Goal: Task Accomplishment & Management: Manage account settings

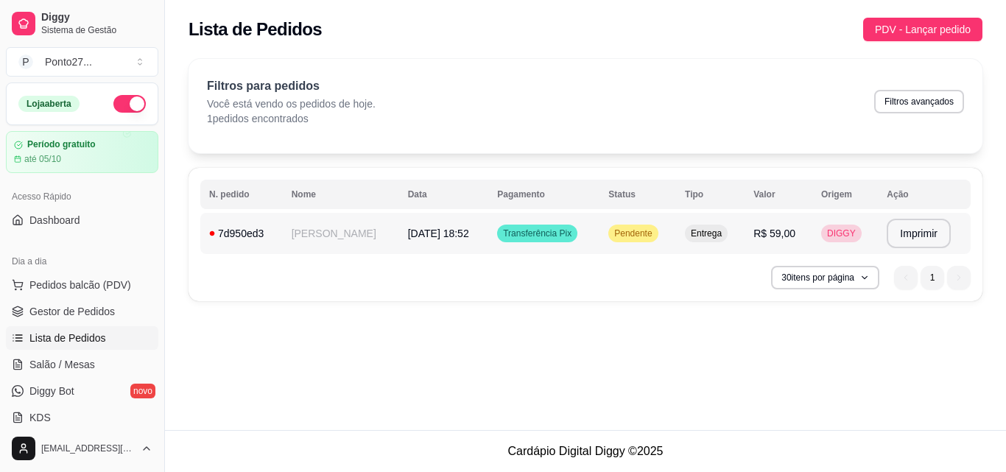
click at [637, 231] on span "Pendente" at bounding box center [633, 234] width 43 height 12
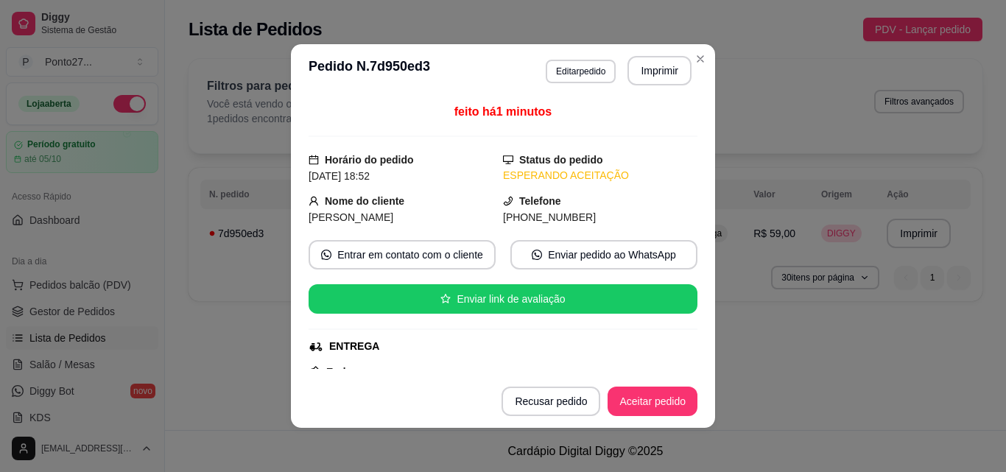
click at [668, 405] on button "Aceitar pedido" at bounding box center [653, 401] width 90 height 29
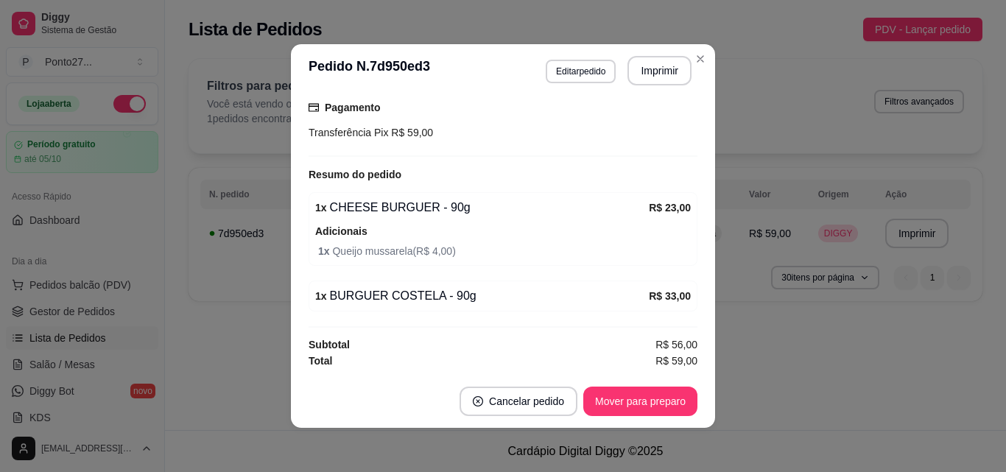
scroll to position [3, 0]
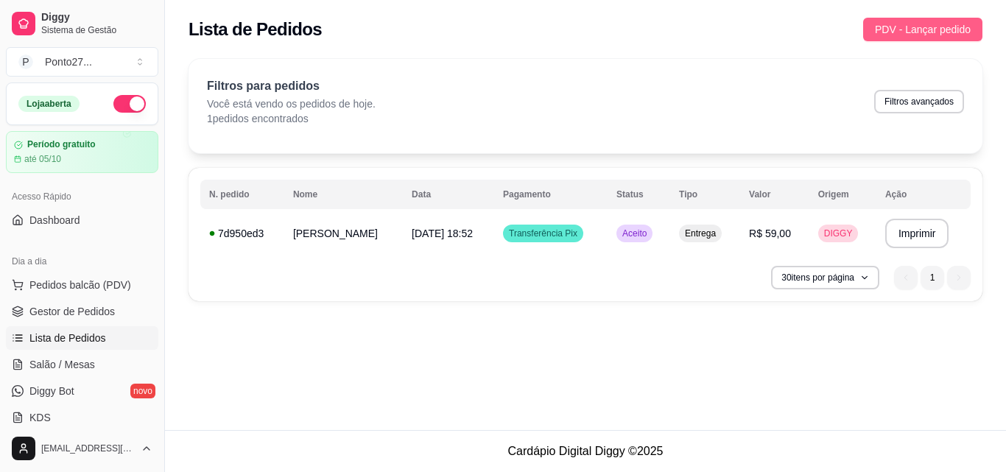
click at [917, 24] on span "PDV - Lançar pedido" at bounding box center [923, 29] width 96 height 16
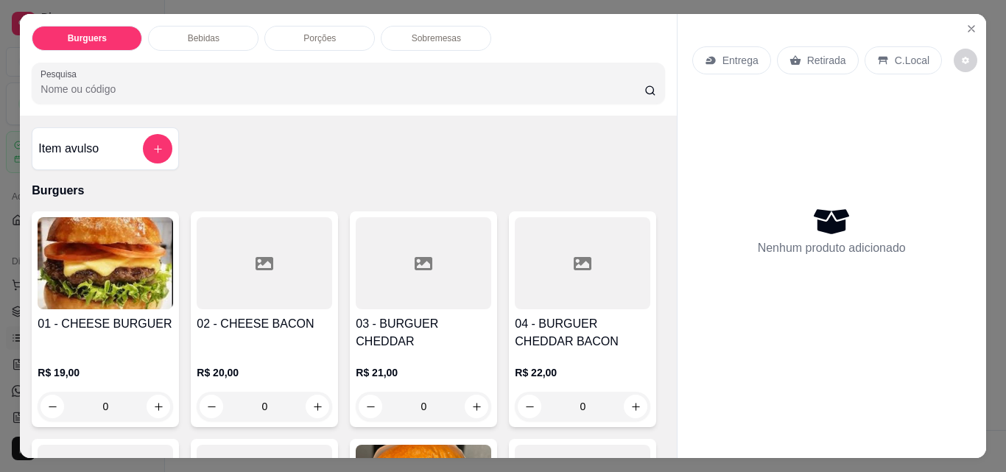
click at [154, 392] on div "0" at bounding box center [106, 406] width 136 height 29
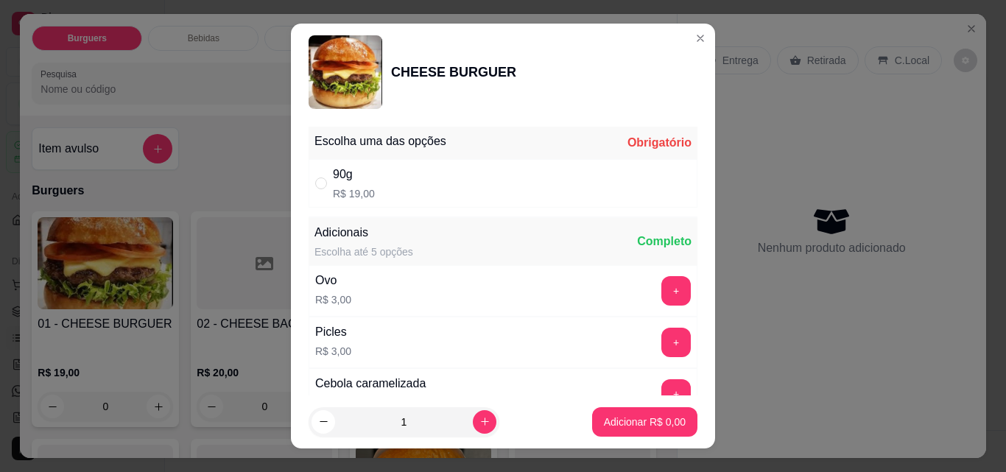
click at [532, 172] on div "90g R$ 19,00" at bounding box center [503, 183] width 389 height 49
radio input "true"
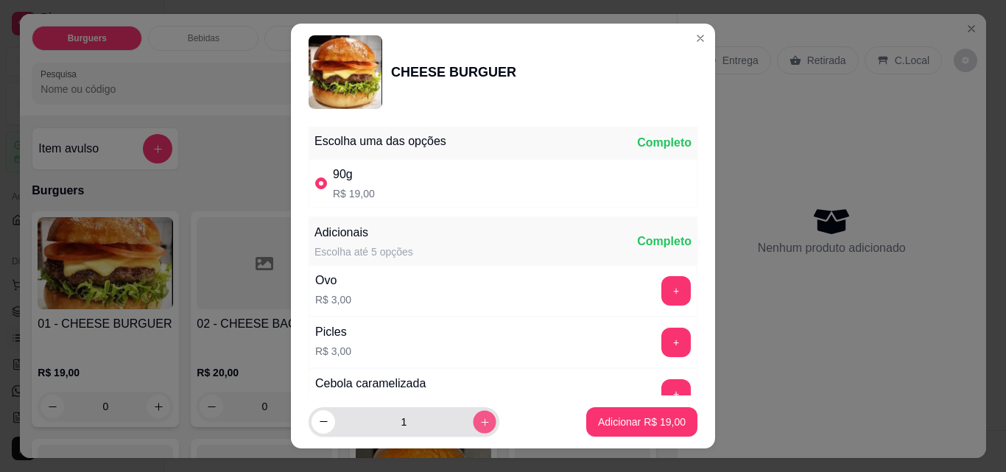
click at [473, 431] on button "increase-product-quantity" at bounding box center [484, 421] width 23 height 23
type input "2"
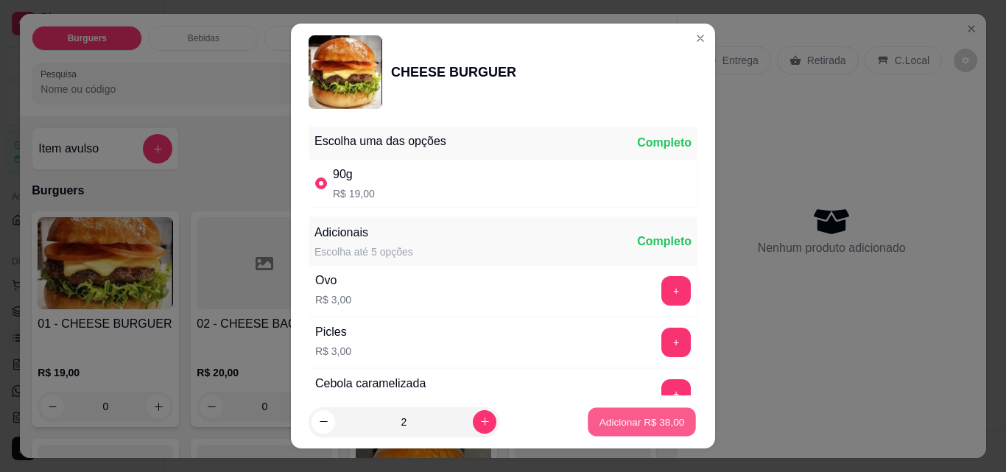
click at [636, 431] on button "Adicionar R$ 38,00" at bounding box center [642, 422] width 108 height 29
type input "2"
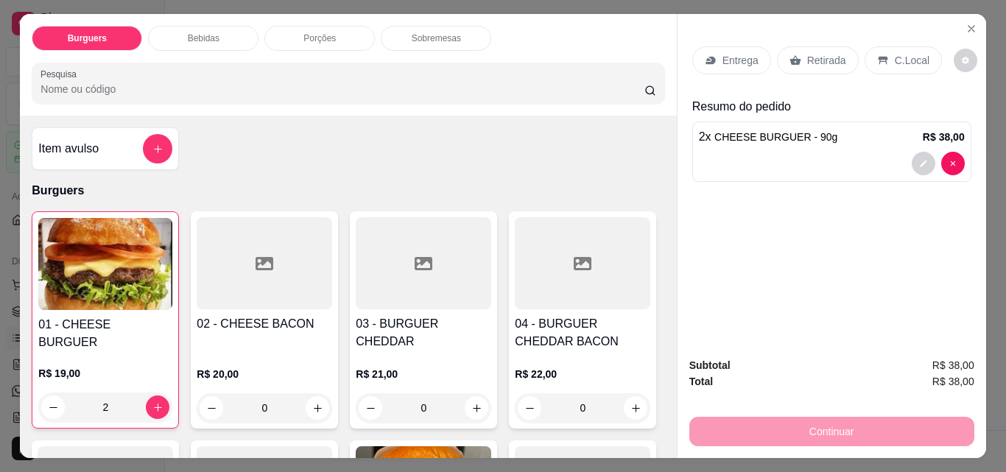
click at [883, 62] on div "C.Local" at bounding box center [903, 60] width 77 height 28
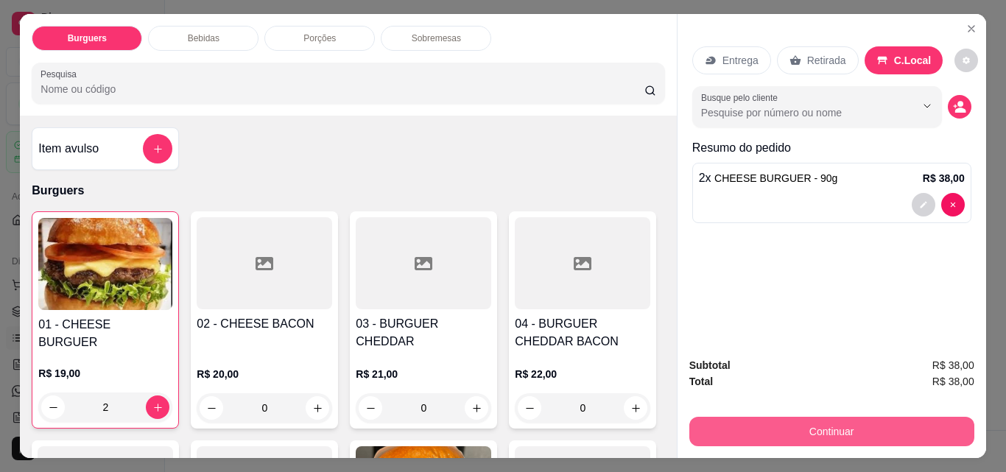
click at [808, 421] on button "Continuar" at bounding box center [832, 431] width 285 height 29
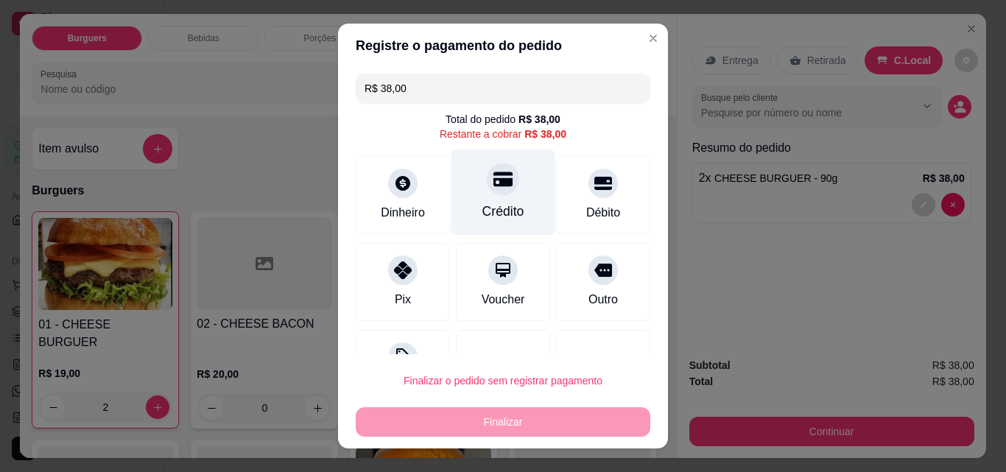
click at [483, 210] on div "Crédito" at bounding box center [504, 211] width 42 height 19
type input "R$ 0,00"
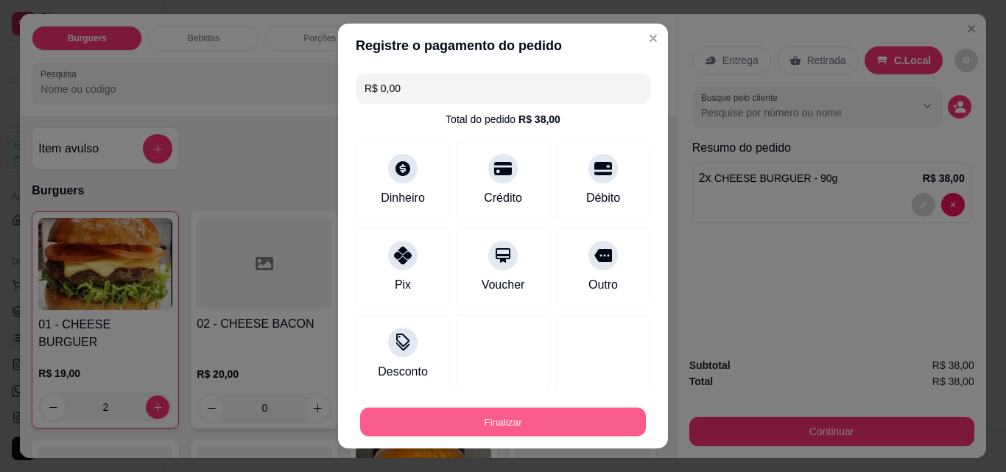
click at [464, 418] on button "Finalizar" at bounding box center [503, 422] width 286 height 29
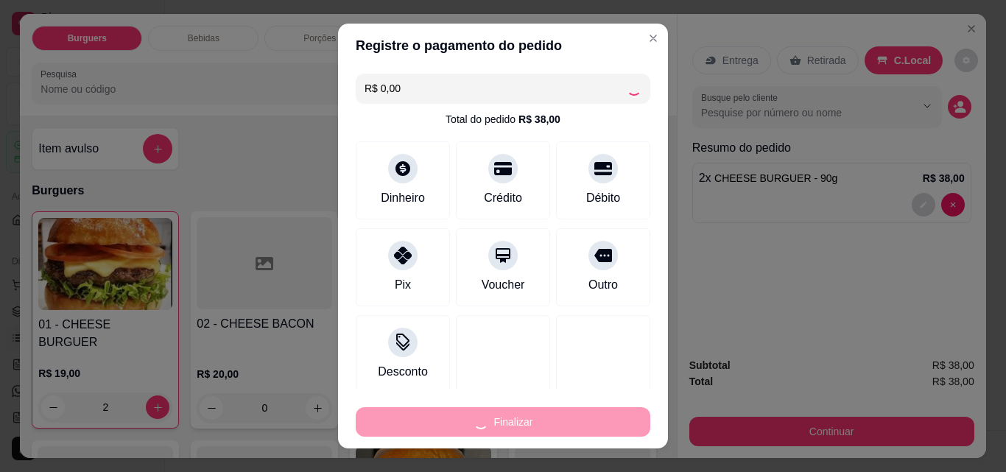
type input "0"
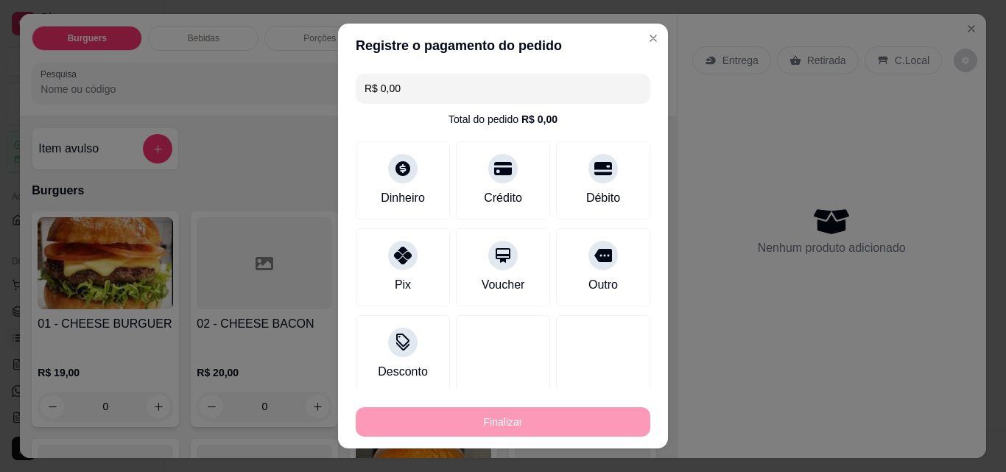
type input "-R$ 38,00"
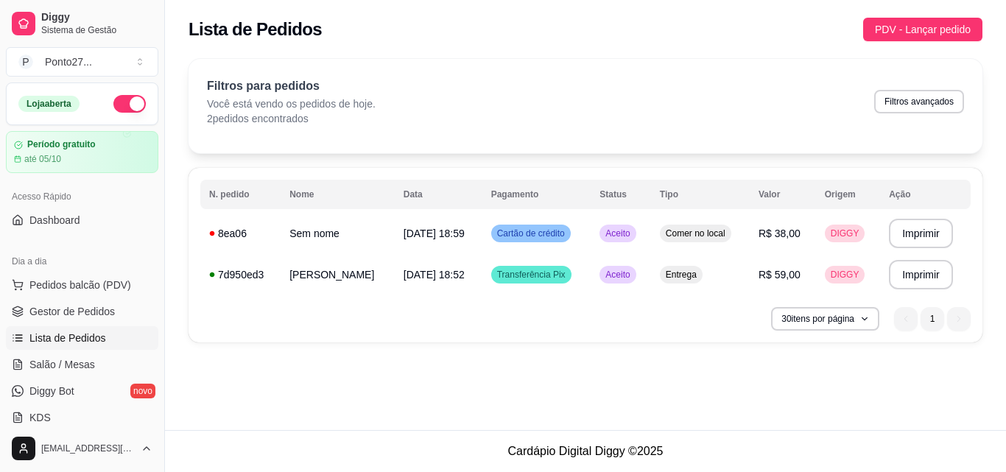
click at [635, 38] on div "Lista de Pedidos PDV - Lançar pedido" at bounding box center [586, 30] width 794 height 24
click at [915, 24] on span "PDV - Lançar pedido" at bounding box center [923, 29] width 96 height 16
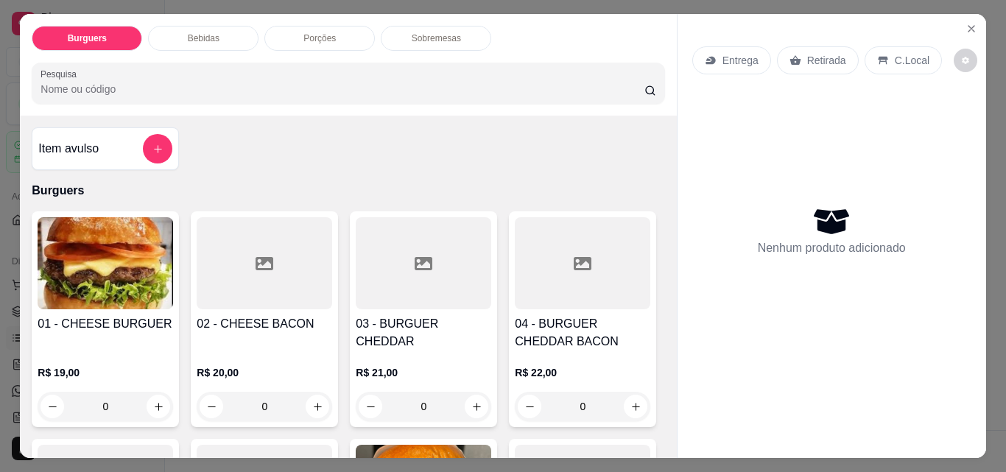
click at [738, 53] on p "Entrega" at bounding box center [741, 60] width 36 height 15
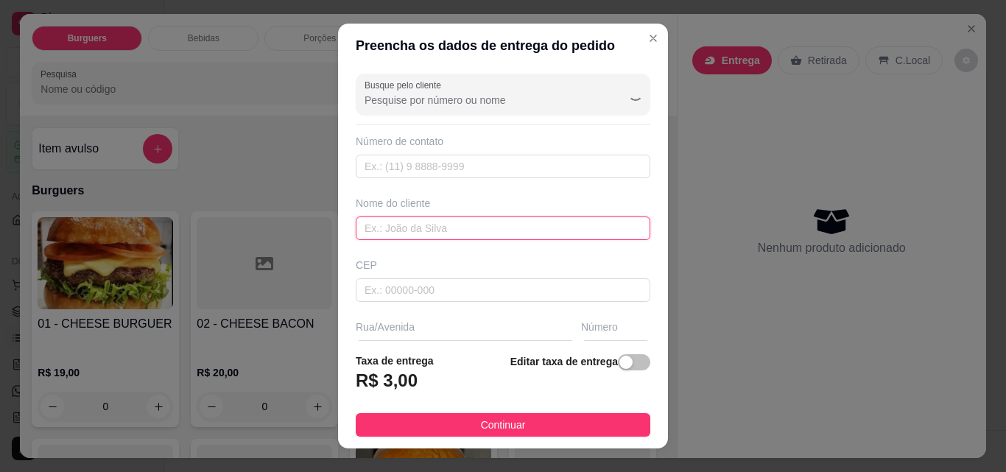
click at [494, 223] on input "text" at bounding box center [503, 229] width 295 height 24
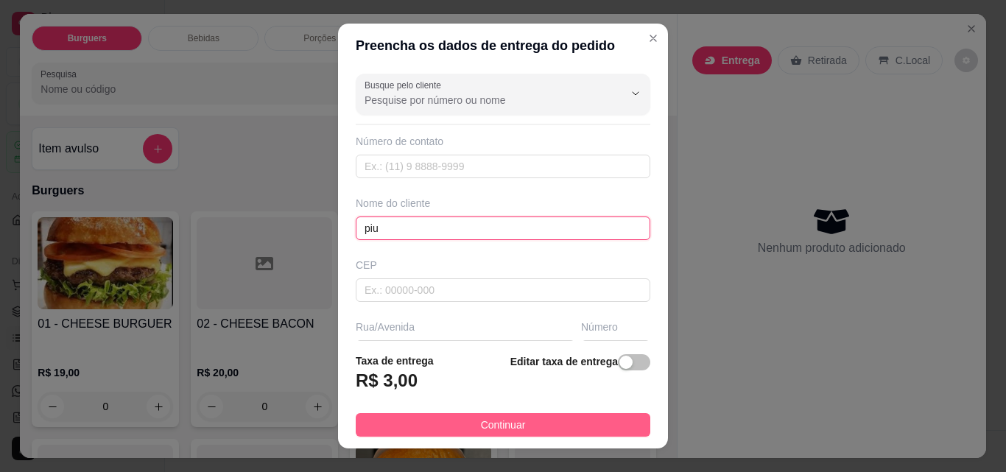
type input "piu"
click at [494, 428] on span "Continuar" at bounding box center [503, 425] width 45 height 16
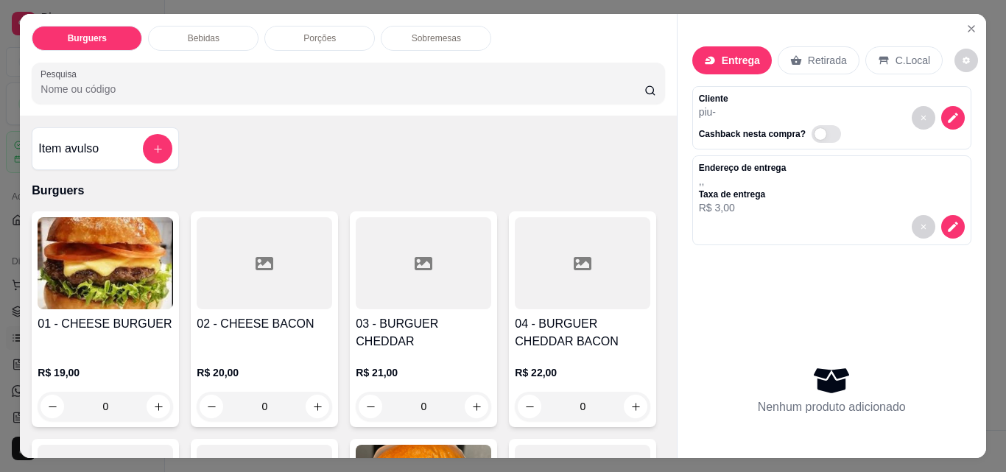
scroll to position [275, 0]
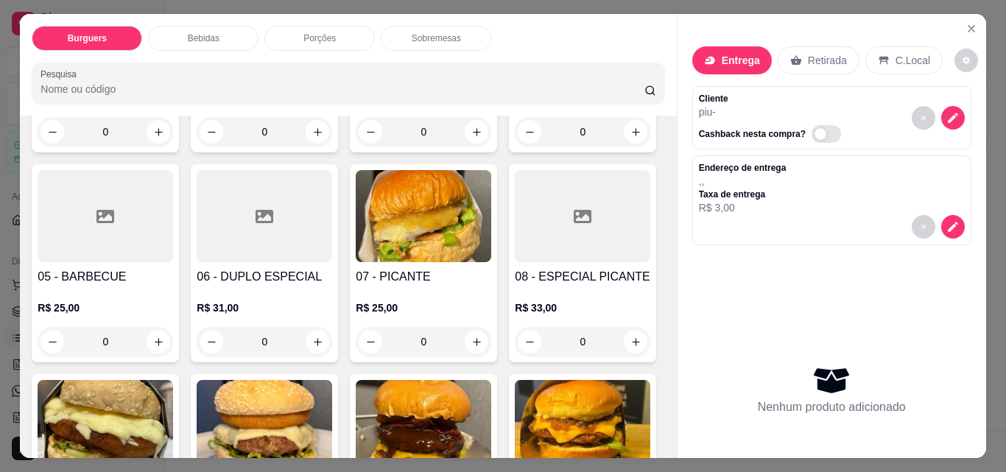
click at [332, 346] on div "0" at bounding box center [265, 341] width 136 height 29
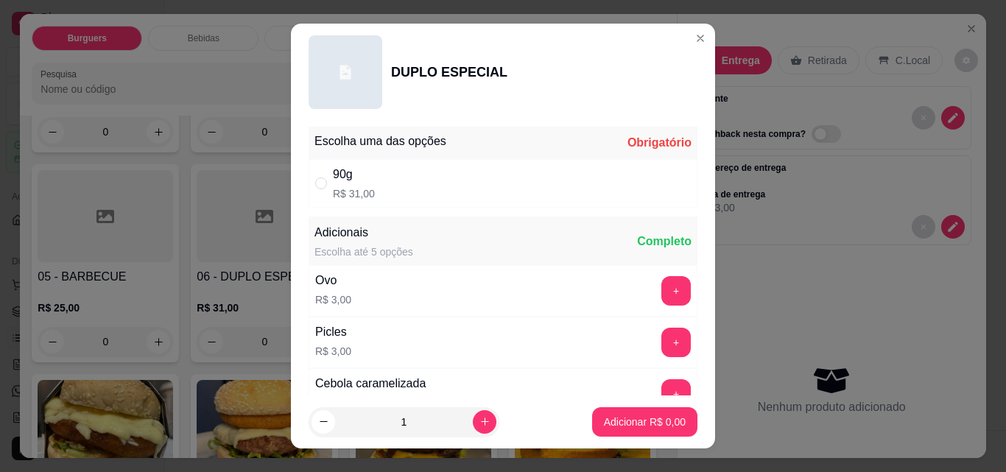
click at [441, 186] on div "90g R$ 31,00" at bounding box center [503, 183] width 389 height 49
radio input "true"
click at [650, 431] on button "Adicionar R$ 31,00" at bounding box center [642, 422] width 108 height 29
type input "1"
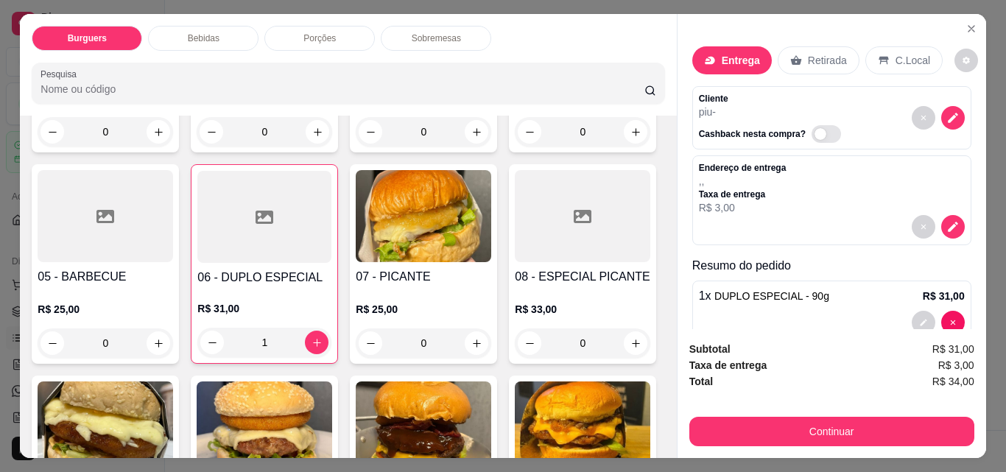
click at [216, 32] on div "Bebidas" at bounding box center [203, 38] width 111 height 25
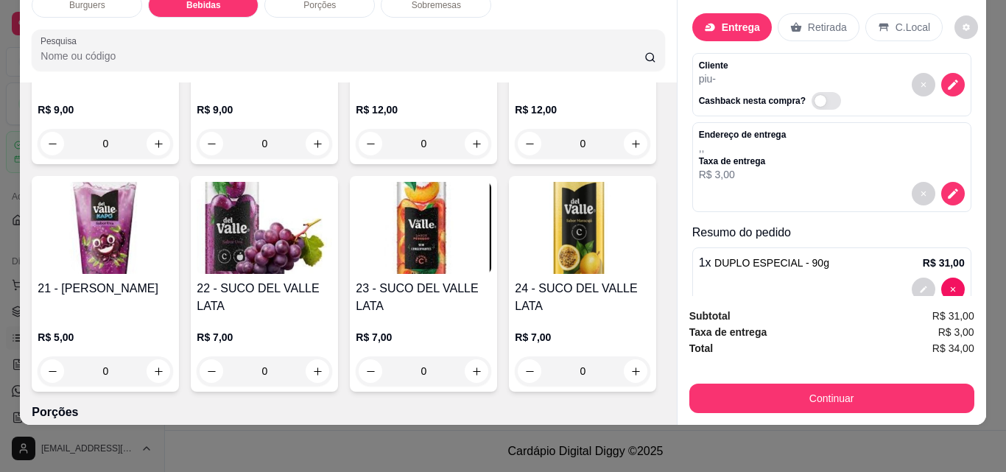
scroll to position [1151, 0]
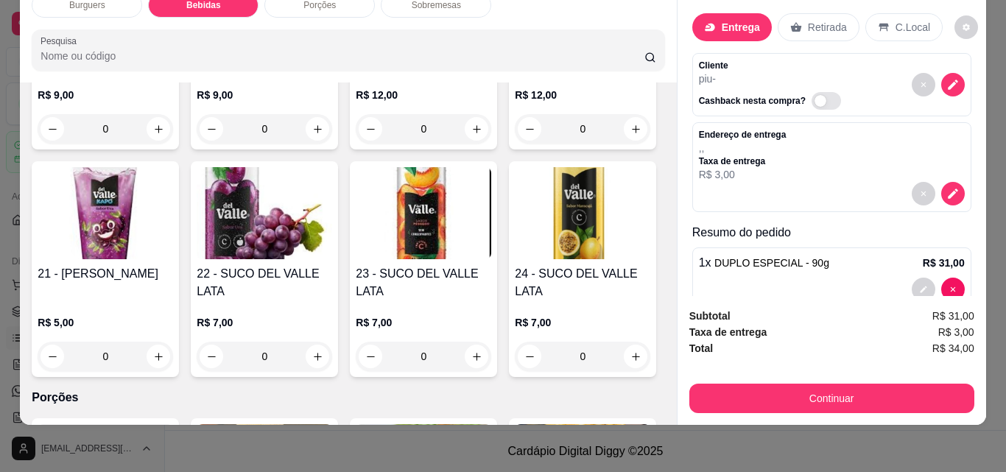
click at [170, 141] on button "increase-product-quantity" at bounding box center [159, 129] width 24 height 24
type input "1"
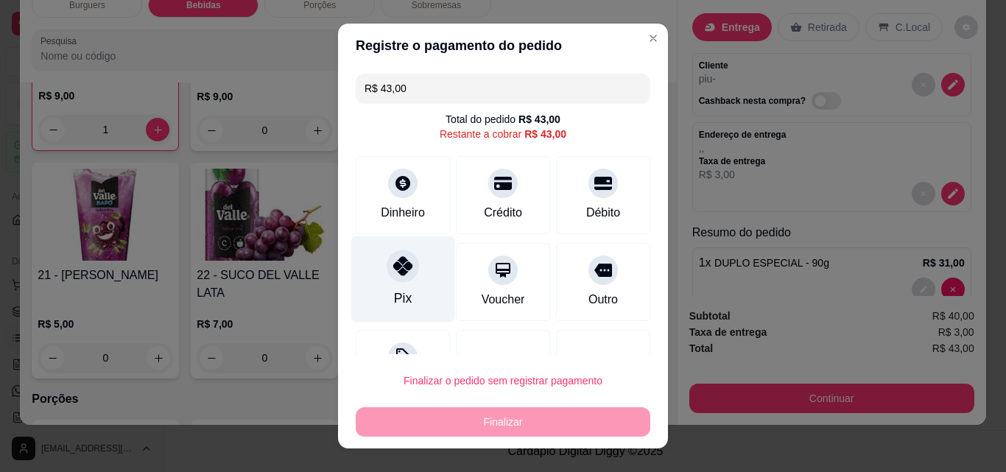
click at [393, 275] on icon at bounding box center [402, 265] width 19 height 19
type input "R$ 0,00"
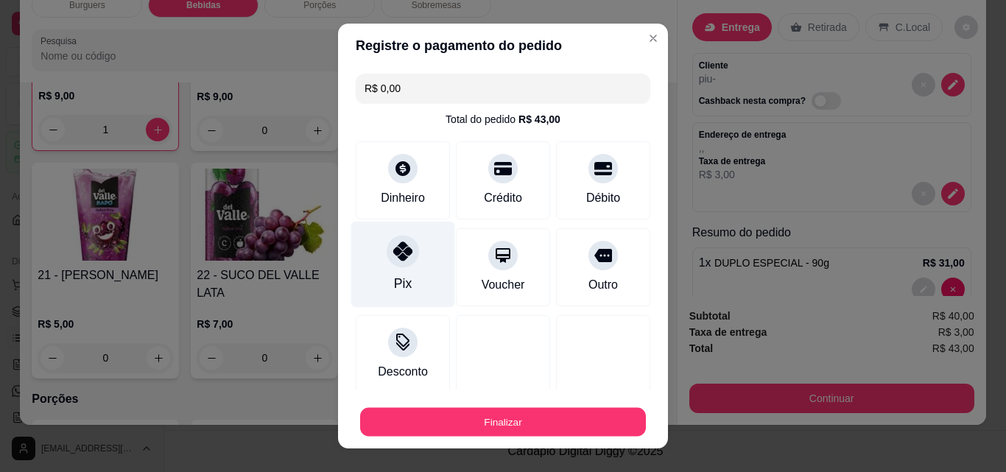
click at [466, 419] on button "Finalizar" at bounding box center [503, 422] width 286 height 29
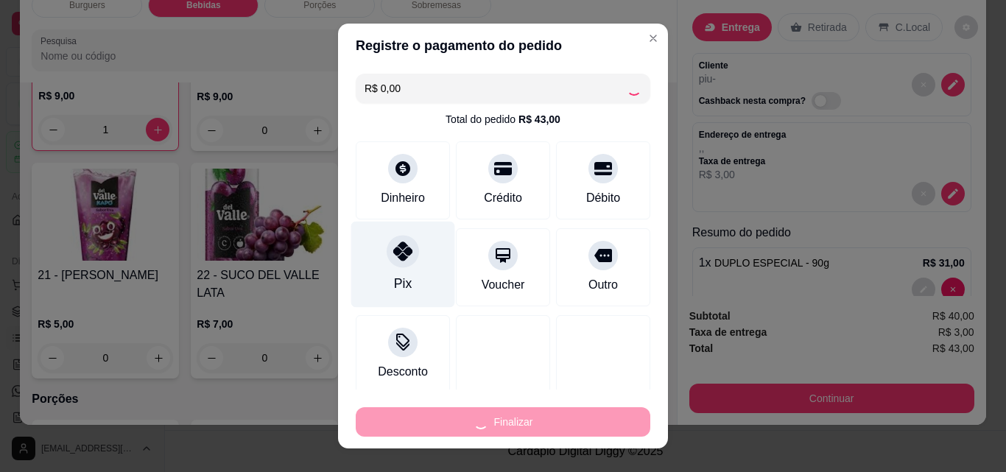
type input "0"
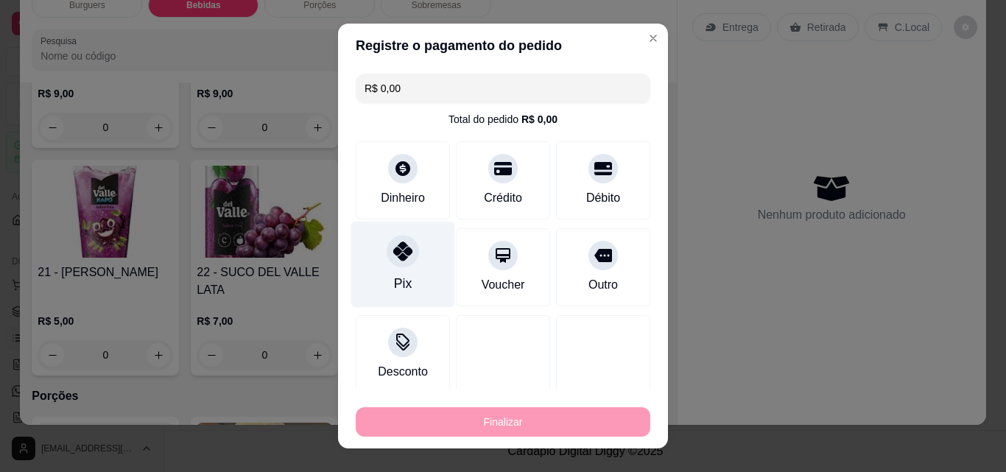
type input "-R$ 43,00"
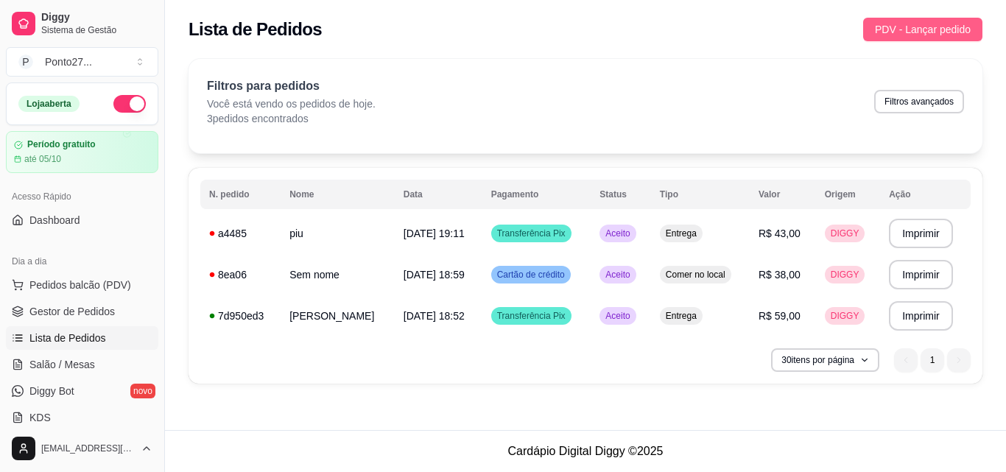
click at [909, 25] on span "PDV - Lançar pedido" at bounding box center [923, 29] width 96 height 16
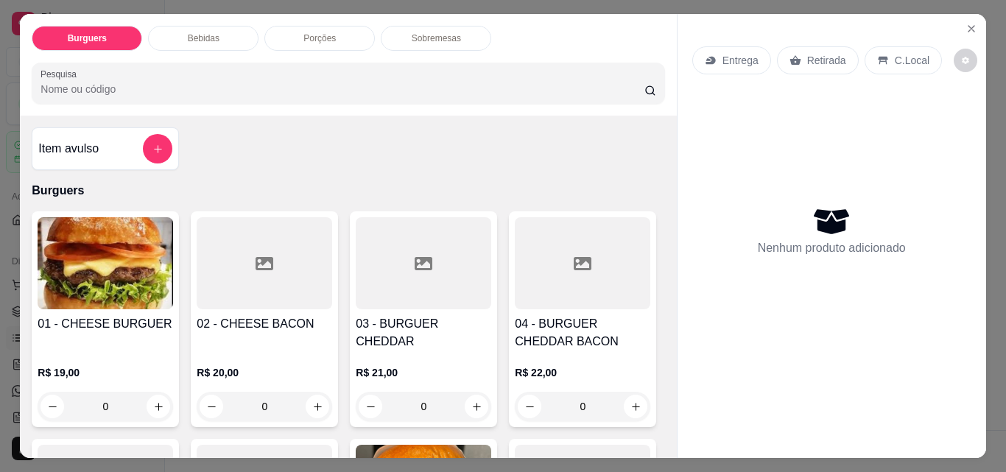
click at [715, 56] on div "Entrega" at bounding box center [732, 60] width 79 height 28
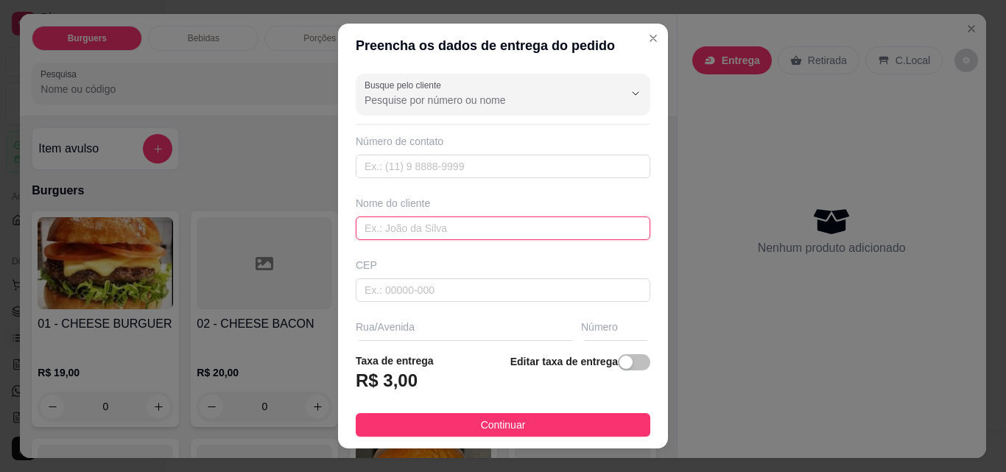
click at [442, 231] on input "text" at bounding box center [503, 229] width 295 height 24
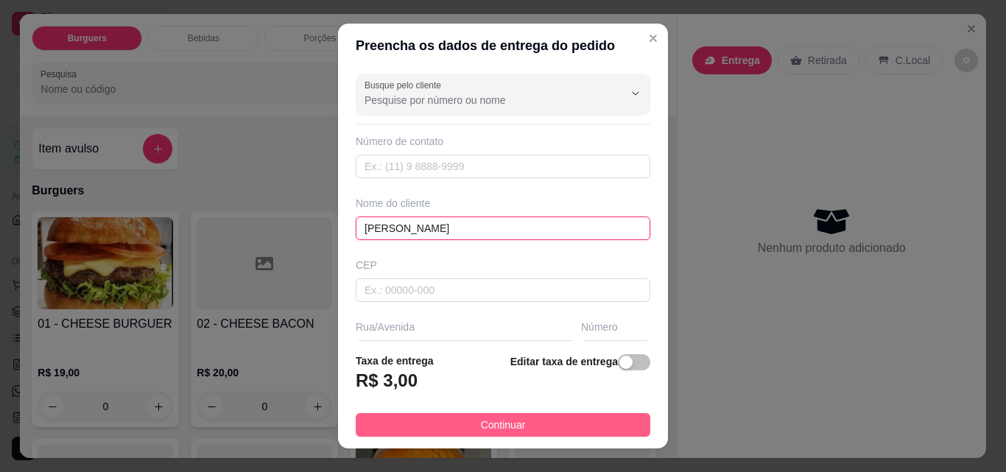
type input "[PERSON_NAME]"
click at [437, 423] on button "Continuar" at bounding box center [503, 425] width 295 height 24
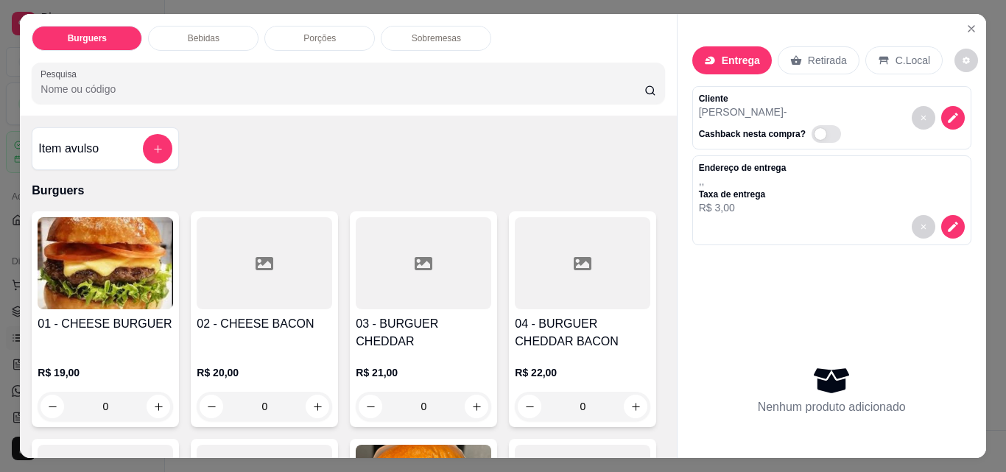
click at [312, 392] on div "0" at bounding box center [265, 406] width 136 height 29
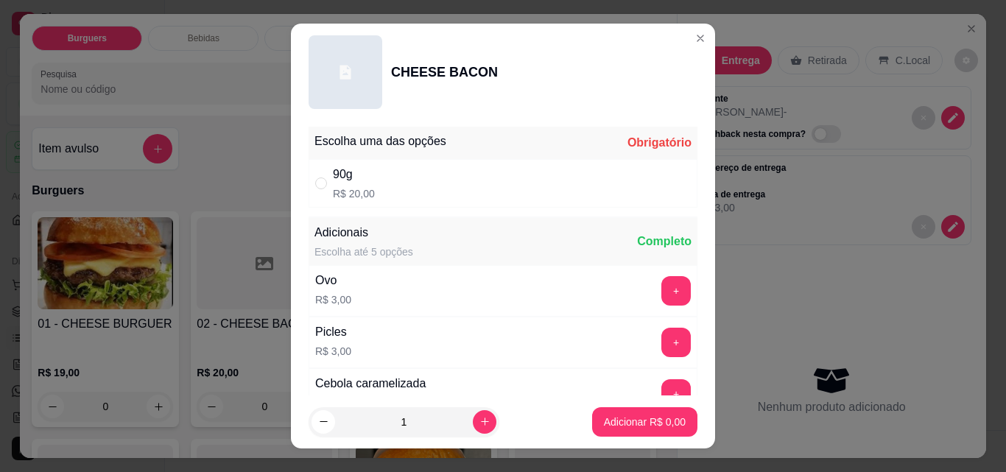
click at [436, 187] on div "90g R$ 20,00" at bounding box center [503, 183] width 389 height 49
radio input "true"
click at [685, 38] on div "Entrega Retirada C.Local Cliente dani - Cashback nesta compra? Endereço de entr…" at bounding box center [832, 224] width 309 height 421
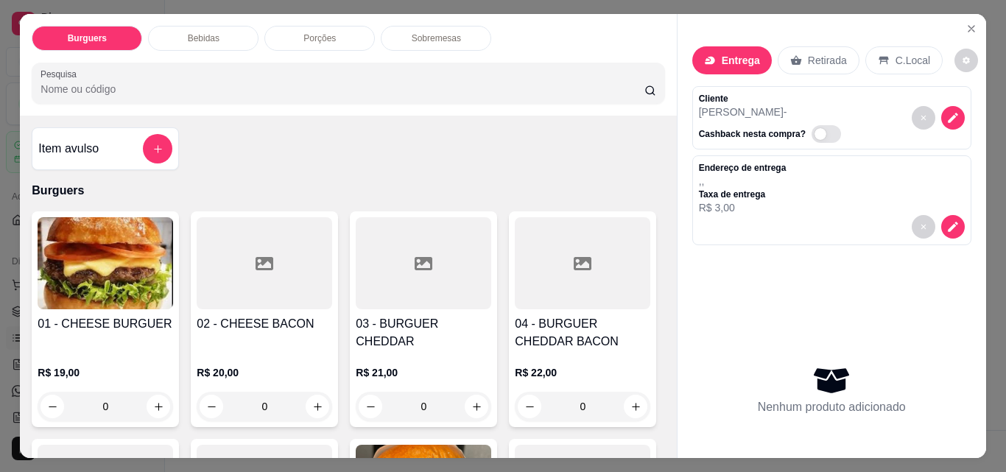
click at [966, 27] on icon "Close" at bounding box center [972, 29] width 12 height 12
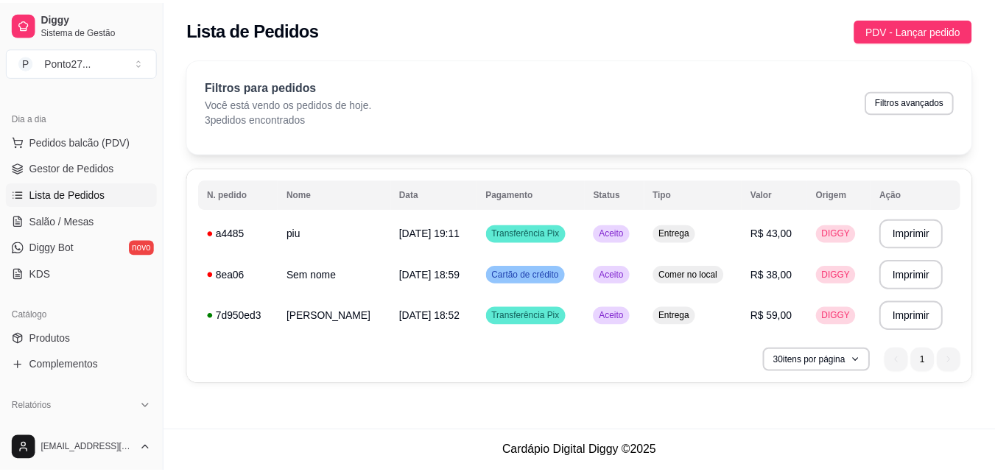
scroll to position [178, 0]
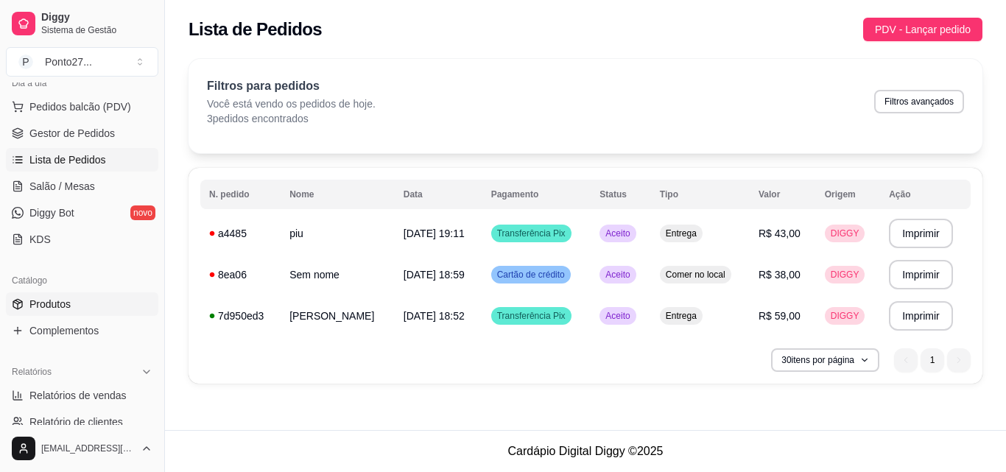
click at [82, 305] on link "Produtos" at bounding box center [82, 305] width 153 height 24
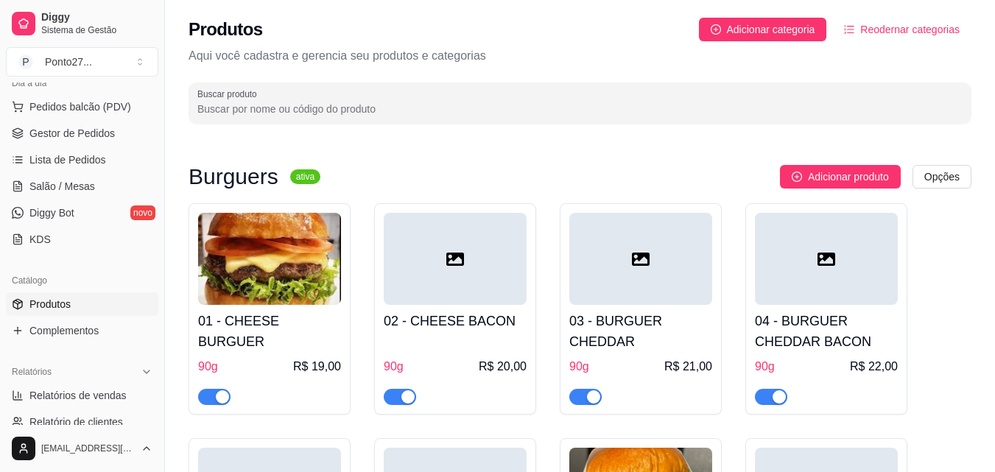
click at [436, 187] on div "Adicionar produto Opções" at bounding box center [652, 177] width 640 height 24
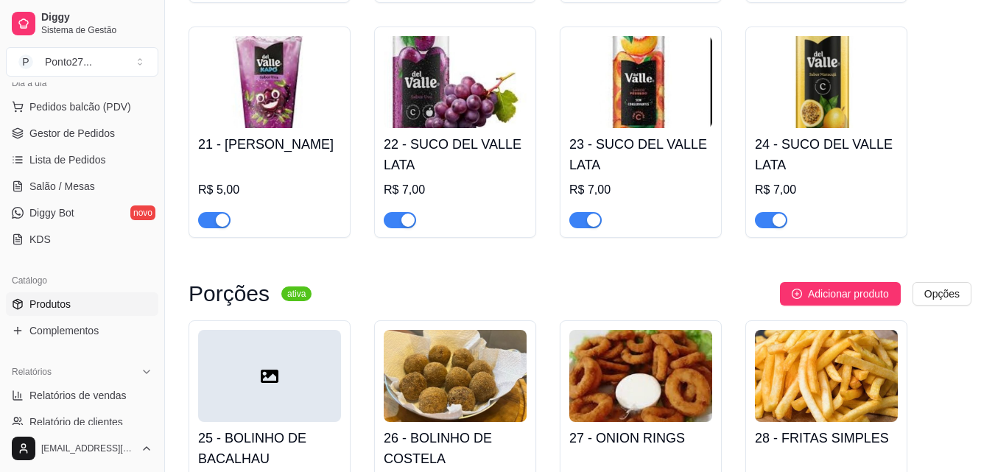
scroll to position [1440, 0]
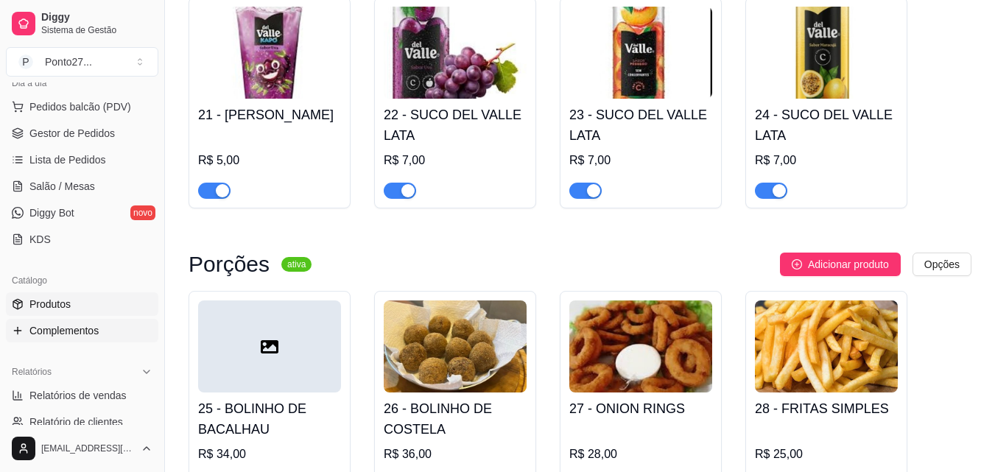
click at [102, 332] on link "Complementos" at bounding box center [82, 331] width 153 height 24
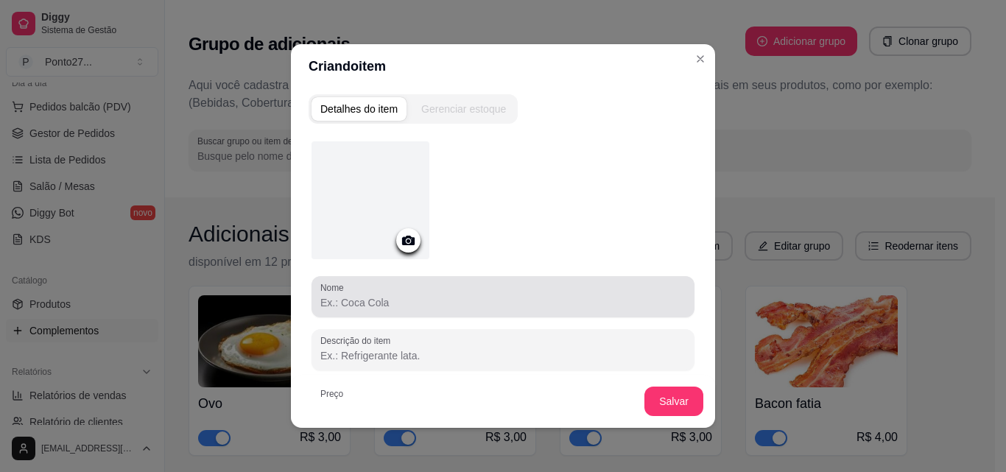
click at [358, 294] on div at bounding box center [503, 296] width 365 height 29
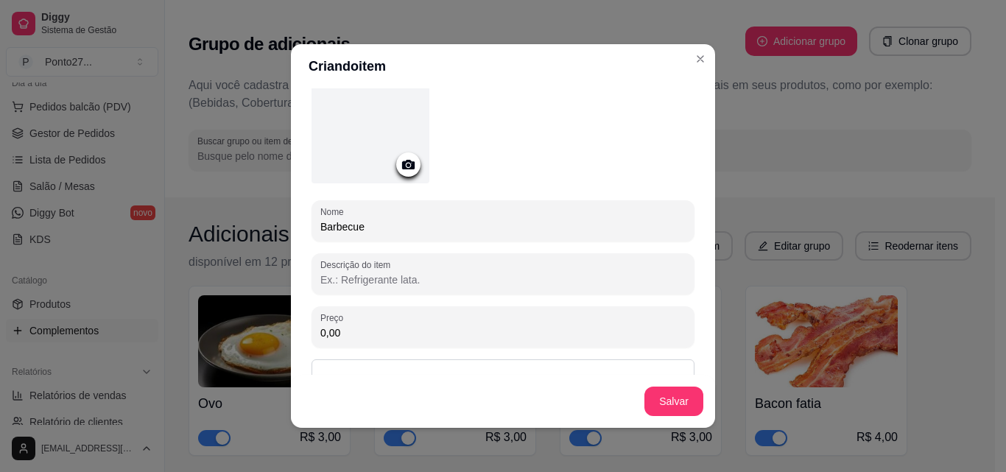
scroll to position [80, 0]
type input "Barbecue"
click at [422, 326] on input "0,00" at bounding box center [503, 328] width 365 height 15
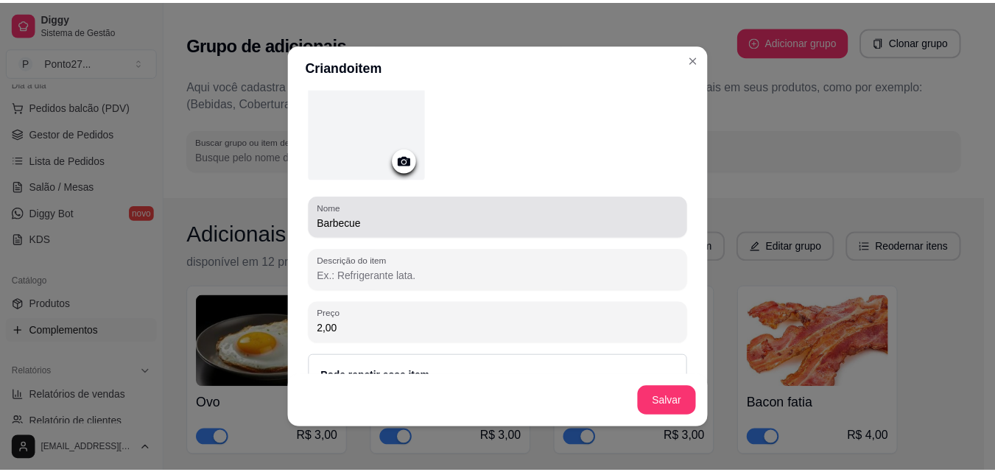
scroll to position [138, 0]
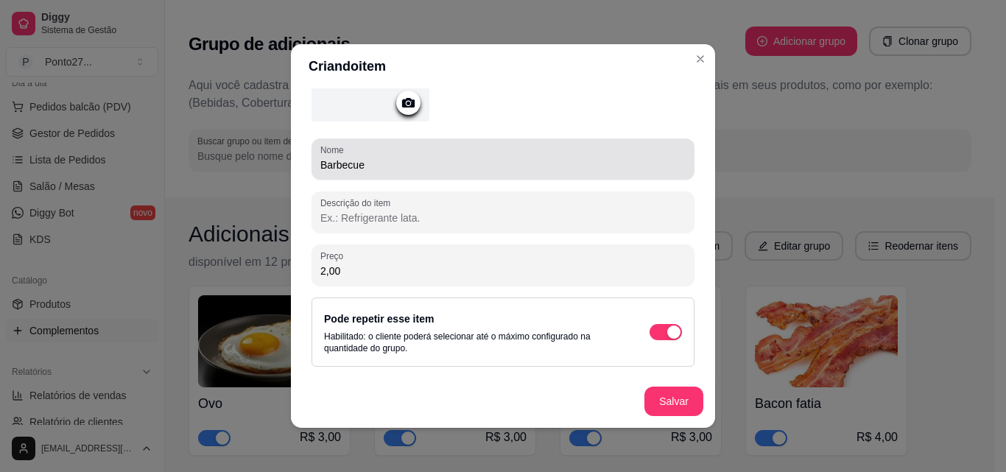
type input "2,00"
click at [676, 403] on button "Salvar" at bounding box center [674, 401] width 59 height 29
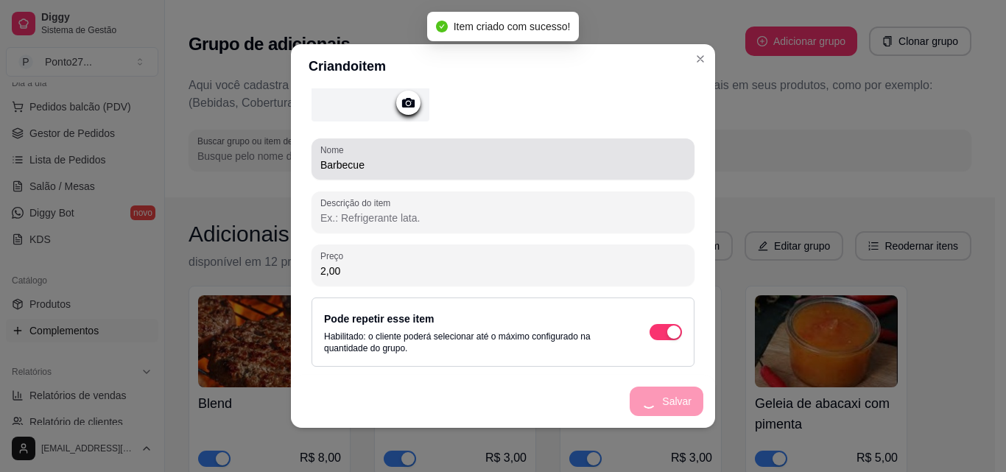
click at [692, 62] on div "Grupo de adicionais Adicionar grupo Clonar grupo" at bounding box center [580, 44] width 783 height 53
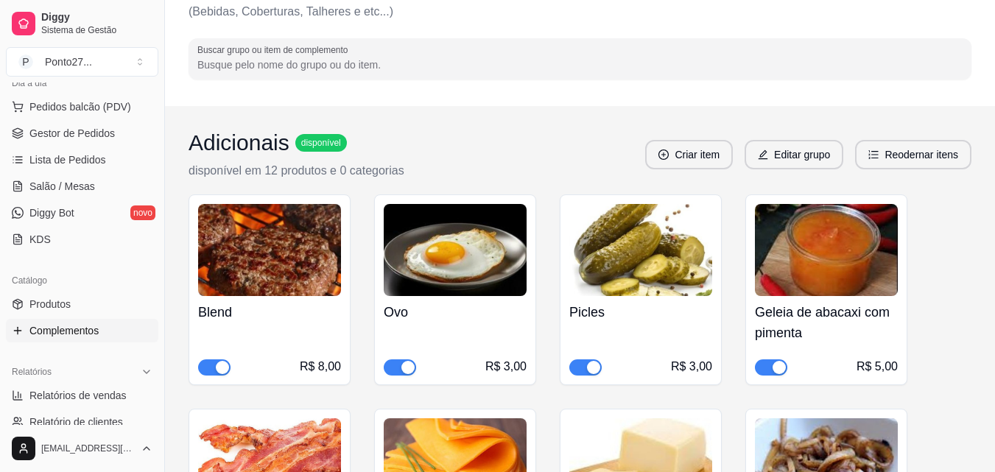
scroll to position [127, 0]
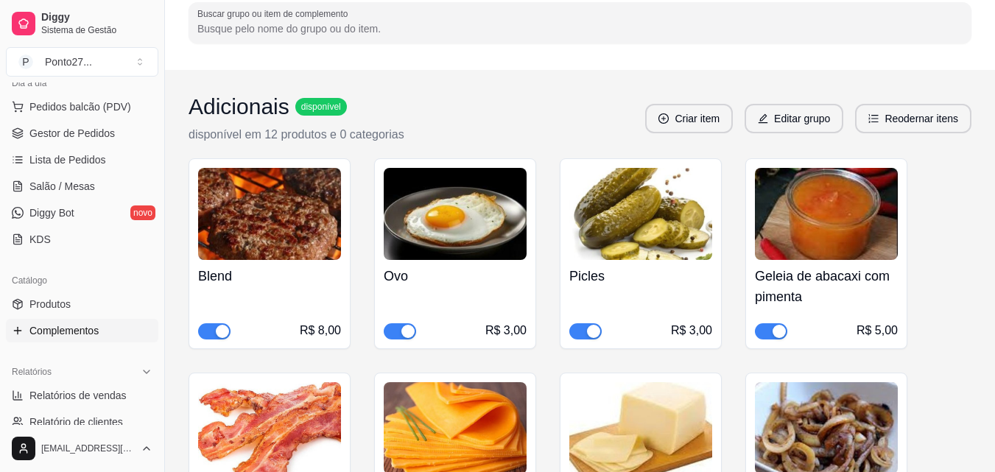
click at [497, 299] on div "Ovo R$ 3,00" at bounding box center [455, 300] width 143 height 80
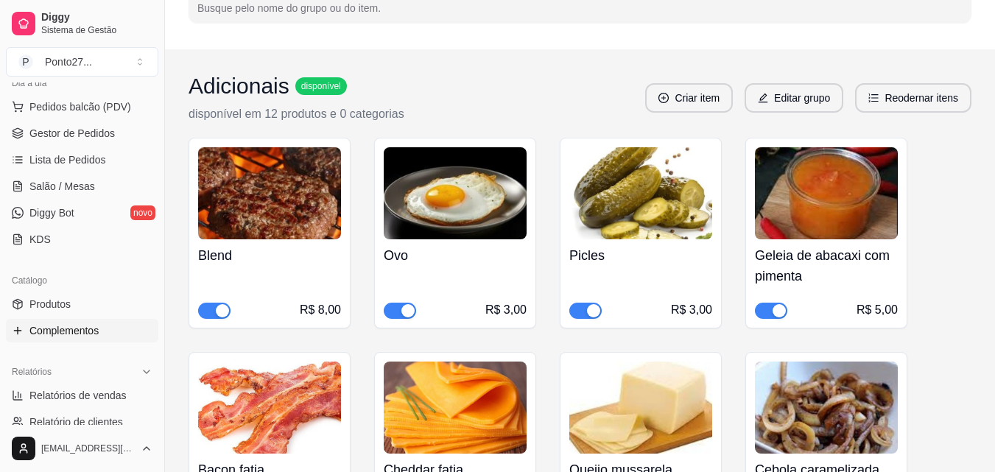
scroll to position [157, 0]
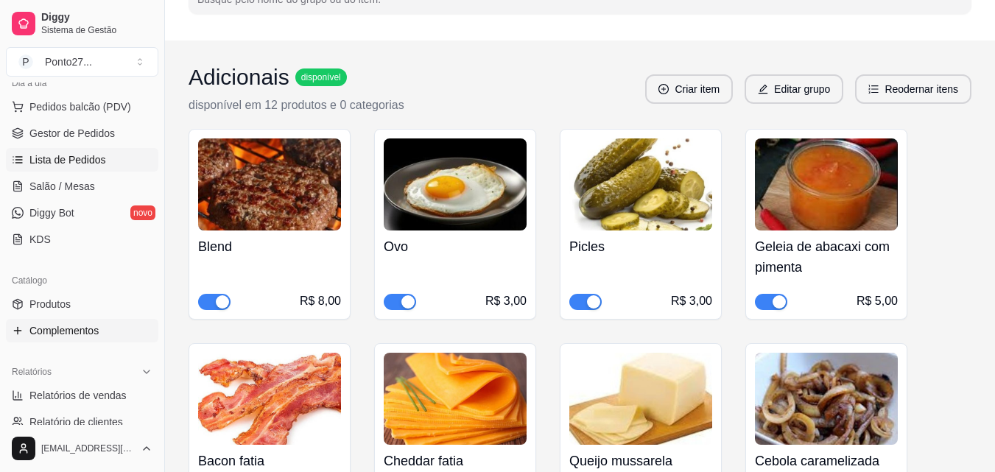
click at [59, 164] on span "Lista de Pedidos" at bounding box center [67, 160] width 77 height 15
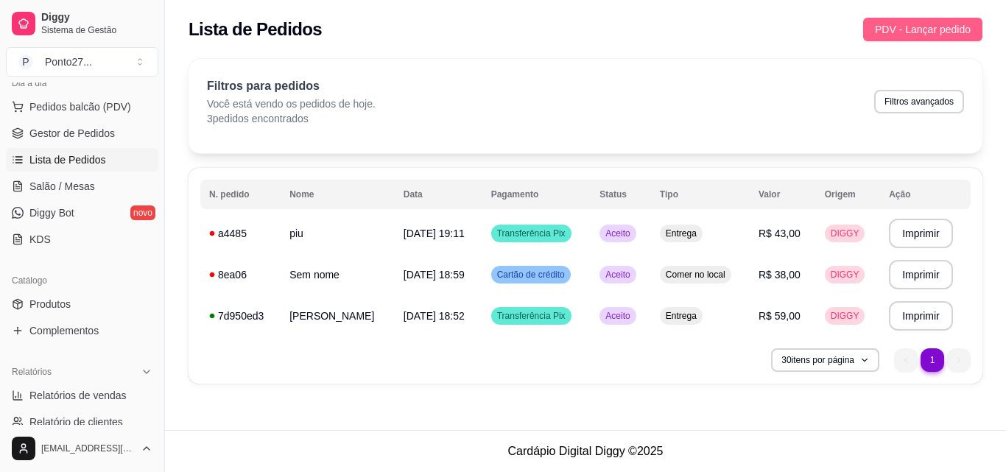
click at [928, 33] on span "PDV - Lançar pedido" at bounding box center [923, 29] width 96 height 16
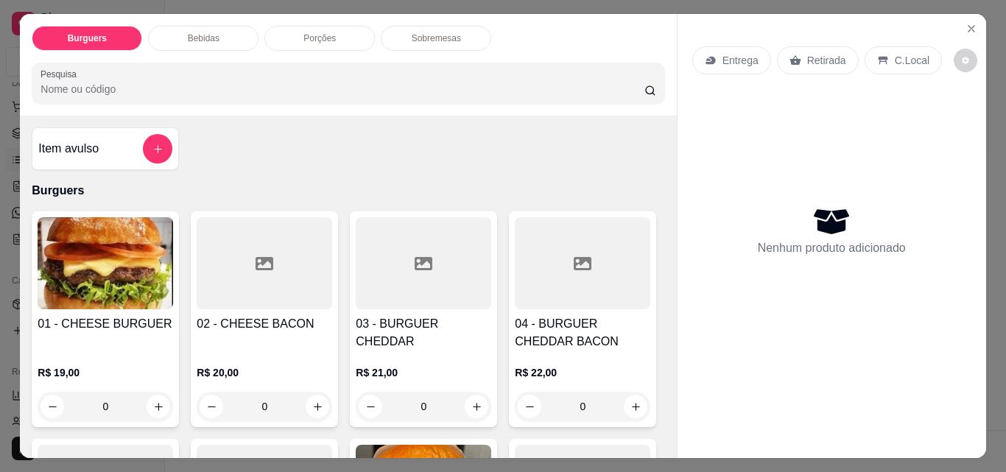
click at [729, 53] on p "Entrega" at bounding box center [741, 60] width 36 height 15
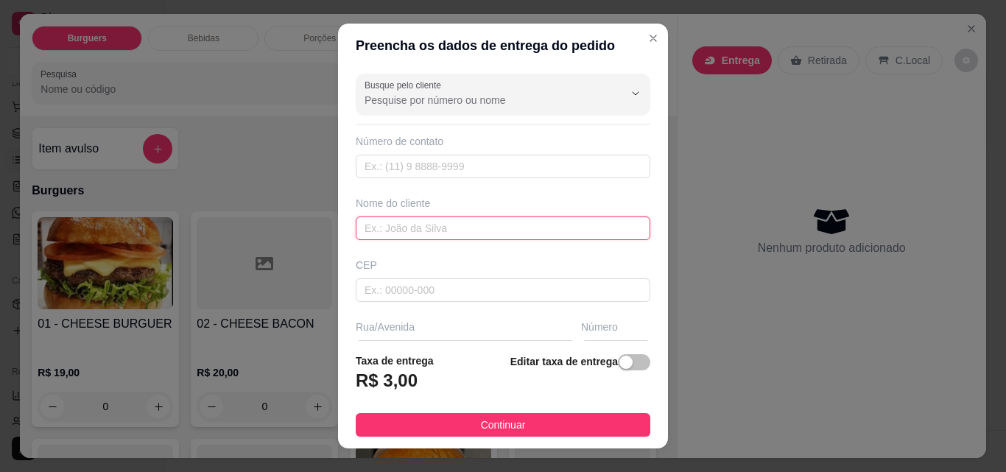
click at [395, 225] on input "text" at bounding box center [503, 229] width 295 height 24
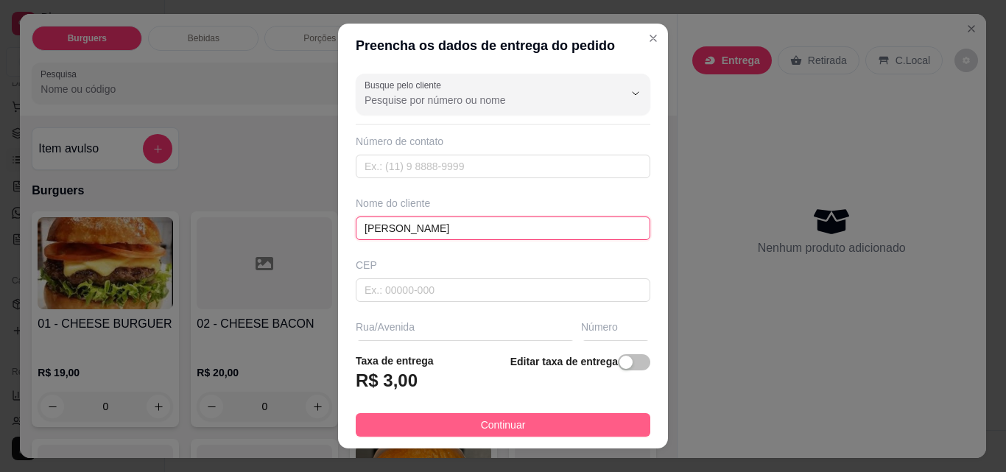
type input "[PERSON_NAME]"
click at [416, 420] on button "Continuar" at bounding box center [503, 425] width 295 height 24
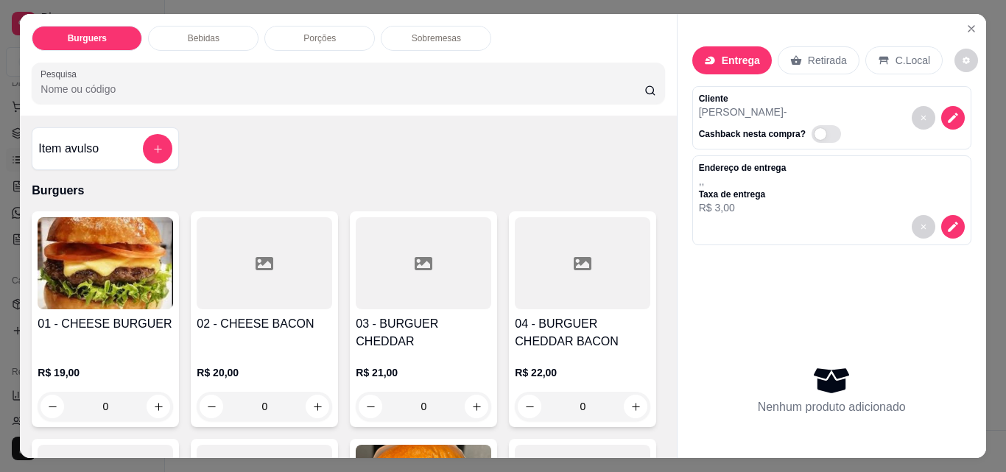
click at [309, 392] on div "0" at bounding box center [265, 406] width 136 height 29
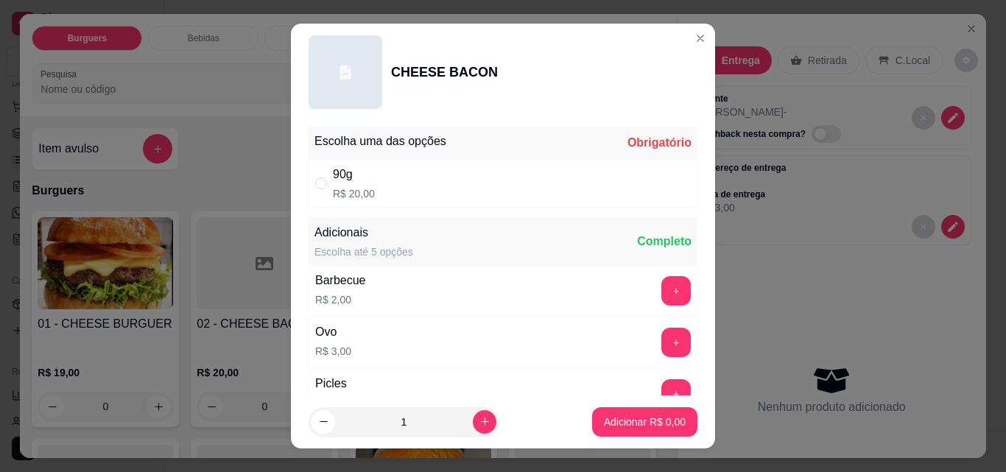
click at [475, 198] on div "90g R$ 20,00" at bounding box center [503, 183] width 389 height 49
radio input "true"
click at [662, 292] on button "+" at bounding box center [676, 290] width 29 height 29
click at [628, 421] on p "Adicionar R$ 22,00" at bounding box center [642, 422] width 88 height 15
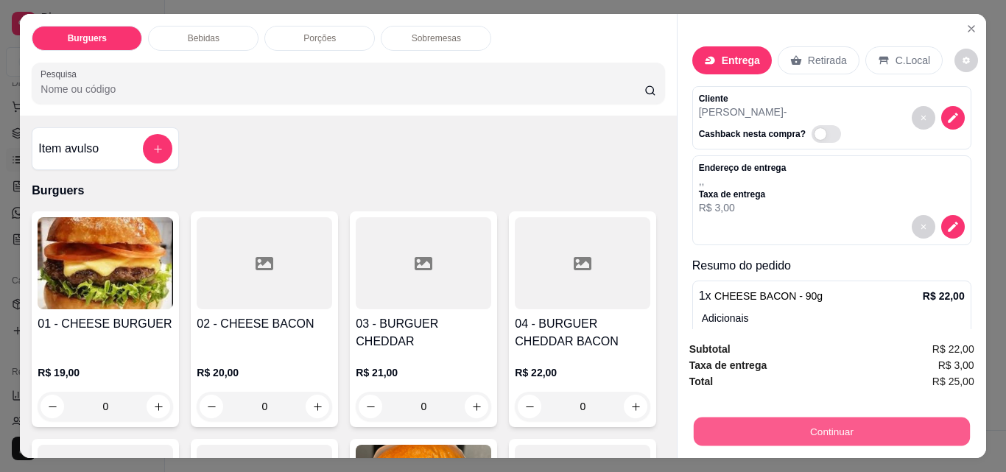
click at [793, 423] on button "Continuar" at bounding box center [831, 431] width 276 height 29
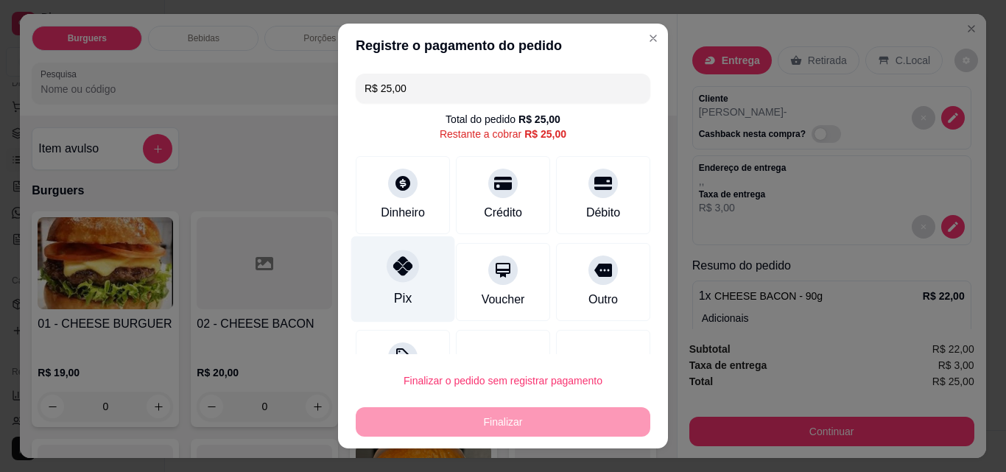
click at [393, 262] on icon at bounding box center [402, 265] width 19 height 19
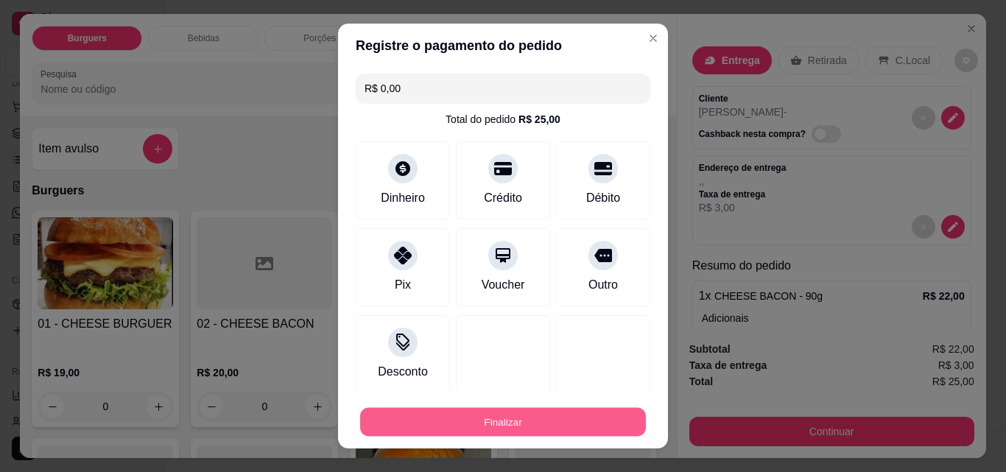
click at [492, 411] on button "Finalizar" at bounding box center [503, 422] width 286 height 29
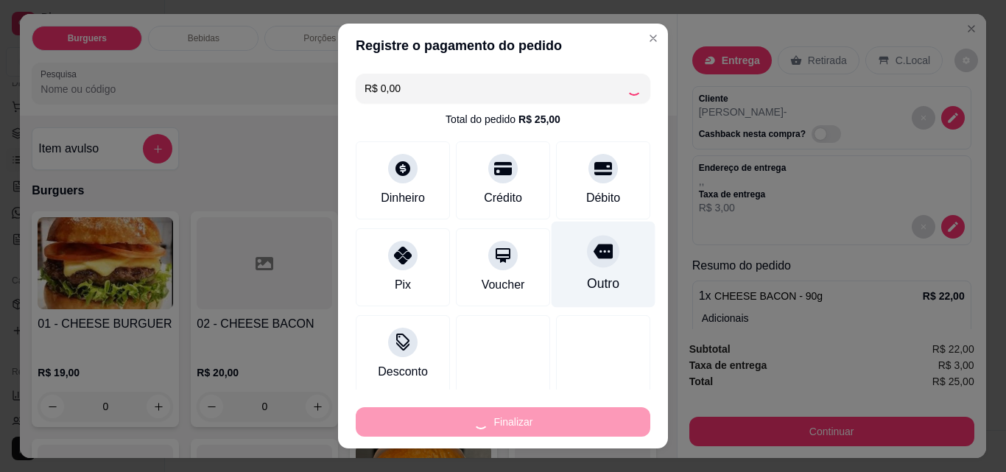
type input "-R$ 25,00"
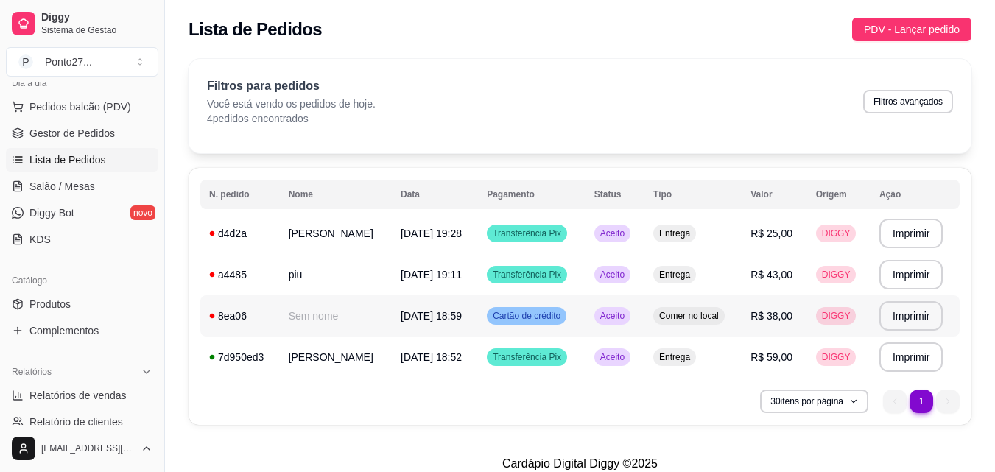
click at [408, 314] on span "[DATE] 18:59" at bounding box center [431, 316] width 61 height 12
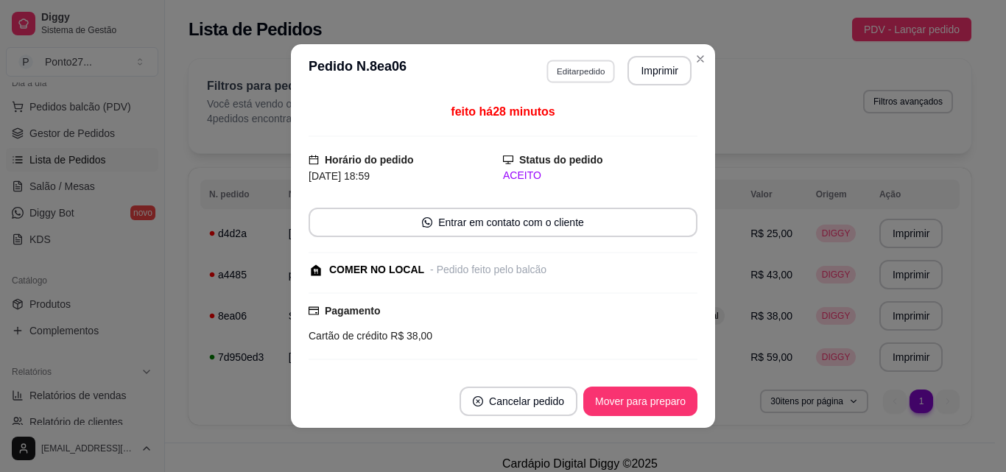
click at [584, 68] on button "Editar pedido" at bounding box center [581, 71] width 69 height 23
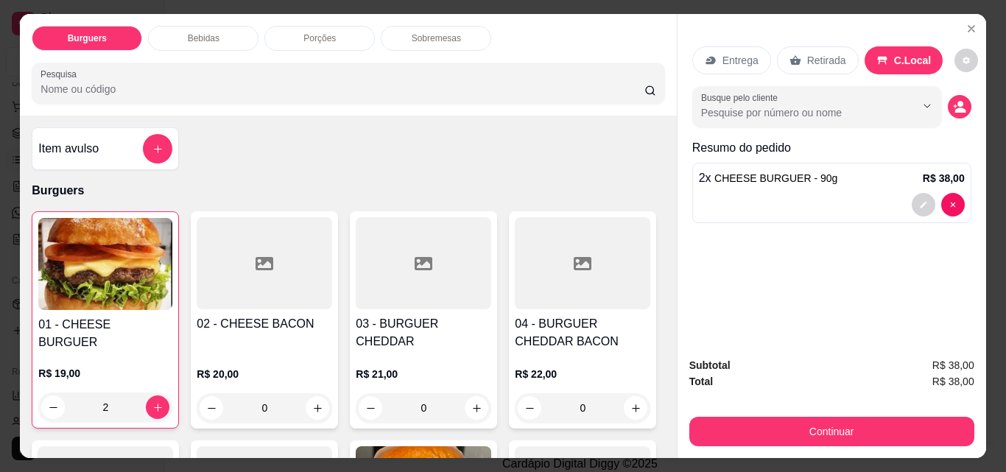
click at [225, 38] on div "Bebidas" at bounding box center [203, 38] width 111 height 25
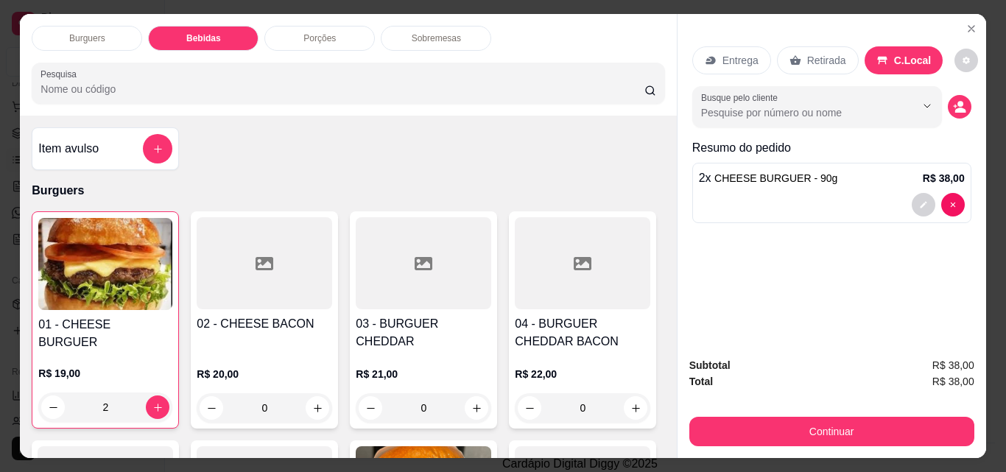
scroll to position [38, 0]
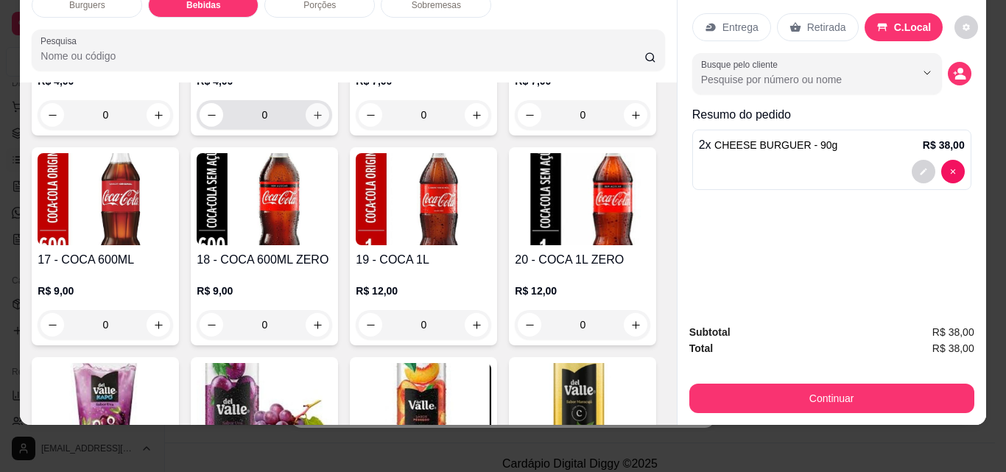
click at [315, 121] on icon "increase-product-quantity" at bounding box center [317, 115] width 11 height 11
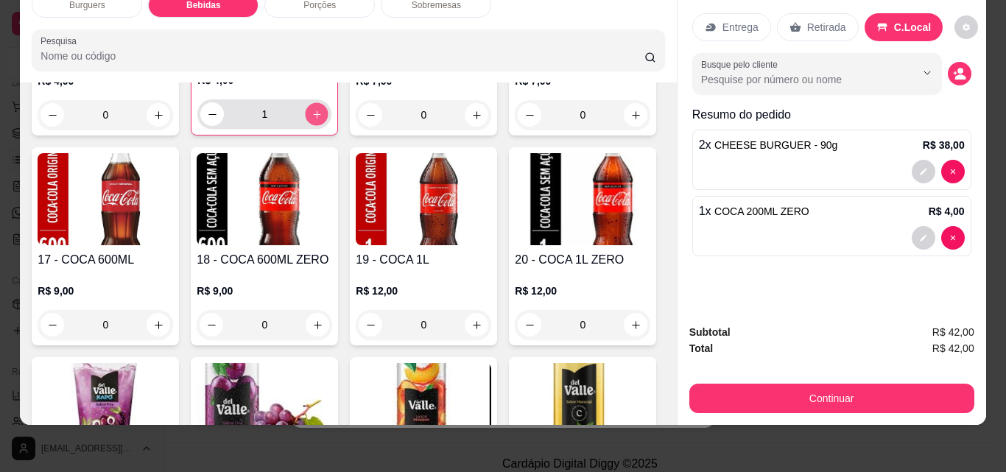
click at [314, 120] on icon "increase-product-quantity" at bounding box center [317, 114] width 11 height 11
type input "2"
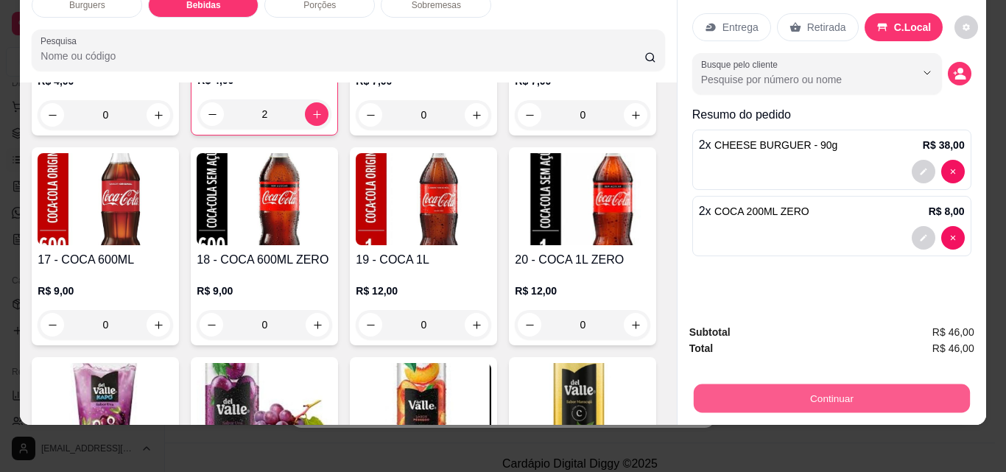
click at [793, 384] on button "Continuar" at bounding box center [831, 398] width 276 height 29
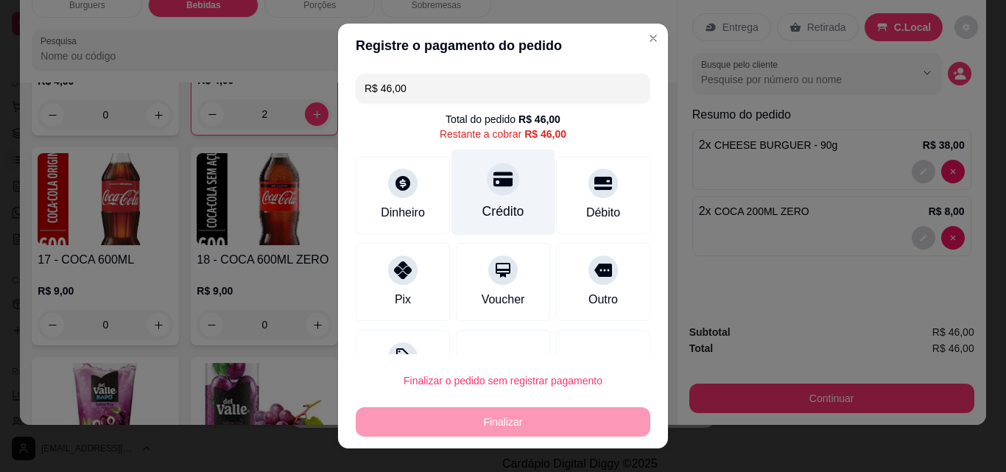
click at [483, 204] on div "Crédito" at bounding box center [504, 211] width 42 height 19
type input "R$ 0,00"
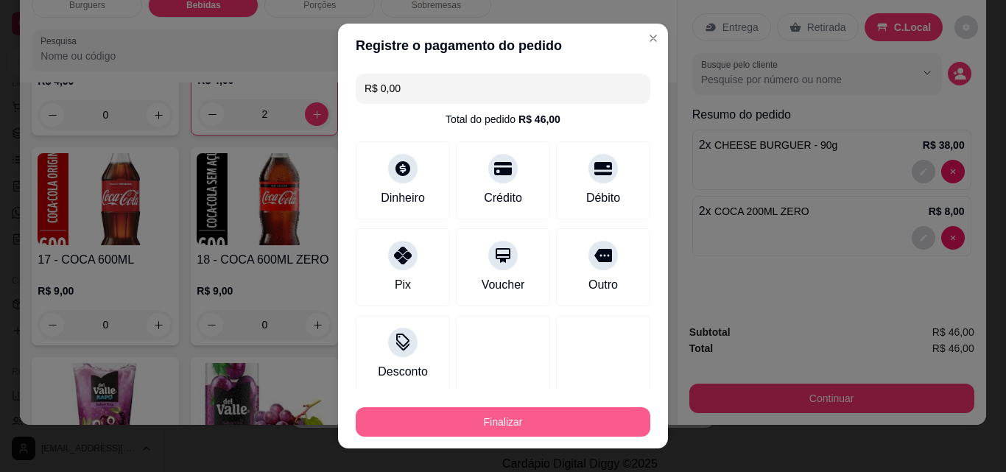
click at [451, 422] on button "Finalizar" at bounding box center [503, 421] width 295 height 29
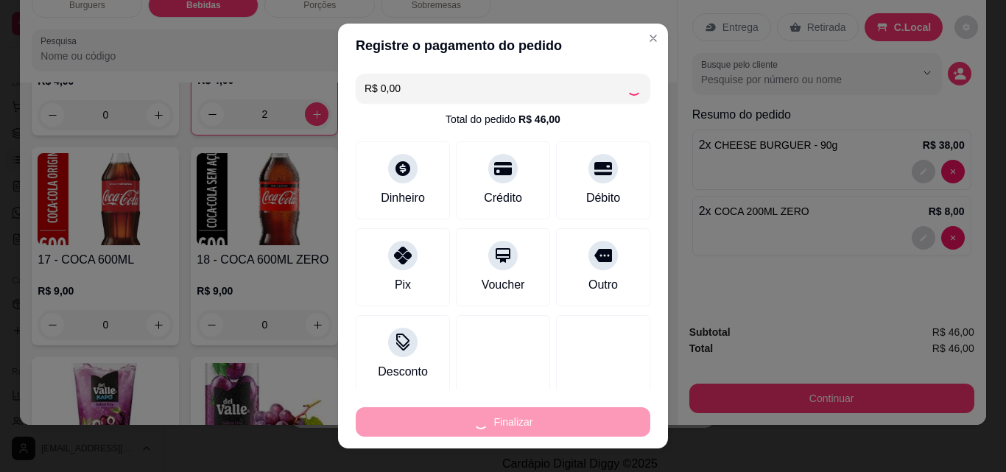
type input "0"
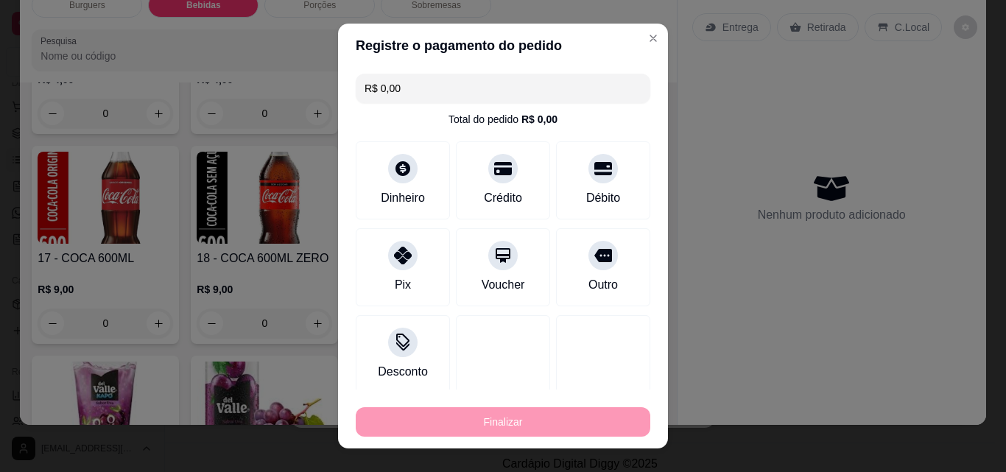
type input "-R$ 46,00"
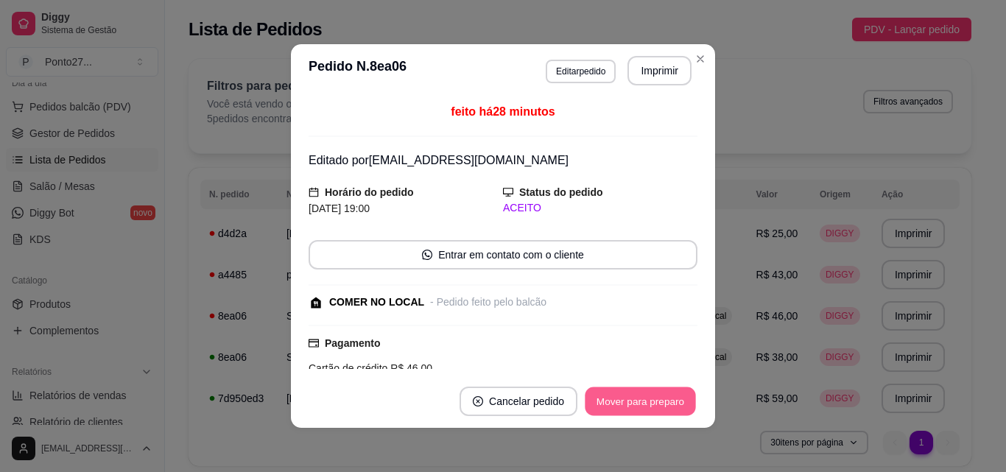
click at [658, 404] on button "Mover para preparo" at bounding box center [640, 402] width 111 height 29
click at [658, 404] on button "Mover para retirada disponível" at bounding box center [616, 402] width 158 height 29
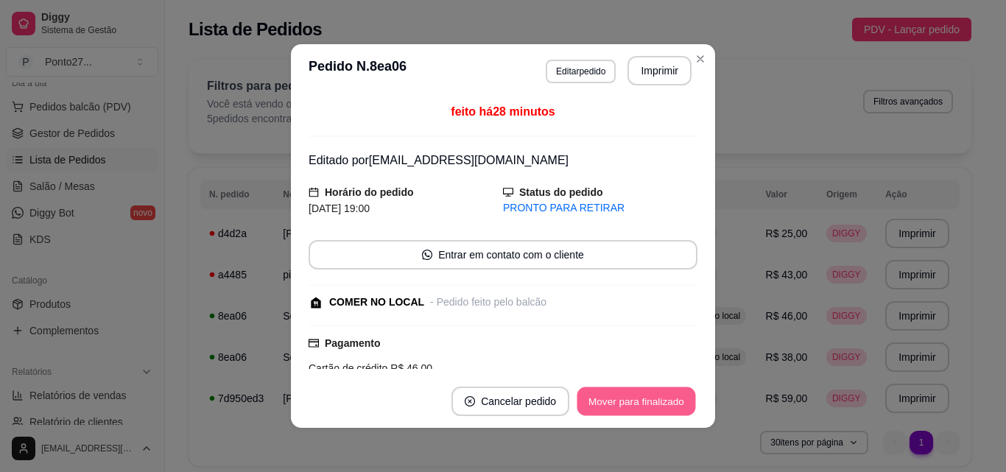
click at [658, 404] on button "Mover para finalizado" at bounding box center [637, 402] width 119 height 29
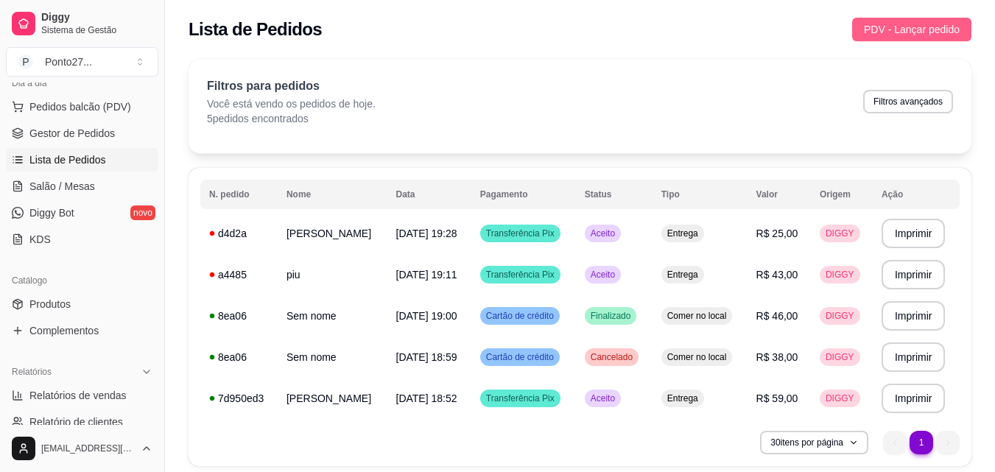
click at [883, 24] on span "PDV - Lançar pedido" at bounding box center [912, 29] width 96 height 16
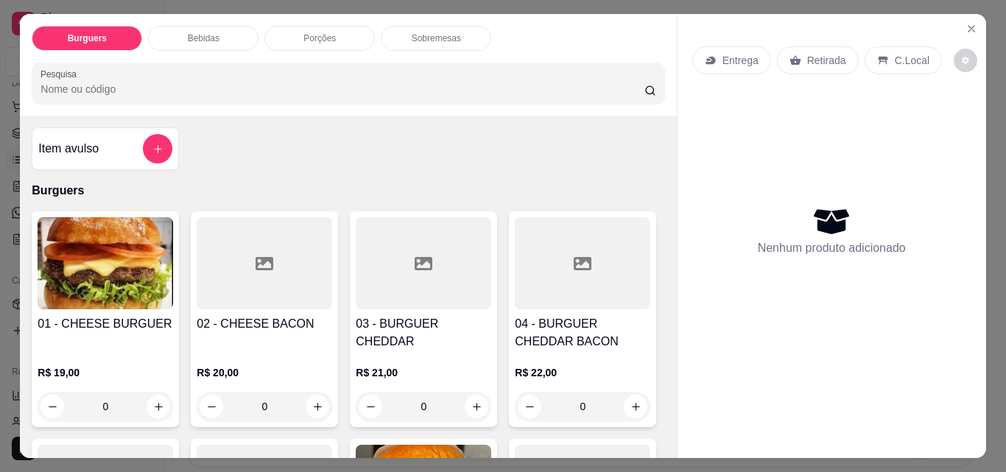
click at [737, 57] on p "Entrega" at bounding box center [741, 60] width 36 height 15
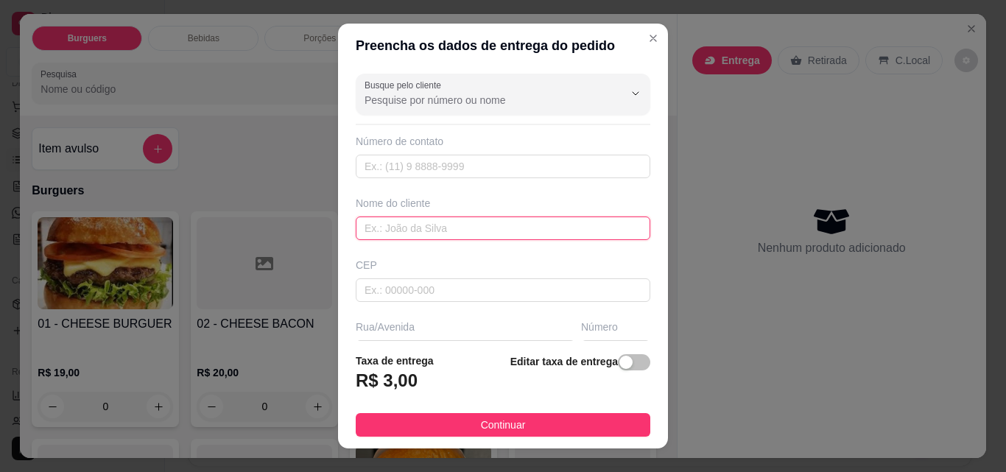
click at [463, 220] on input "text" at bounding box center [503, 229] width 295 height 24
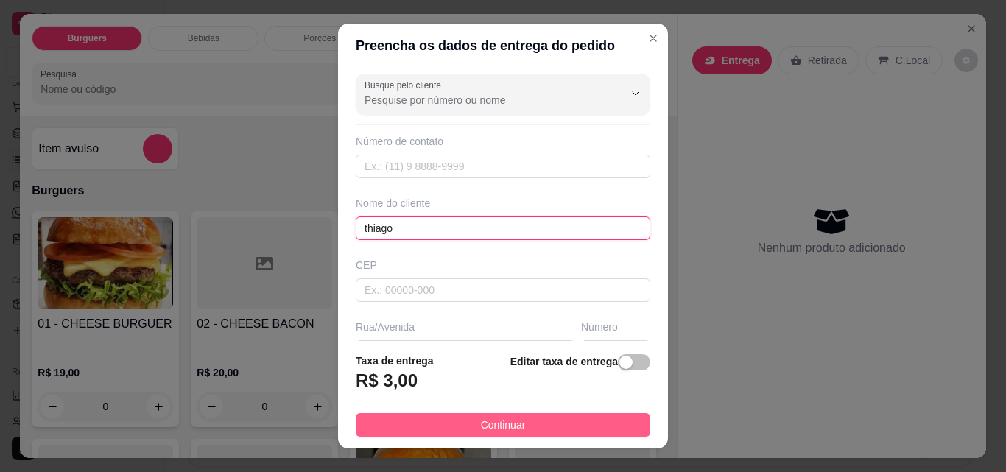
type input "thiago"
click at [428, 418] on button "Continuar" at bounding box center [503, 425] width 295 height 24
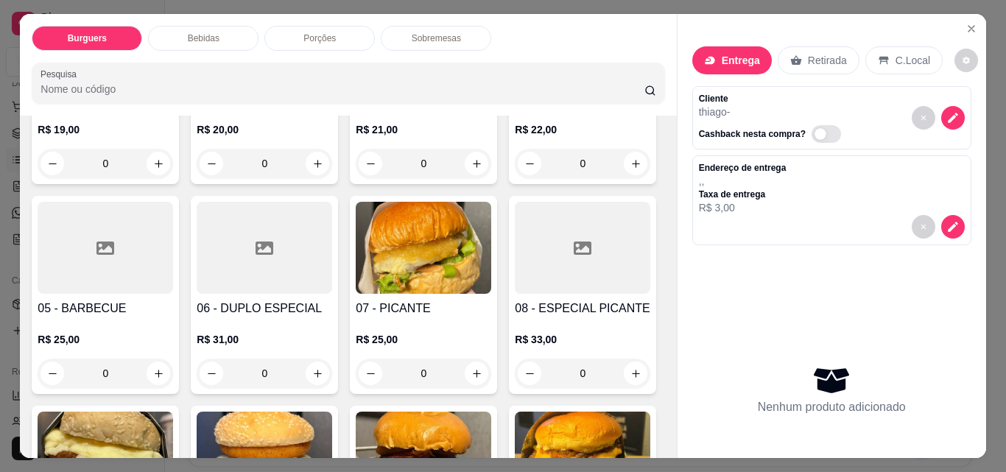
scroll to position [265, 0]
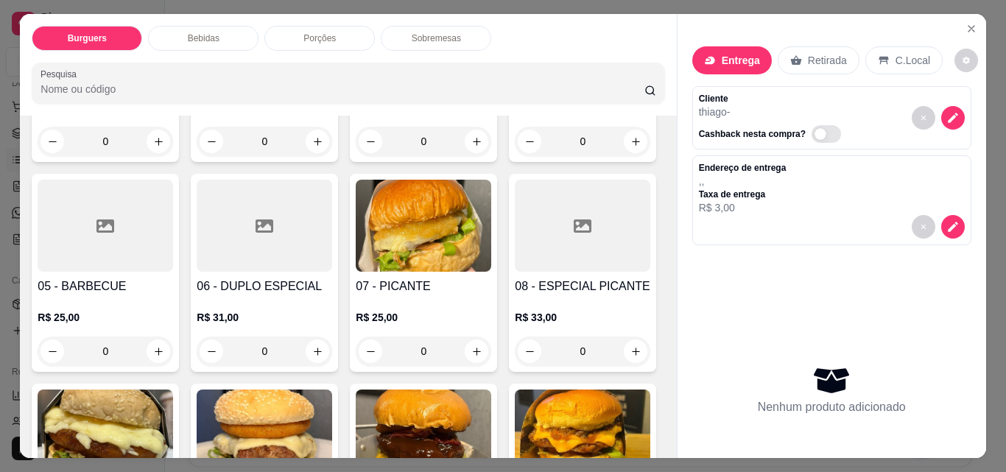
click at [515, 156] on div "0" at bounding box center [583, 141] width 136 height 29
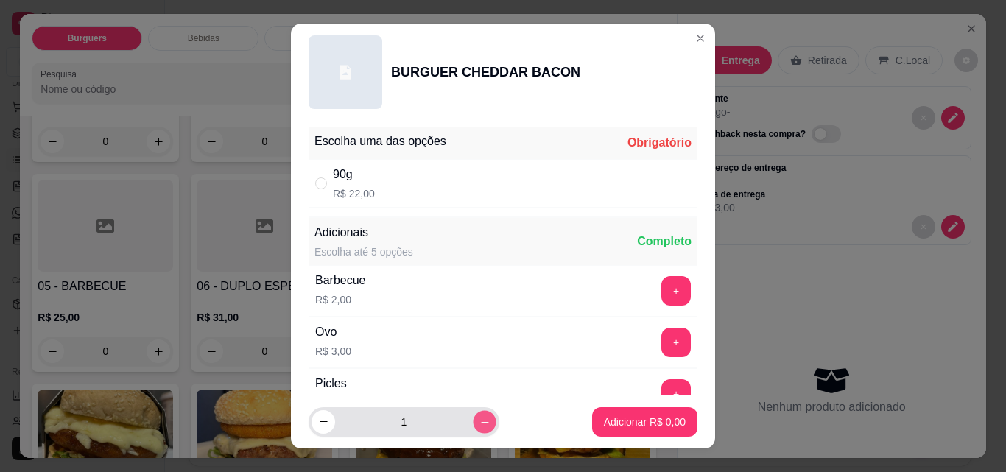
click at [480, 420] on icon "increase-product-quantity" at bounding box center [485, 422] width 11 height 11
type input "2"
click at [432, 184] on div "90g R$ 22,00" at bounding box center [503, 183] width 389 height 49
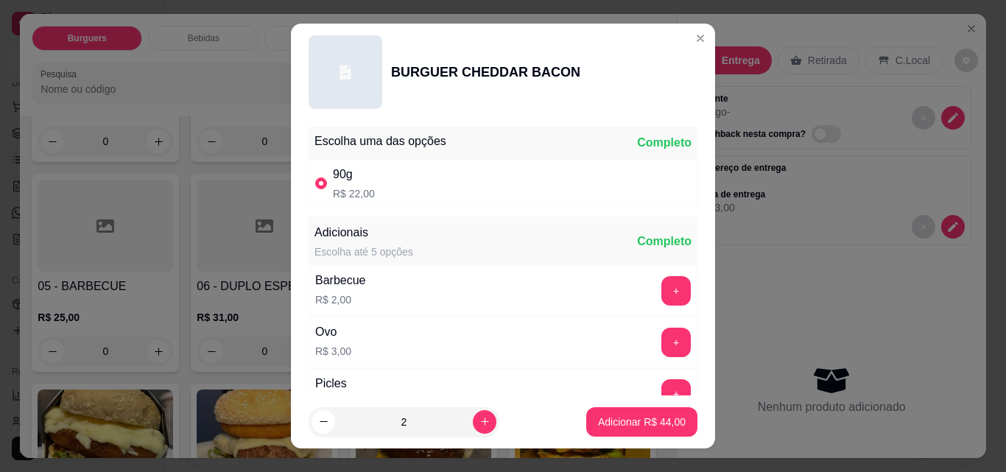
radio input "true"
click at [617, 412] on button "Adicionar R$ 44,00" at bounding box center [642, 422] width 108 height 29
type input "2"
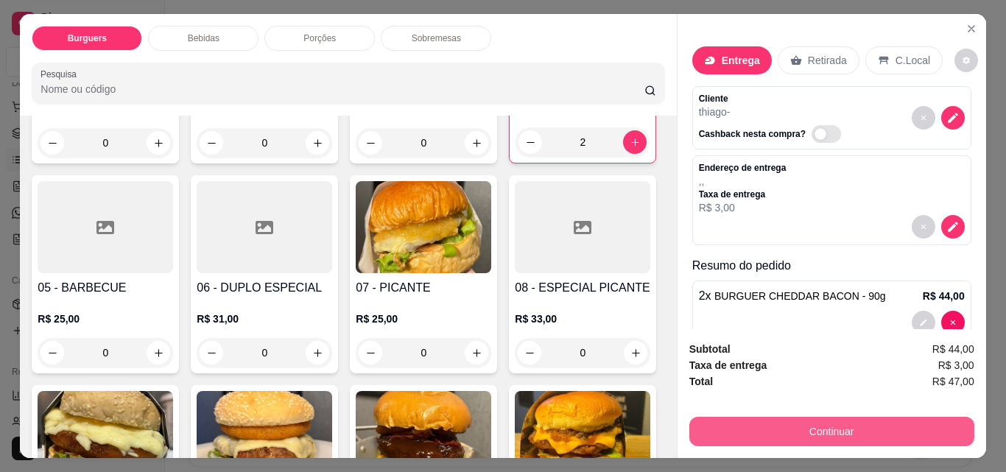
click at [799, 430] on button "Continuar" at bounding box center [832, 431] width 285 height 29
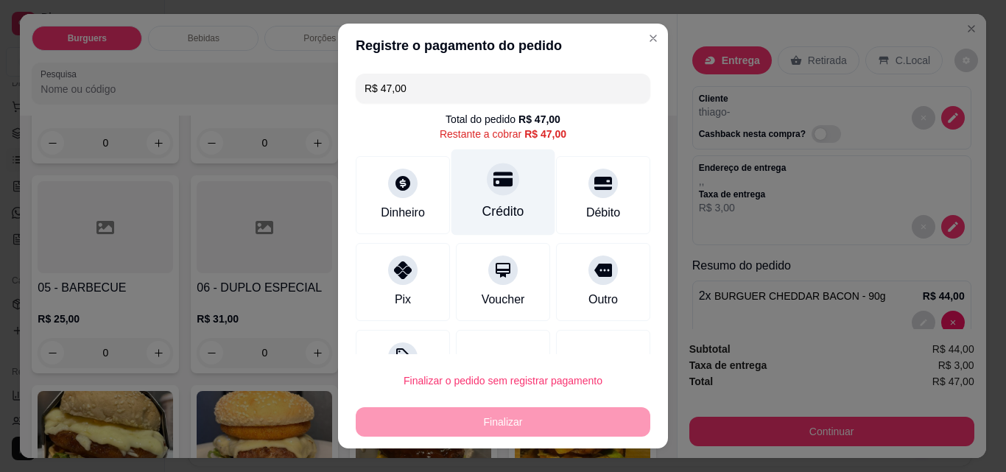
click at [462, 194] on div "Crédito" at bounding box center [504, 193] width 104 height 86
type input "R$ 0,00"
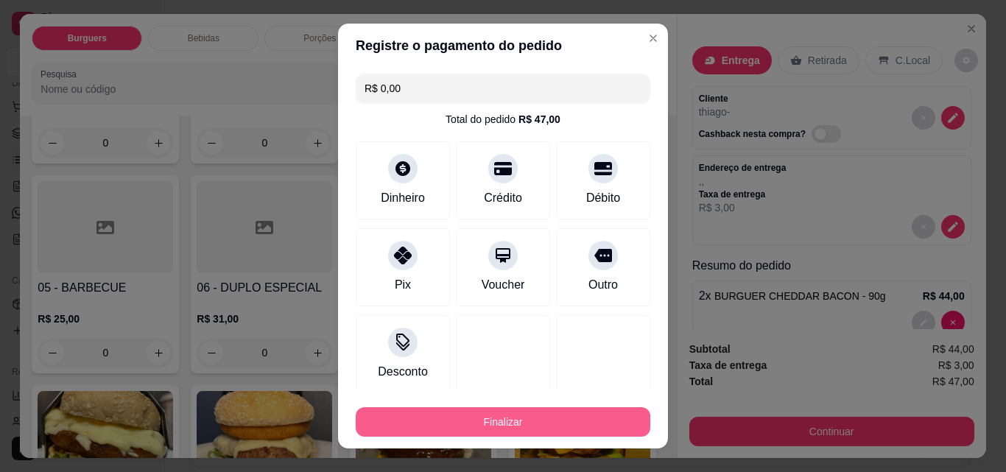
click at [435, 421] on button "Finalizar" at bounding box center [503, 421] width 295 height 29
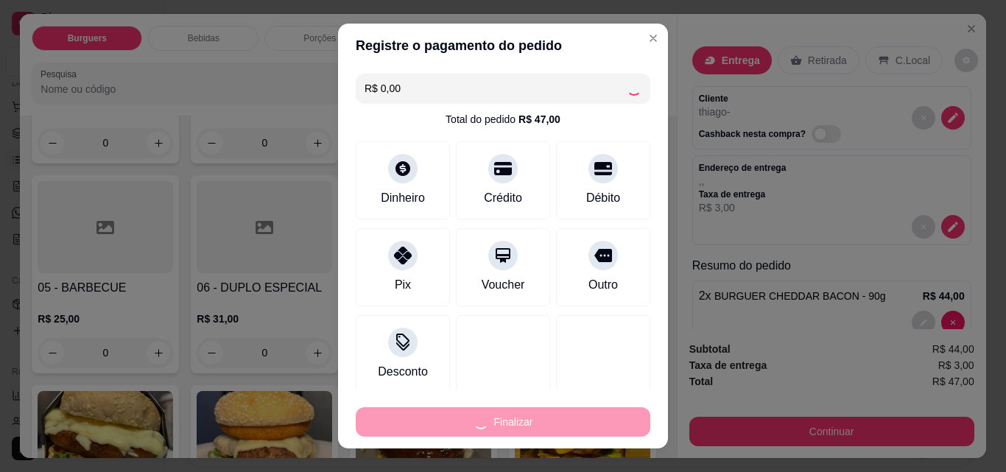
type input "0"
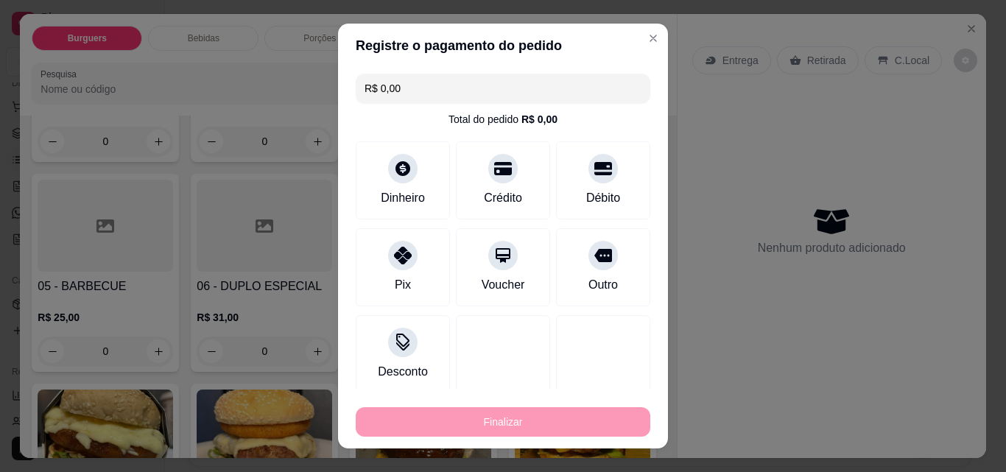
type input "-R$ 47,00"
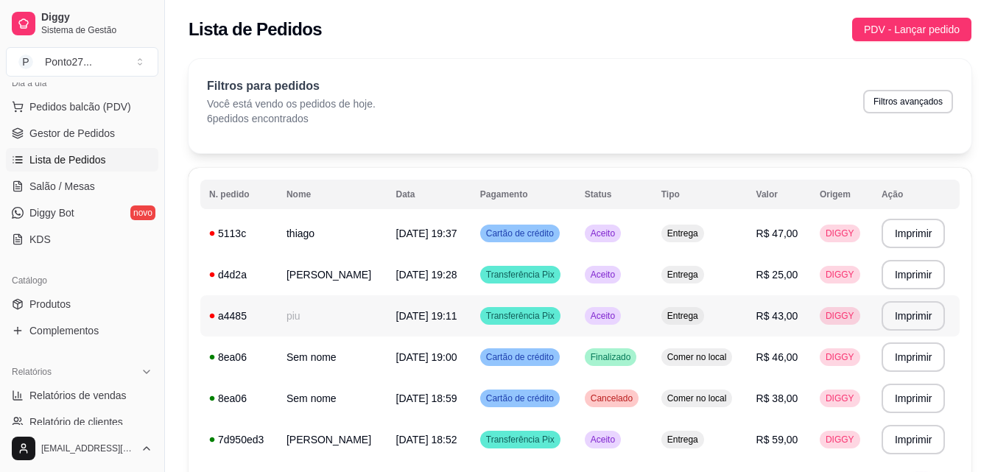
click at [606, 324] on div "Aceito" at bounding box center [603, 316] width 36 height 18
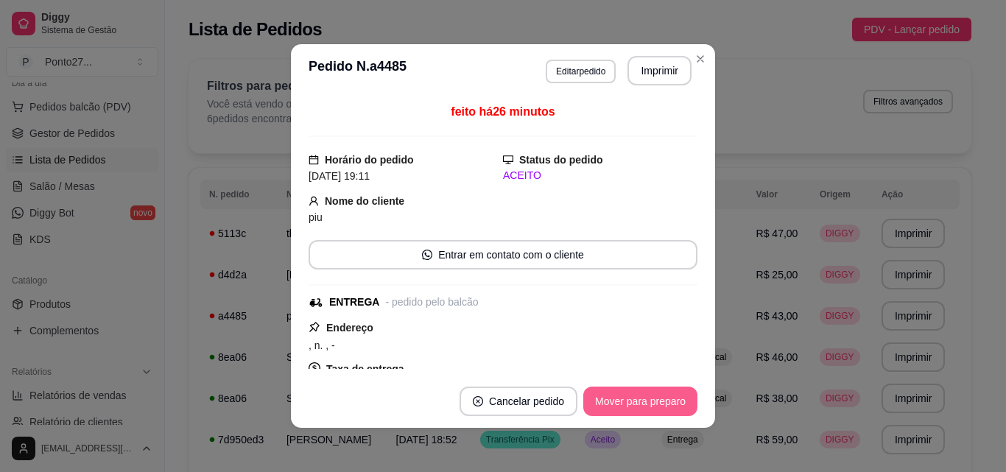
click at [620, 394] on button "Mover para preparo" at bounding box center [641, 401] width 114 height 29
click at [618, 409] on button "Mover para entrega" at bounding box center [640, 401] width 113 height 29
click at [623, 393] on button "Mover para finalizado" at bounding box center [636, 401] width 122 height 29
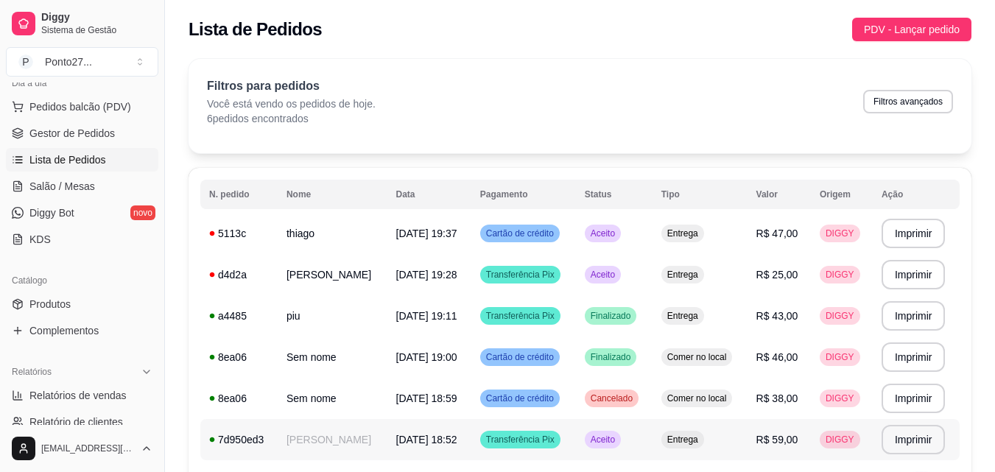
click at [610, 445] on span "Aceito" at bounding box center [603, 440] width 30 height 12
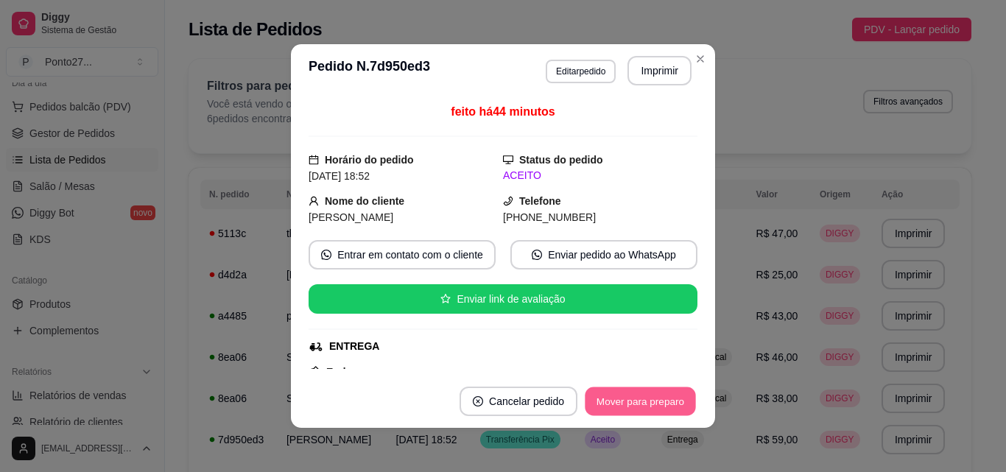
click at [620, 396] on button "Mover para preparo" at bounding box center [640, 402] width 111 height 29
click at [620, 396] on button "Mover para entrega" at bounding box center [641, 402] width 111 height 29
click at [620, 396] on button "Mover para finalizado" at bounding box center [636, 401] width 122 height 29
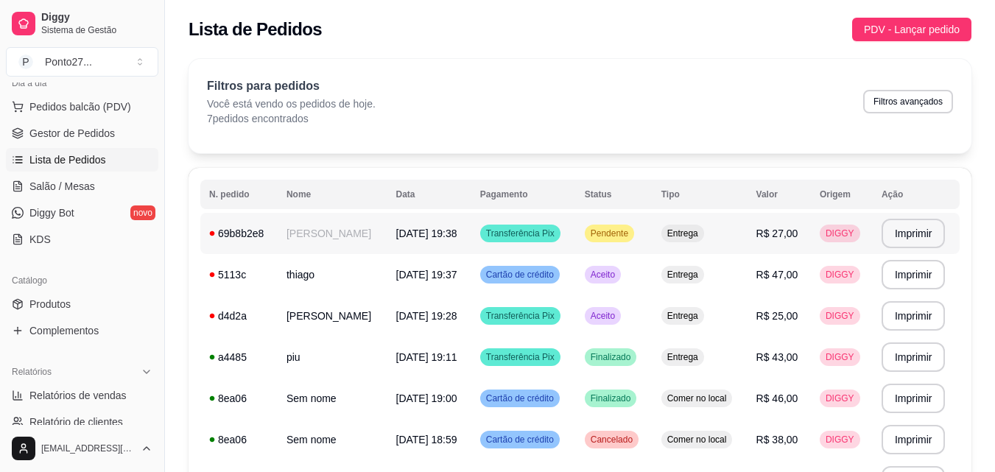
click at [576, 239] on td "Transferência Pix" at bounding box center [524, 233] width 105 height 41
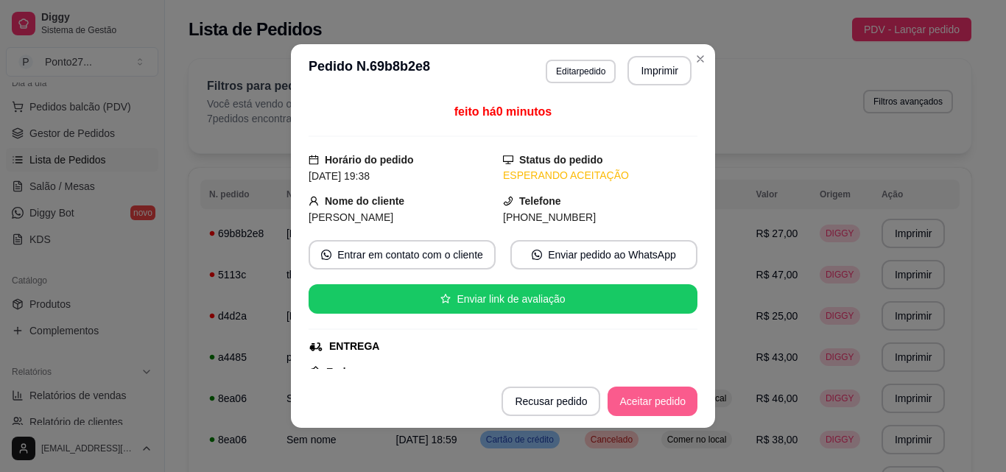
click at [645, 406] on button "Aceitar pedido" at bounding box center [653, 401] width 90 height 29
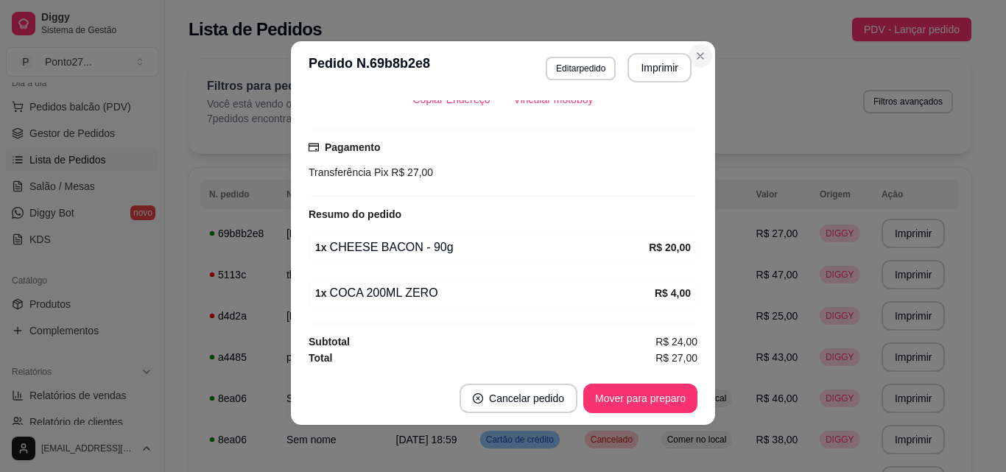
scroll to position [2, 0]
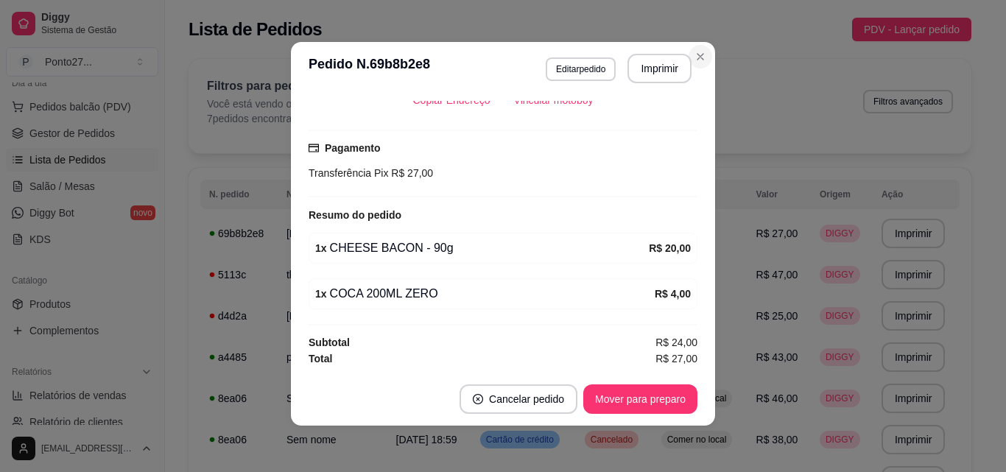
click at [699, 62] on div "Filtros para pedidos Você está vendo os pedidos de hoje. 7 pedidos encontrados …" at bounding box center [580, 106] width 783 height 94
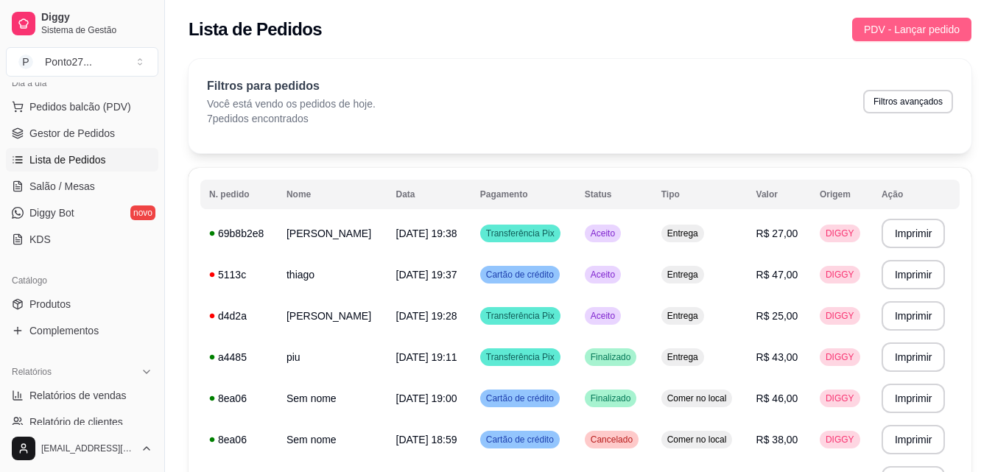
click at [922, 26] on span "PDV - Lançar pedido" at bounding box center [912, 29] width 96 height 16
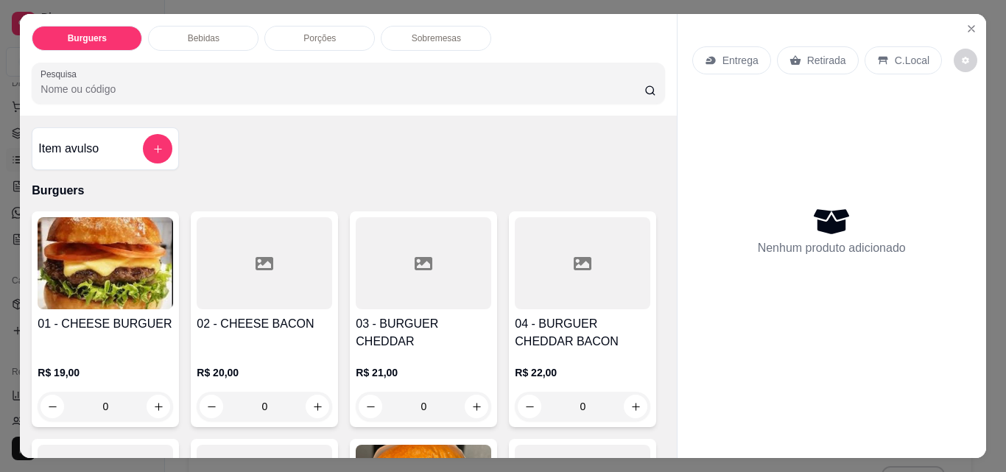
click at [713, 66] on div "Entrega" at bounding box center [732, 60] width 79 height 28
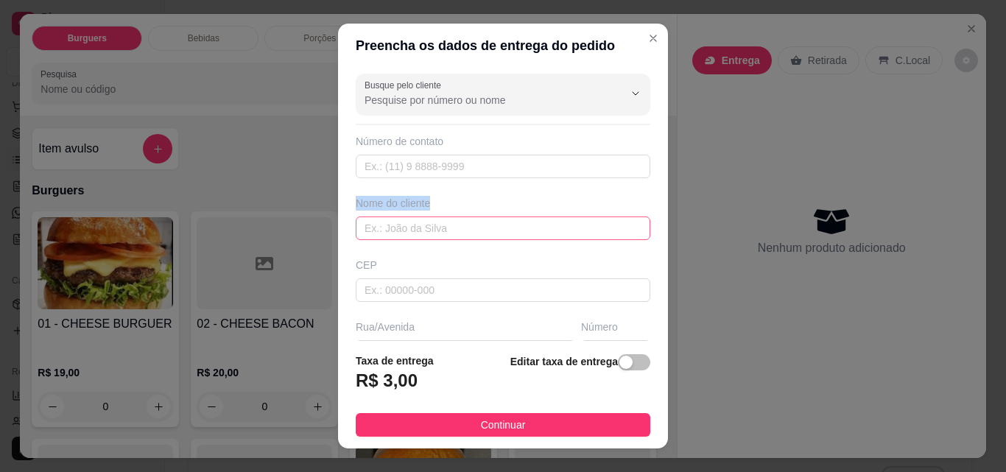
drag, startPoint x: 503, startPoint y: 276, endPoint x: 519, endPoint y: 231, distance: 47.8
click at [519, 231] on div "Busque pelo cliente Número de contato Nome do cliente CEP Rua/[GEOGRAPHIC_DATA]" at bounding box center [503, 204] width 330 height 273
click at [519, 231] on input "text" at bounding box center [503, 229] width 295 height 24
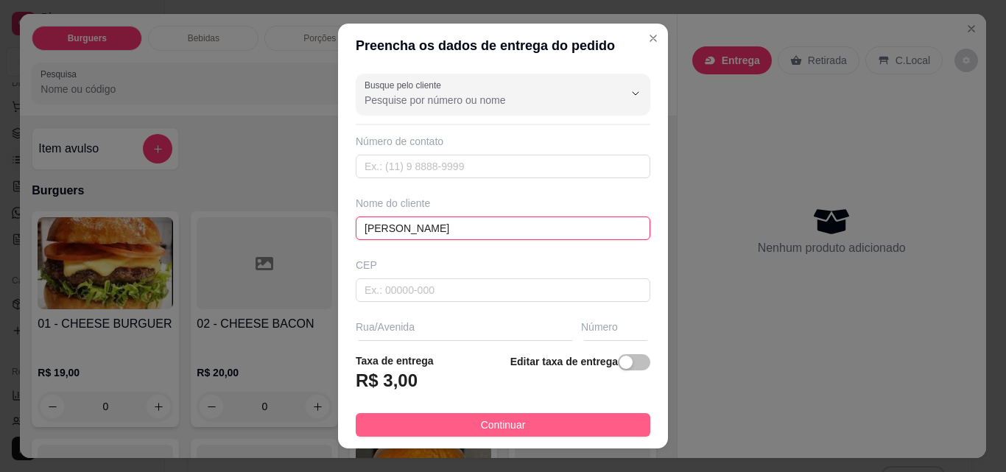
type input "[PERSON_NAME]"
click at [569, 430] on button "Continuar" at bounding box center [503, 425] width 295 height 24
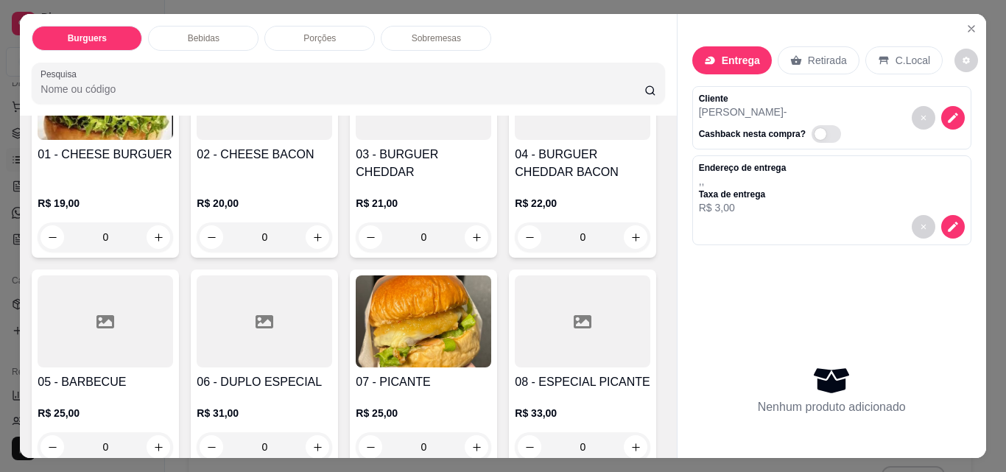
scroll to position [295, 0]
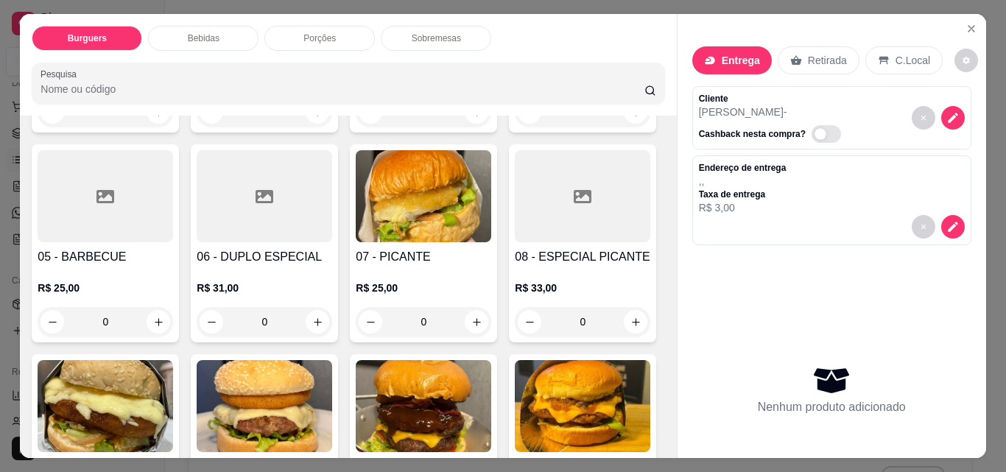
click at [332, 322] on div "0" at bounding box center [265, 321] width 136 height 29
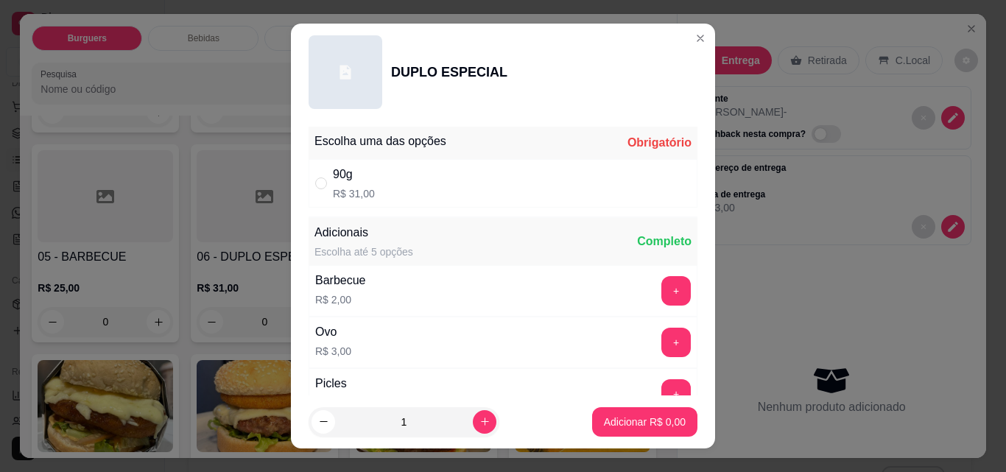
click at [450, 188] on div "90g R$ 31,00" at bounding box center [503, 183] width 389 height 49
radio input "true"
click at [642, 424] on p "Adicionar R$ 31,00" at bounding box center [642, 422] width 88 height 15
type input "1"
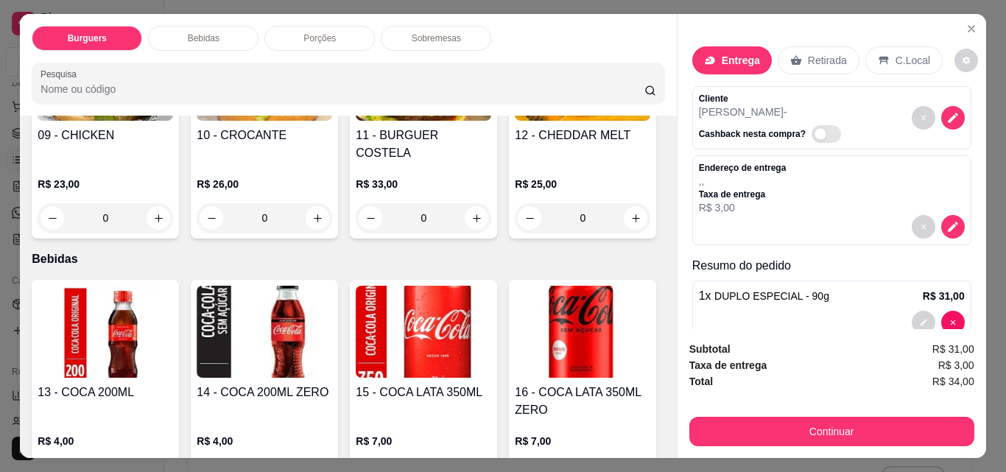
scroll to position [637, 0]
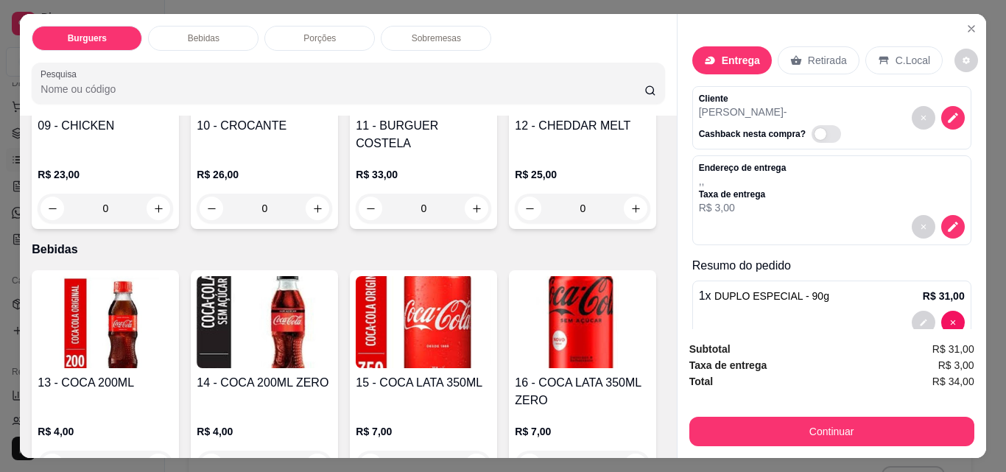
click at [356, 223] on div "0" at bounding box center [424, 208] width 136 height 29
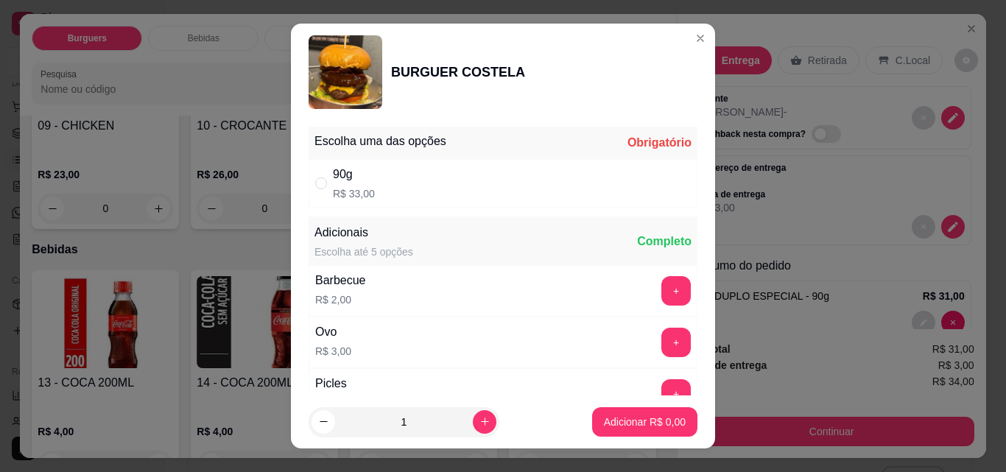
click at [516, 189] on div "90g R$ 33,00" at bounding box center [503, 183] width 389 height 49
radio input "true"
click at [620, 423] on p "Adicionar R$ 33,00" at bounding box center [642, 422] width 88 height 15
type input "1"
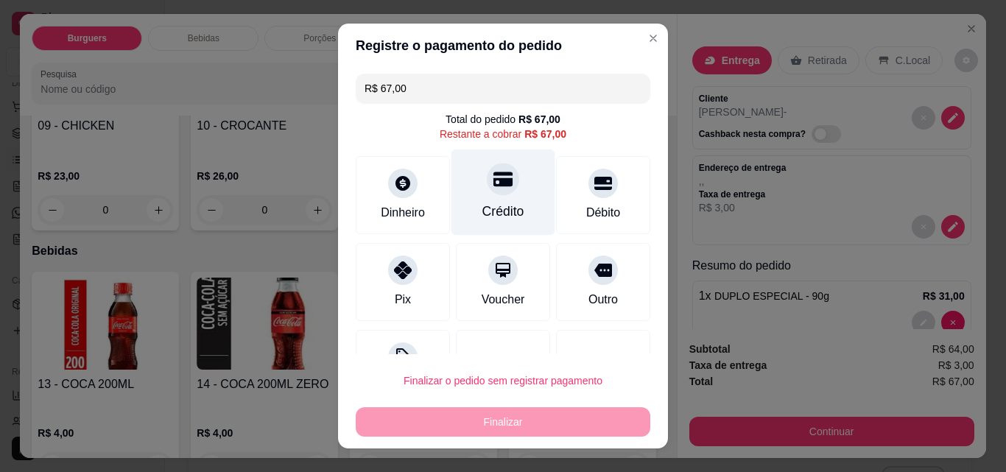
click at [497, 200] on div "Crédito" at bounding box center [504, 193] width 104 height 86
type input "R$ 0,00"
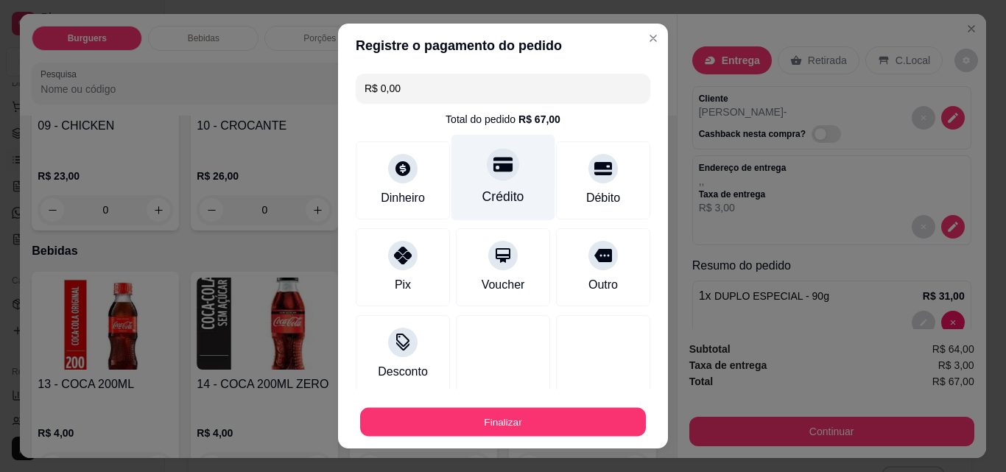
click at [525, 429] on button "Finalizar" at bounding box center [503, 422] width 286 height 29
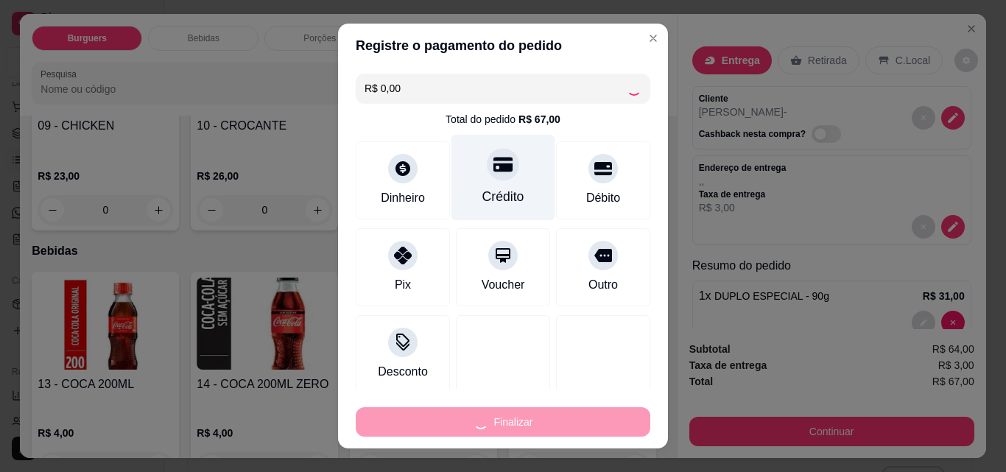
type input "0"
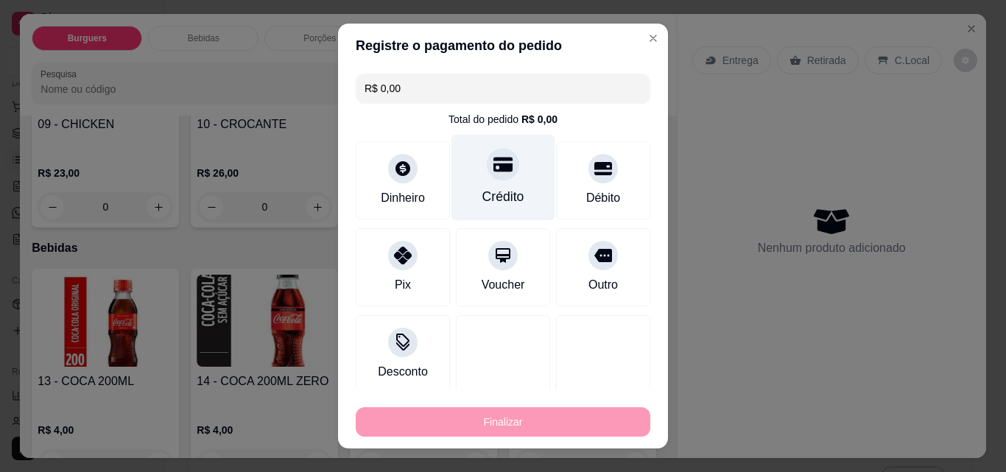
type input "-R$ 67,00"
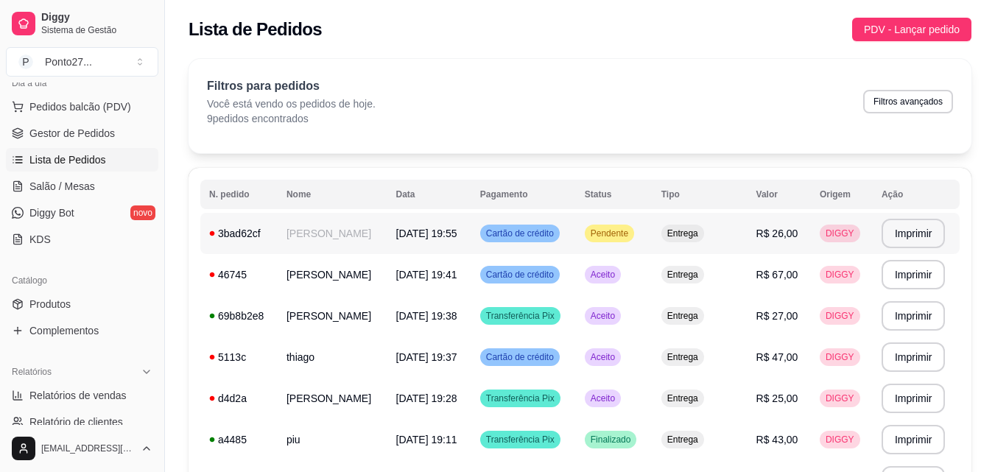
click at [623, 236] on span "Pendente" at bounding box center [609, 234] width 43 height 12
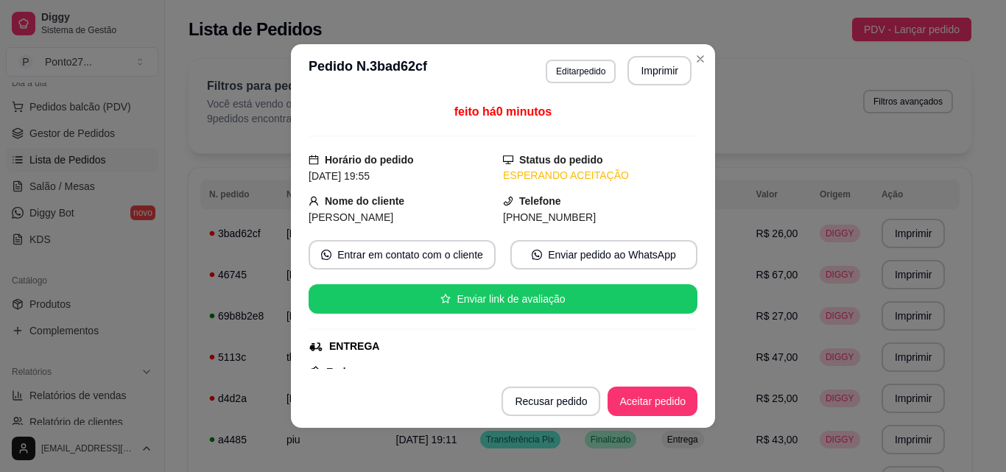
click at [623, 236] on div "feito há 0 minutos Horário do pedido [DATE] 19:55 Status do pedido ESPERANDO AC…" at bounding box center [503, 236] width 389 height 266
click at [641, 392] on button "Aceitar pedido" at bounding box center [652, 402] width 87 height 29
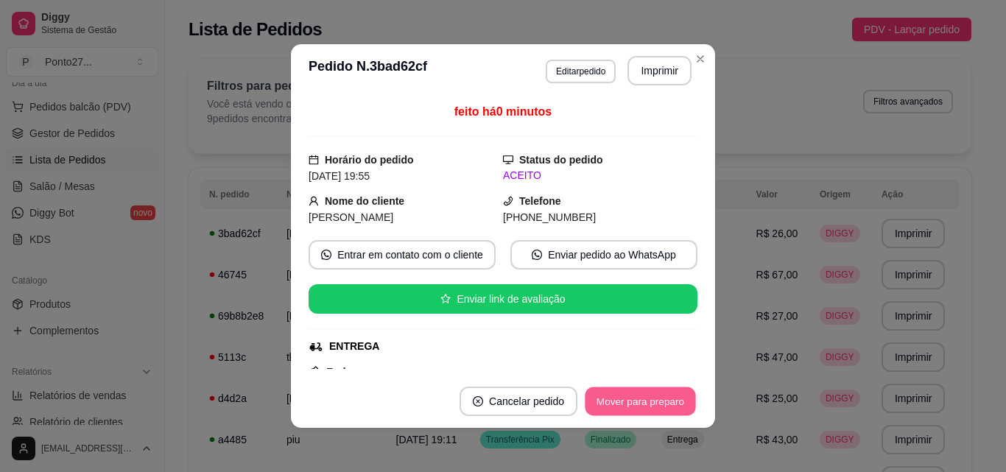
click at [623, 399] on button "Mover para preparo" at bounding box center [640, 402] width 111 height 29
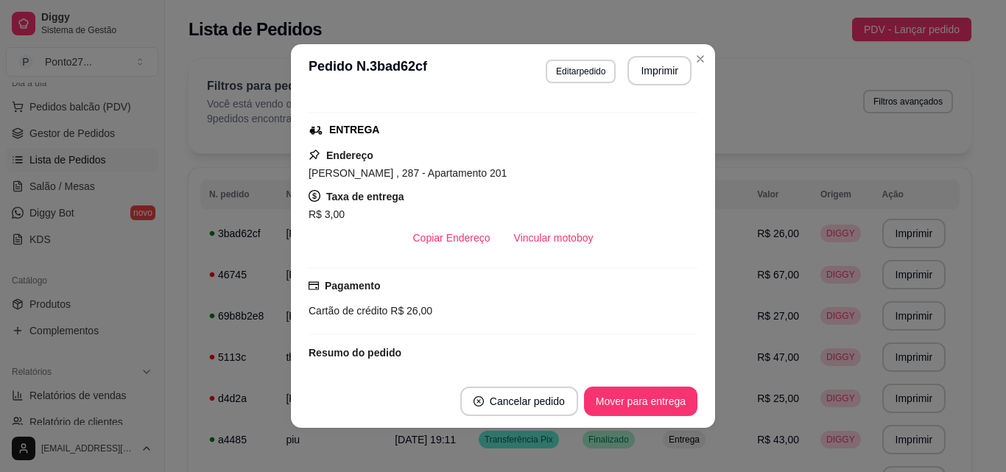
scroll to position [189, 0]
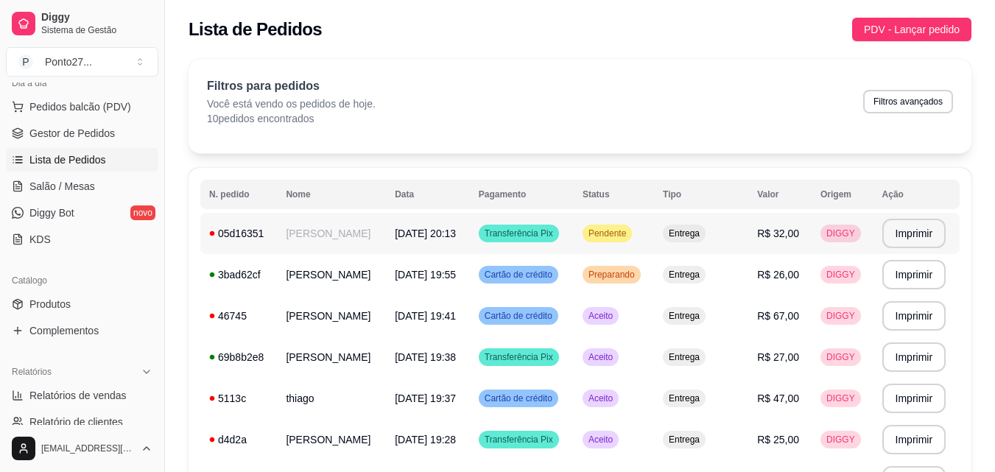
click at [438, 248] on td "[DATE] 20:13" at bounding box center [428, 233] width 84 height 41
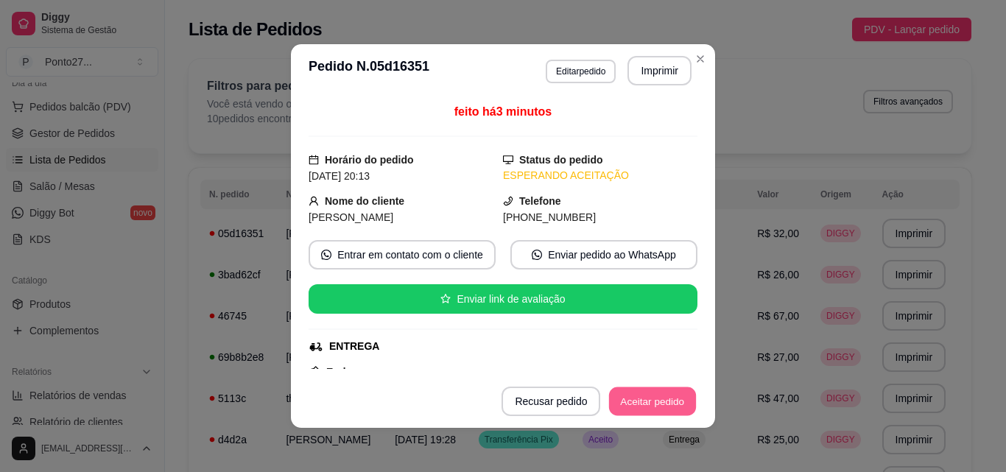
click at [626, 396] on button "Aceitar pedido" at bounding box center [652, 402] width 87 height 29
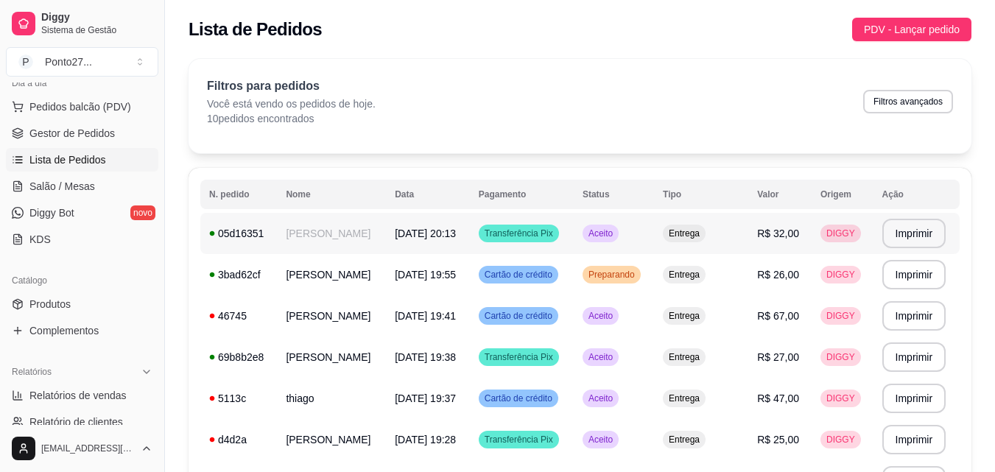
click at [441, 235] on span "[DATE] 20:13" at bounding box center [425, 234] width 61 height 12
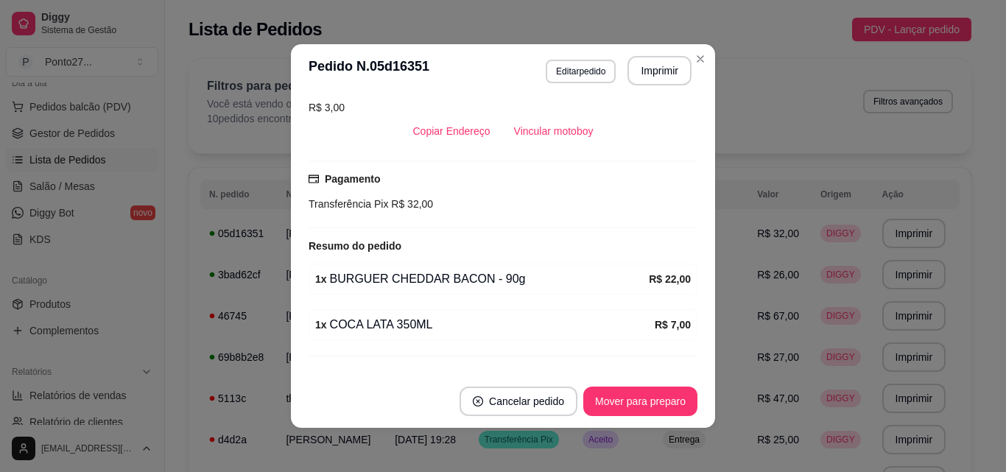
scroll to position [352, 0]
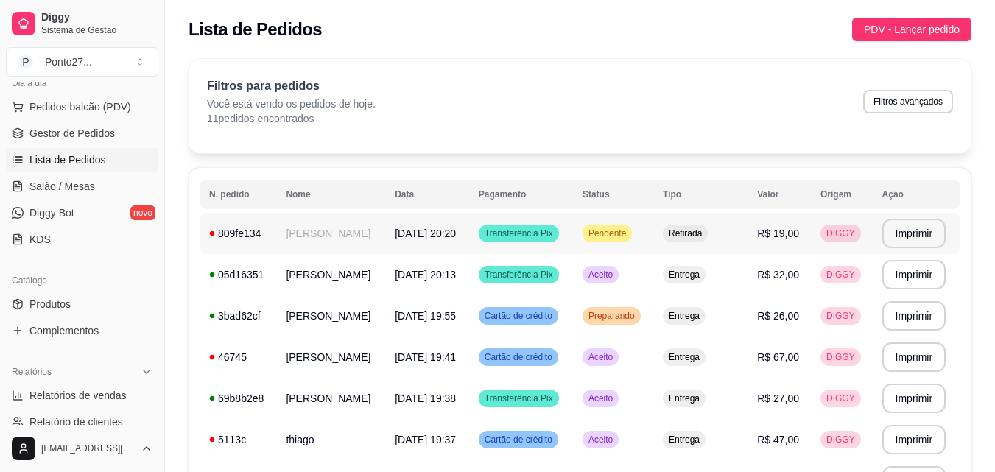
click at [548, 234] on span "Transferência Pix" at bounding box center [519, 234] width 74 height 12
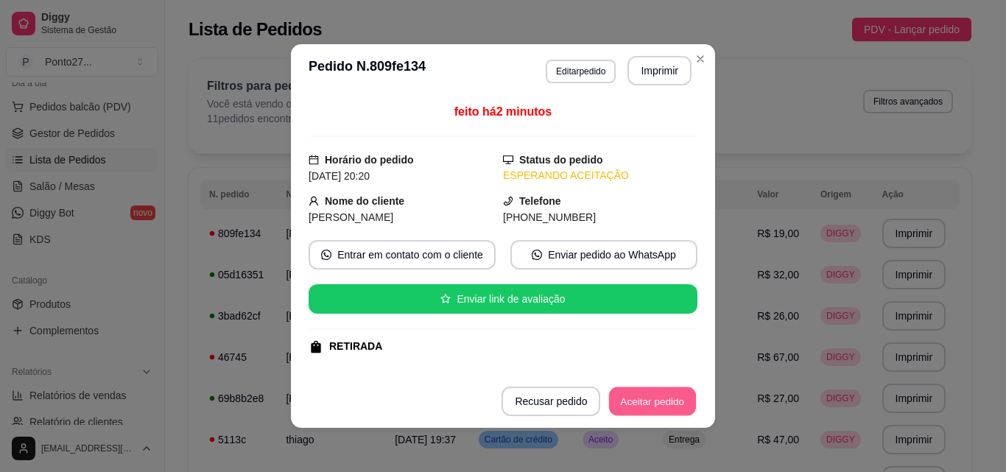
click at [630, 410] on button "Aceitar pedido" at bounding box center [652, 402] width 87 height 29
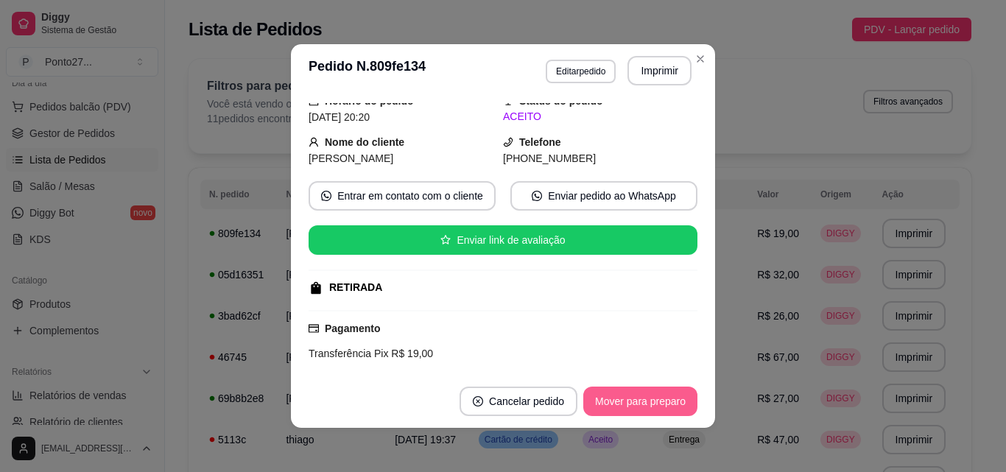
scroll to position [192, 0]
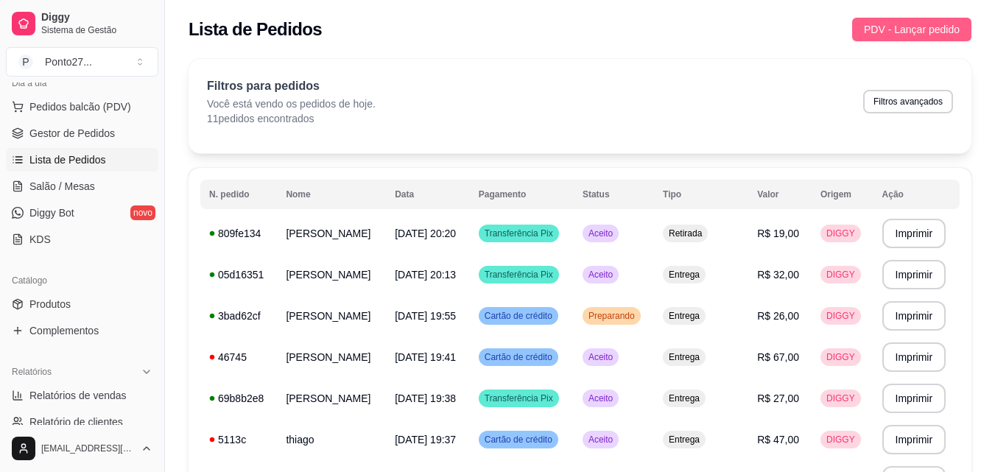
click at [917, 27] on span "PDV - Lançar pedido" at bounding box center [912, 29] width 96 height 16
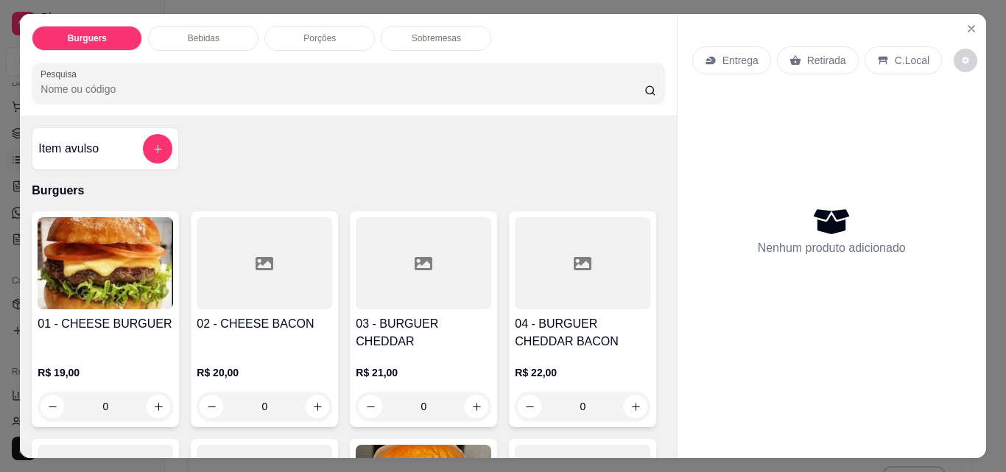
click at [158, 392] on div "0" at bounding box center [106, 406] width 136 height 29
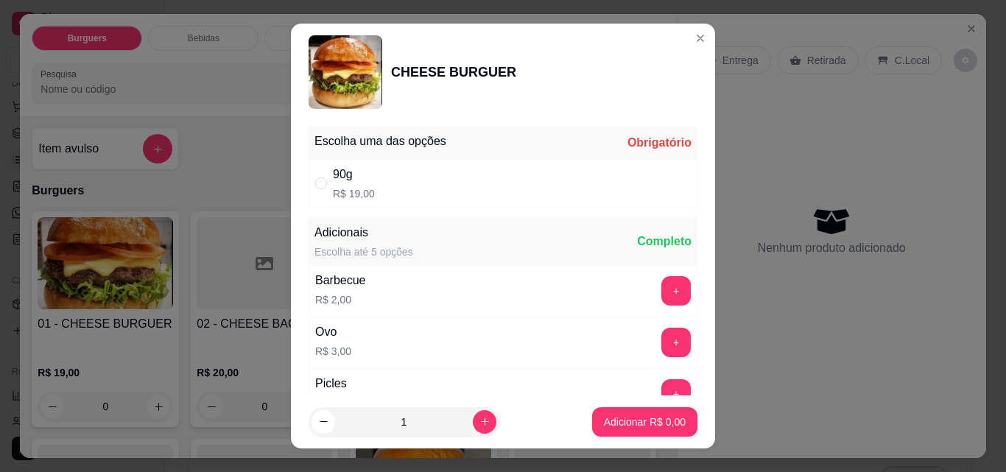
click at [472, 172] on div "90g R$ 19,00" at bounding box center [503, 183] width 389 height 49
radio input "true"
click at [473, 425] on button "increase-product-quantity" at bounding box center [485, 422] width 24 height 24
type input "2"
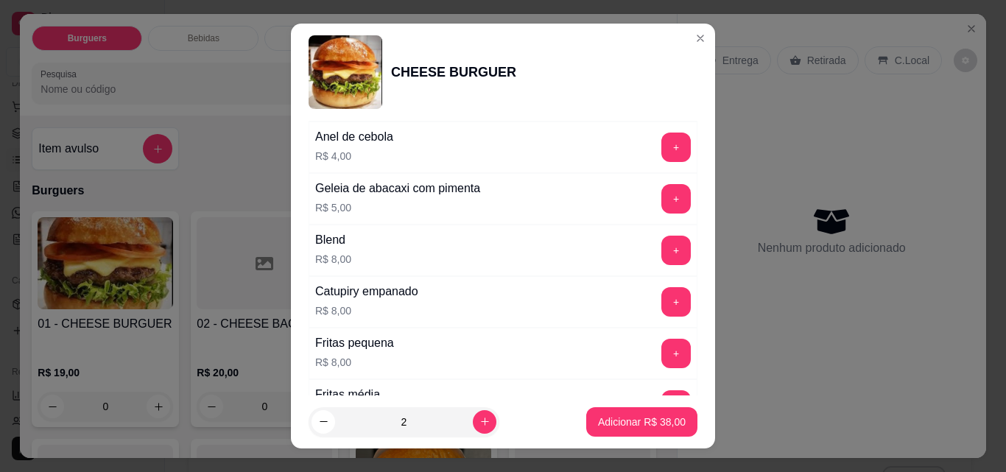
scroll to position [505, 0]
click at [662, 200] on button "+" at bounding box center [676, 197] width 29 height 29
click at [626, 421] on p "Adicionar R$ 48,00" at bounding box center [642, 422] width 88 height 15
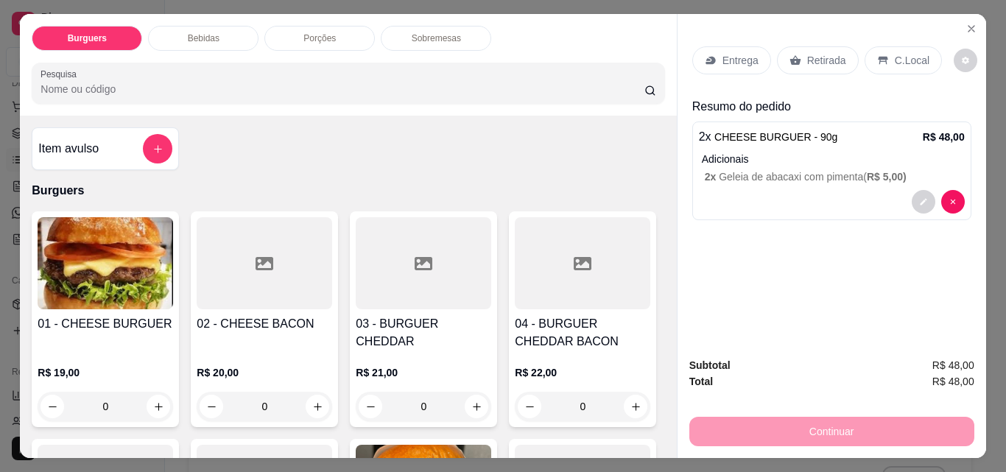
click at [160, 392] on div "0" at bounding box center [106, 406] width 136 height 29
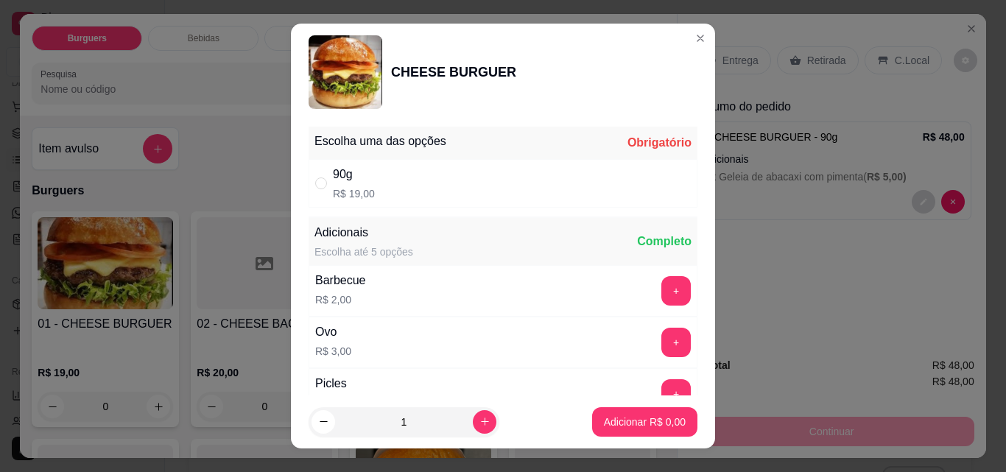
click at [502, 188] on div "90g R$ 19,00" at bounding box center [503, 183] width 389 height 49
radio input "true"
click at [522, 335] on div "Ovo R$ 3,00 +" at bounding box center [503, 343] width 389 height 52
click at [662, 350] on button "+" at bounding box center [676, 342] width 29 height 29
click at [622, 421] on p "Adicionar R$ 22,00" at bounding box center [642, 422] width 88 height 15
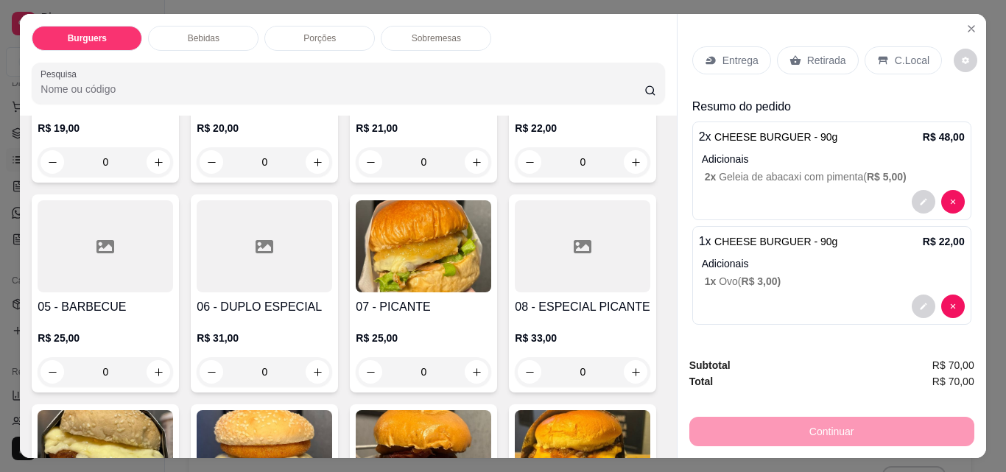
scroll to position [234, 0]
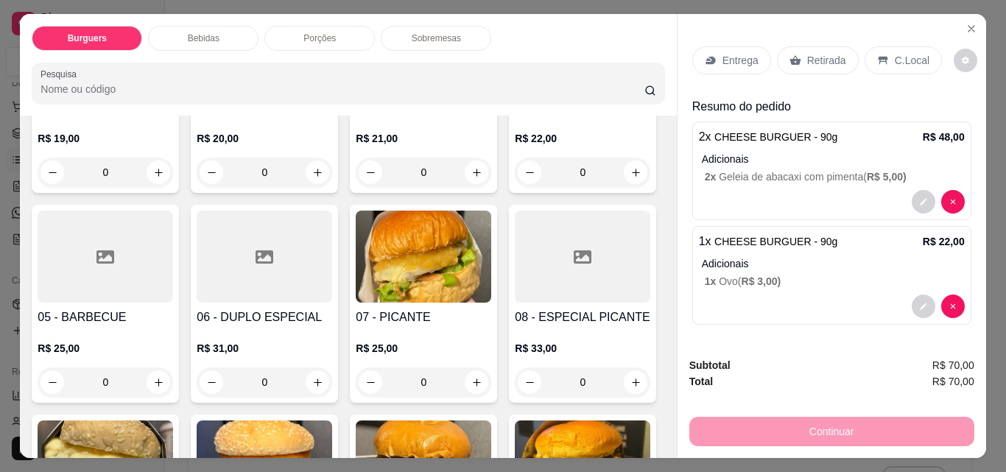
click at [332, 388] on div "0" at bounding box center [265, 382] width 136 height 29
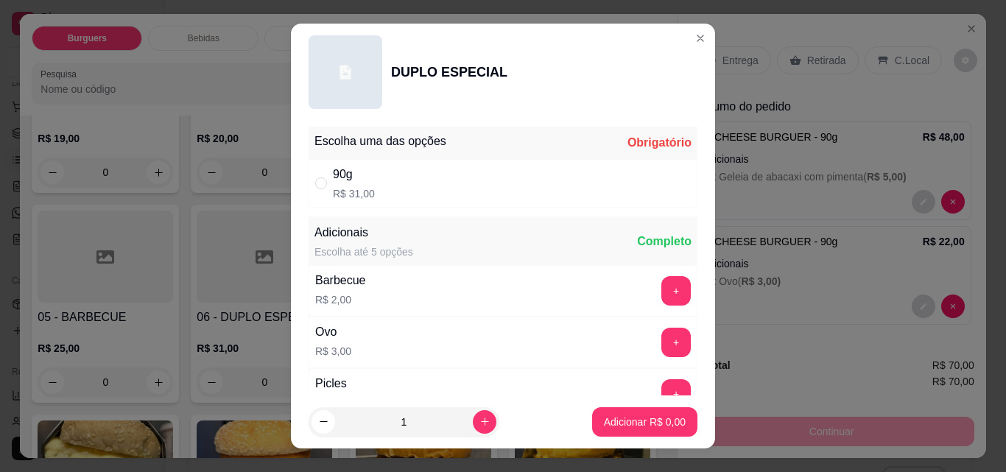
click at [473, 424] on button "increase-product-quantity" at bounding box center [485, 422] width 24 height 24
click at [450, 183] on div "90g R$ 31,00" at bounding box center [503, 183] width 389 height 49
radio input "true"
click at [613, 426] on p "Adicionar R$ 31,00" at bounding box center [642, 422] width 88 height 15
type input "1"
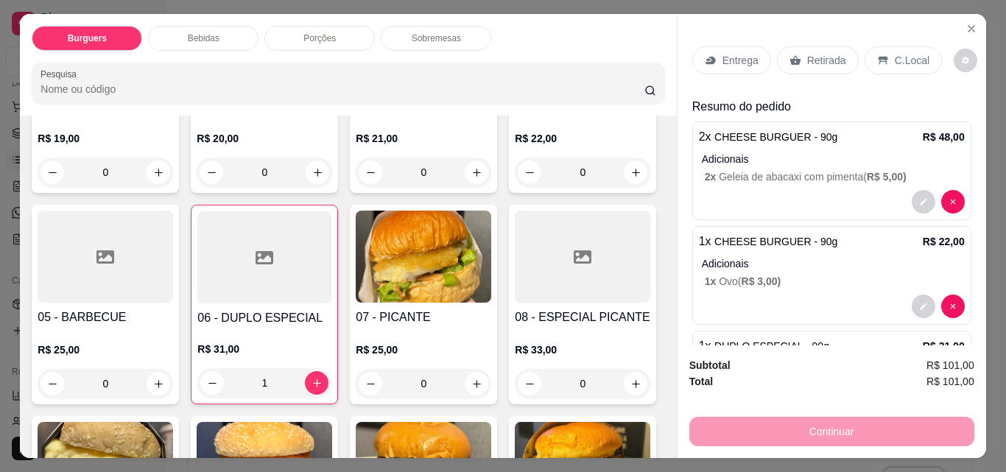
click at [726, 59] on p "Entrega" at bounding box center [741, 60] width 36 height 15
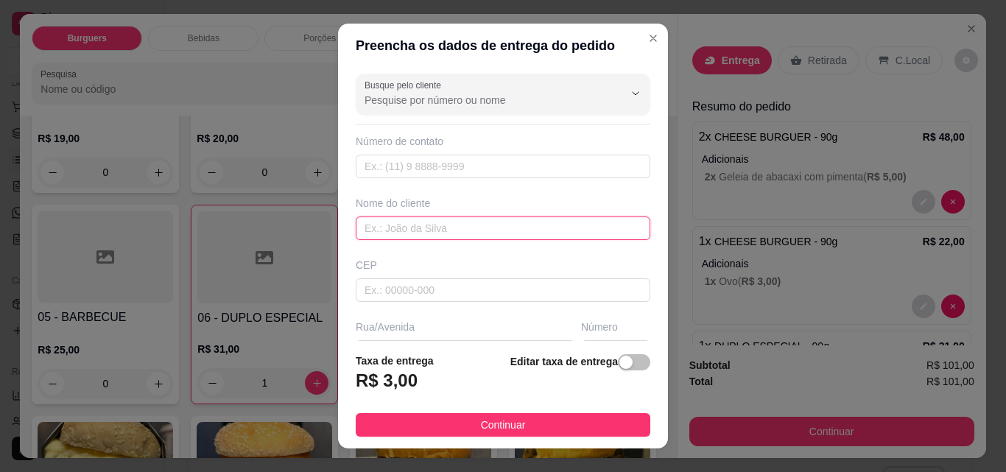
click at [421, 231] on input "text" at bounding box center [503, 229] width 295 height 24
type input "fabricia"
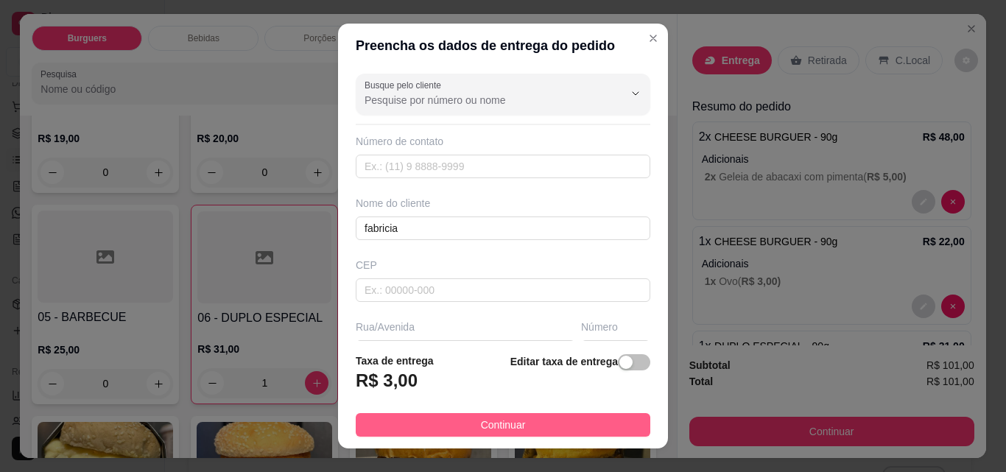
click at [547, 420] on button "Continuar" at bounding box center [503, 425] width 295 height 24
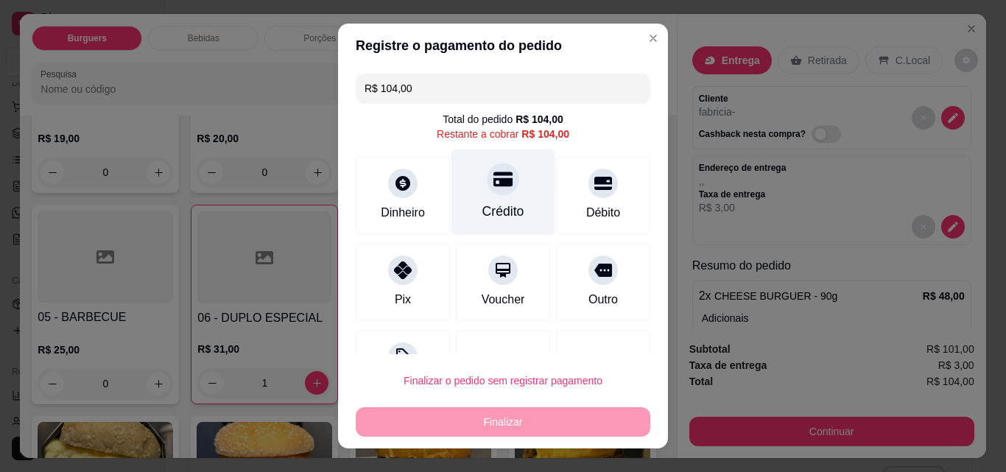
click at [486, 207] on div "Crédito" at bounding box center [504, 211] width 42 height 19
type input "R$ 0,00"
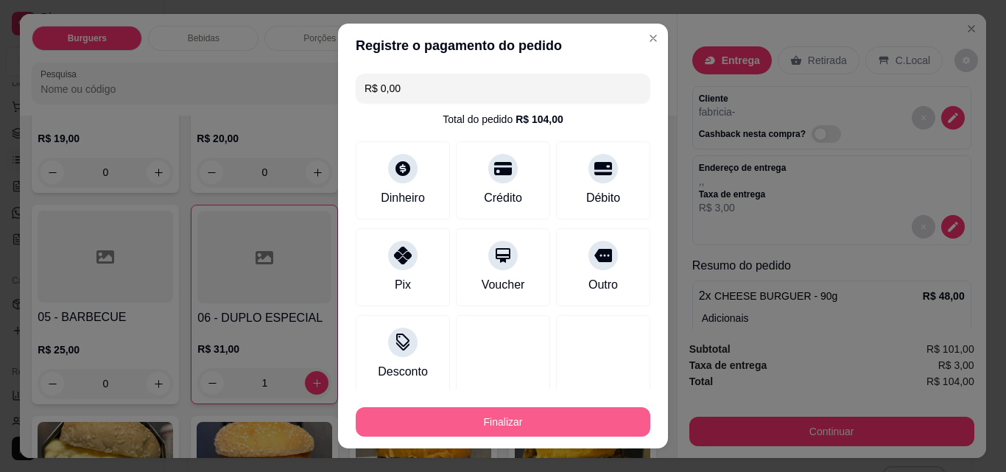
click at [475, 413] on button "Finalizar" at bounding box center [503, 421] width 295 height 29
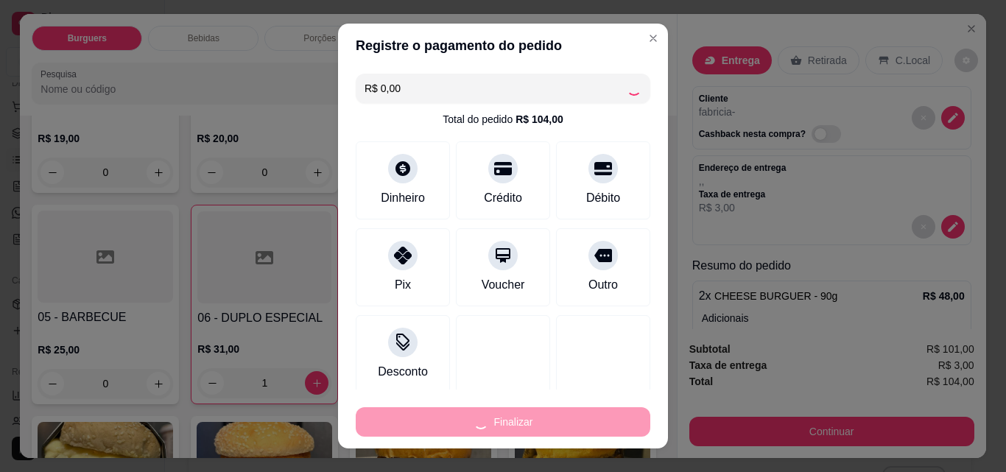
type input "0"
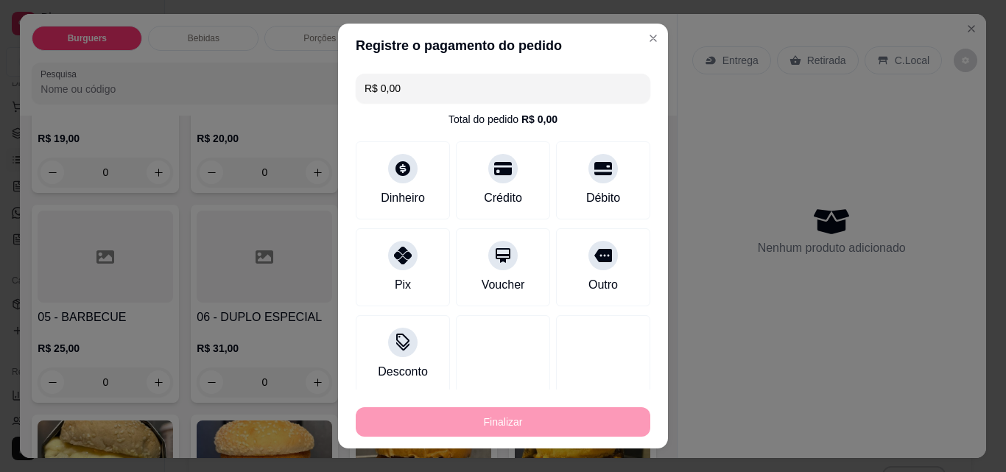
type input "-R$ 104,00"
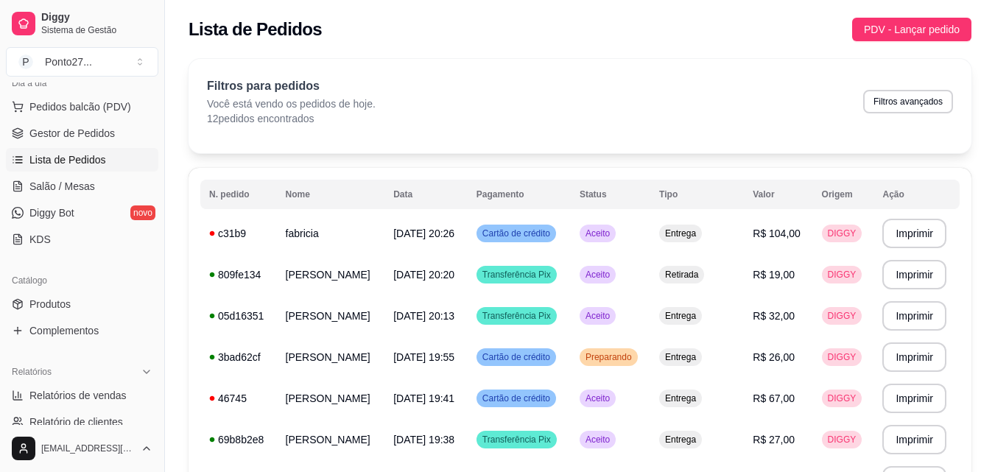
click at [640, 37] on div "Lista de Pedidos PDV - Lançar pedido" at bounding box center [580, 30] width 783 height 24
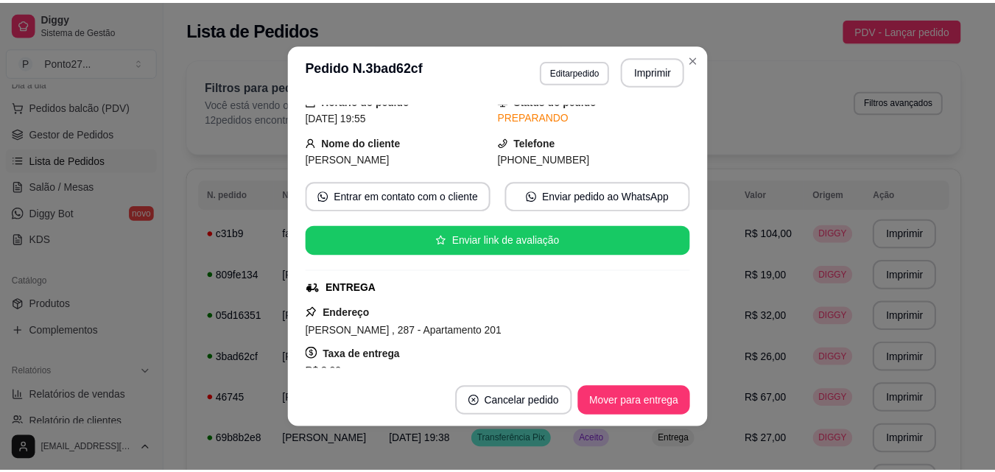
scroll to position [97, 0]
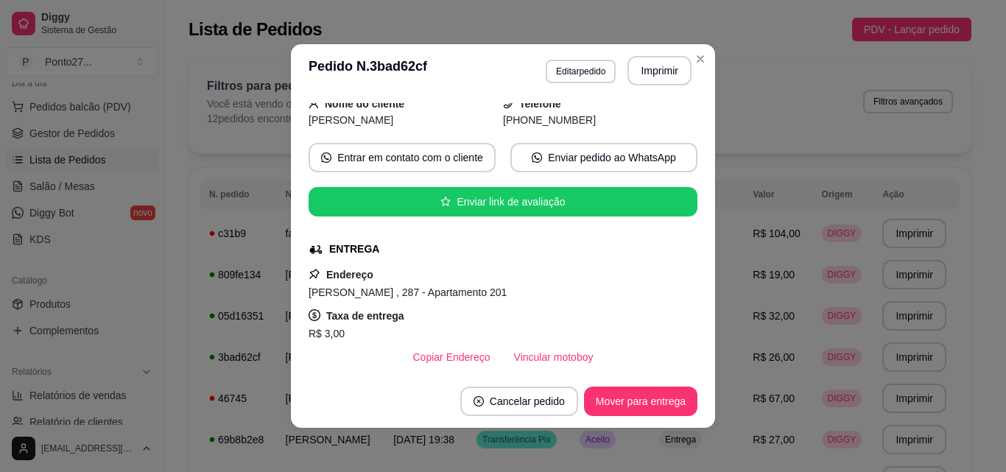
click at [696, 61] on div "Filtros para pedidos Você está vendo os pedidos de hoje. 12 pedidos encontrados…" at bounding box center [580, 106] width 783 height 94
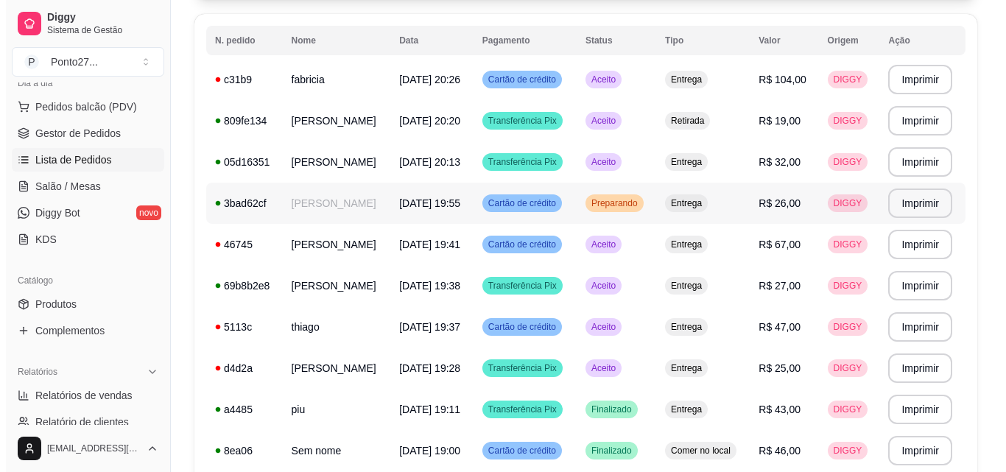
scroll to position [178, 0]
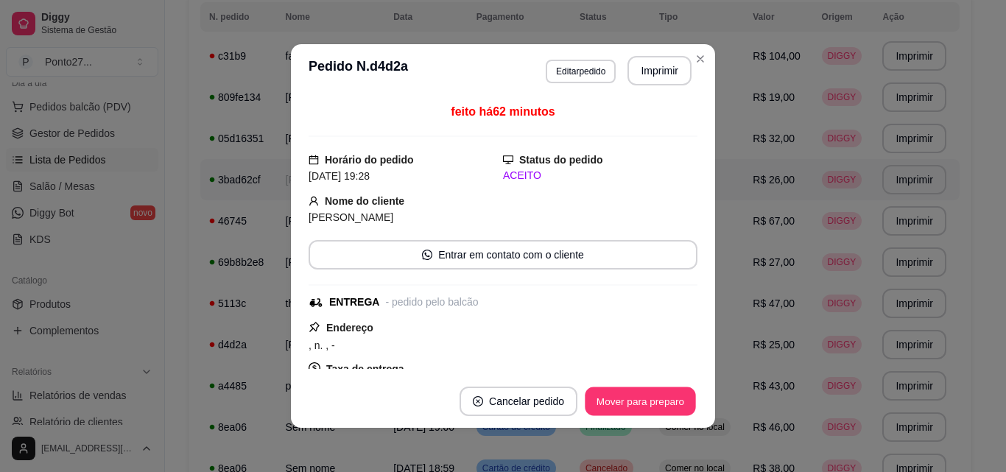
click at [612, 403] on button "Mover para preparo" at bounding box center [640, 402] width 111 height 29
click at [636, 401] on button "Mover para entrega" at bounding box center [640, 401] width 113 height 29
click at [650, 402] on button "Mover para finalizado" at bounding box center [637, 402] width 119 height 29
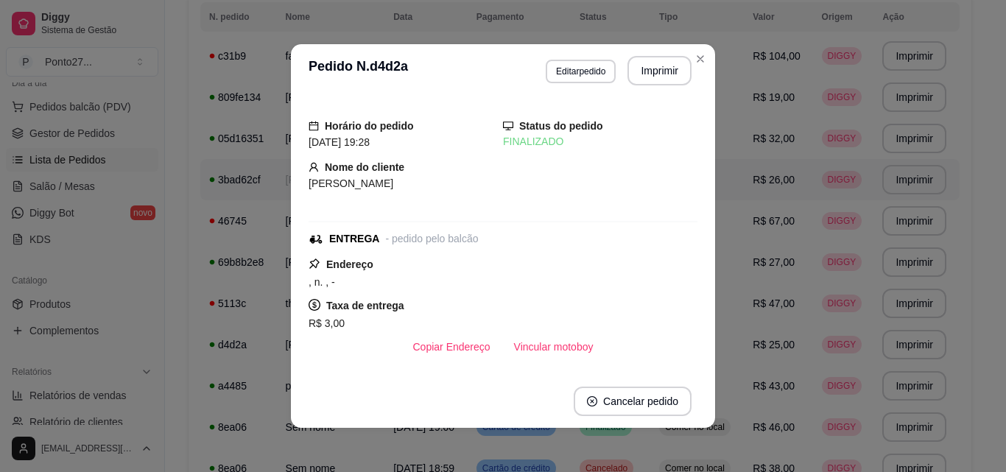
click at [699, 57] on span "Entrega" at bounding box center [680, 56] width 37 height 12
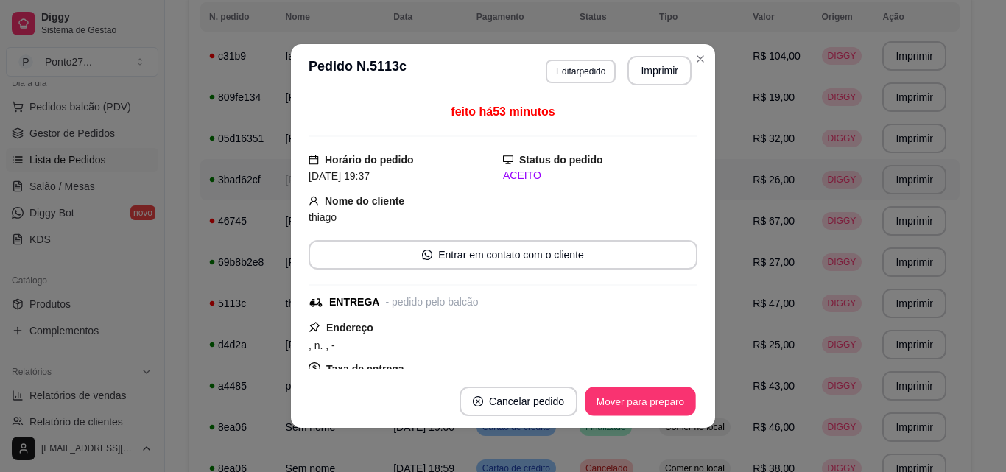
click at [639, 404] on button "Mover para preparo" at bounding box center [640, 402] width 111 height 29
click at [639, 396] on button "Mover para entrega" at bounding box center [640, 401] width 113 height 29
click at [637, 406] on button "Mover para finalizado" at bounding box center [637, 402] width 119 height 29
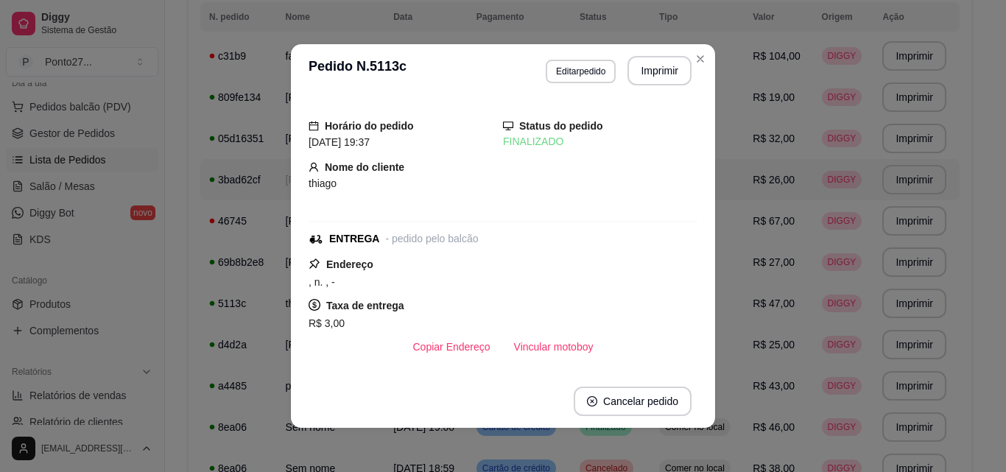
click at [693, 52] on span "Entrega" at bounding box center [680, 56] width 37 height 12
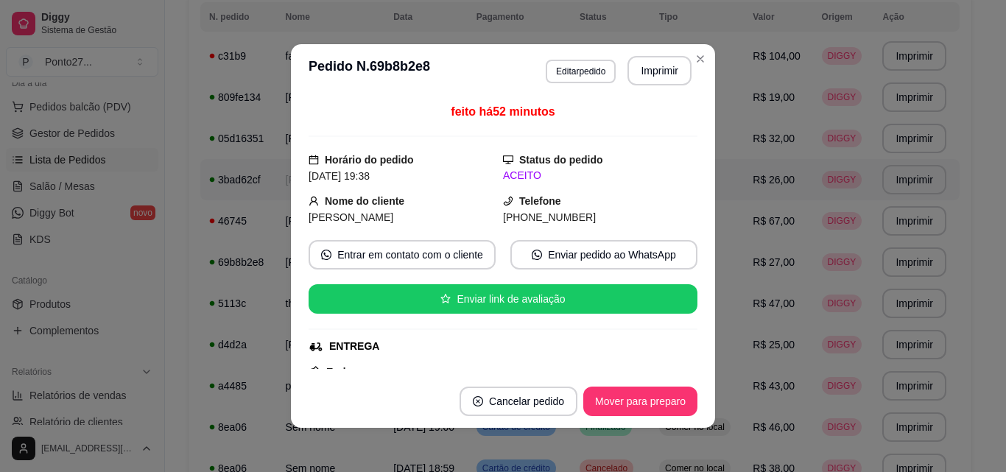
click at [608, 404] on button "Mover para preparo" at bounding box center [641, 401] width 114 height 29
click at [632, 403] on button "Mover para entrega" at bounding box center [640, 401] width 113 height 29
click at [660, 402] on button "Mover para finalizado" at bounding box center [636, 401] width 122 height 29
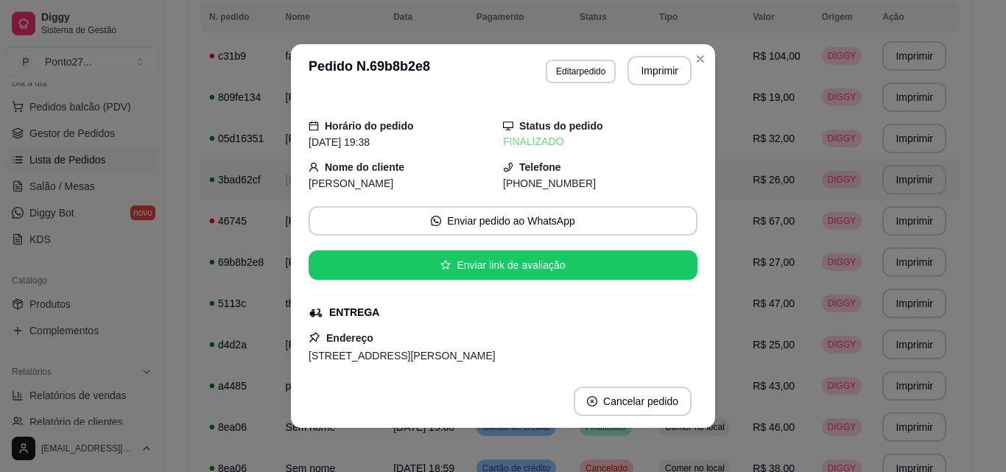
click at [695, 62] on div "Entrega" at bounding box center [680, 56] width 43 height 18
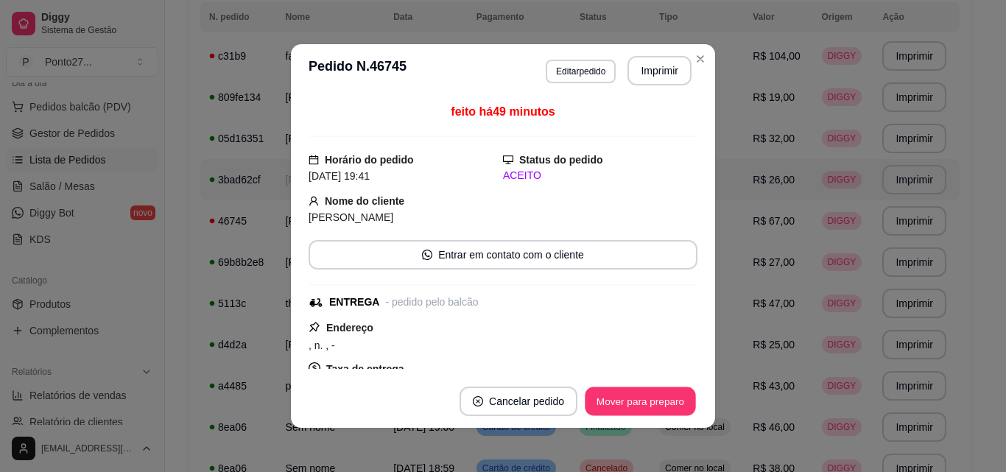
click at [648, 403] on button "Mover para preparo" at bounding box center [640, 402] width 111 height 29
click at [645, 407] on button "Mover para entrega" at bounding box center [640, 401] width 113 height 29
click at [695, 63] on div "Entrega" at bounding box center [680, 56] width 43 height 18
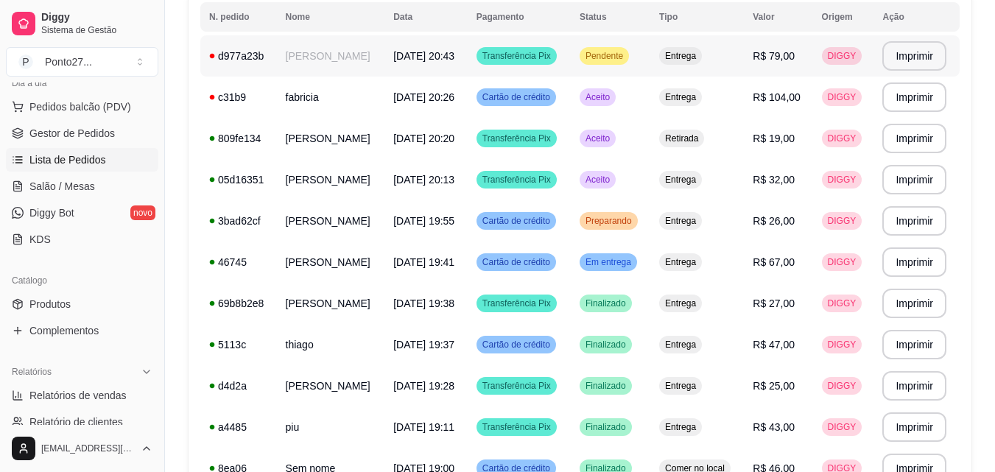
click at [616, 62] on div "Pendente" at bounding box center [604, 56] width 49 height 18
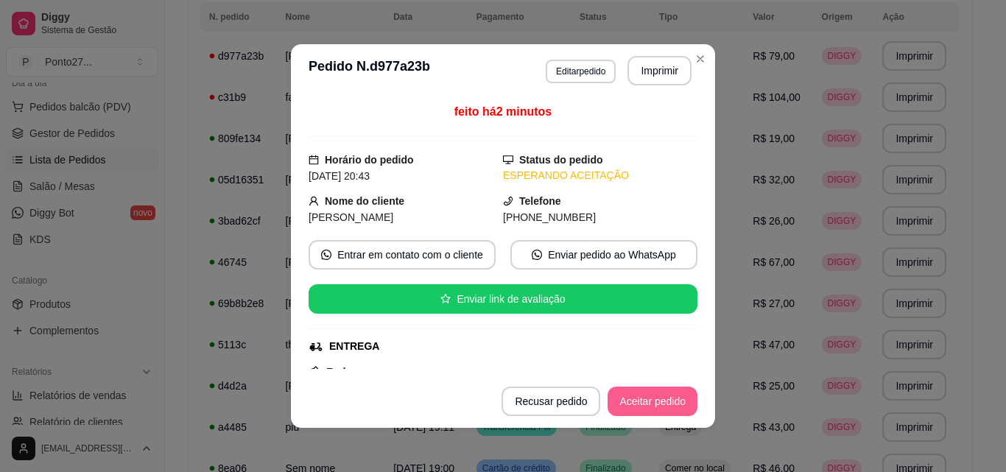
click at [637, 396] on button "Aceitar pedido" at bounding box center [653, 401] width 90 height 29
click at [626, 399] on button "Mover para preparo" at bounding box center [641, 401] width 114 height 29
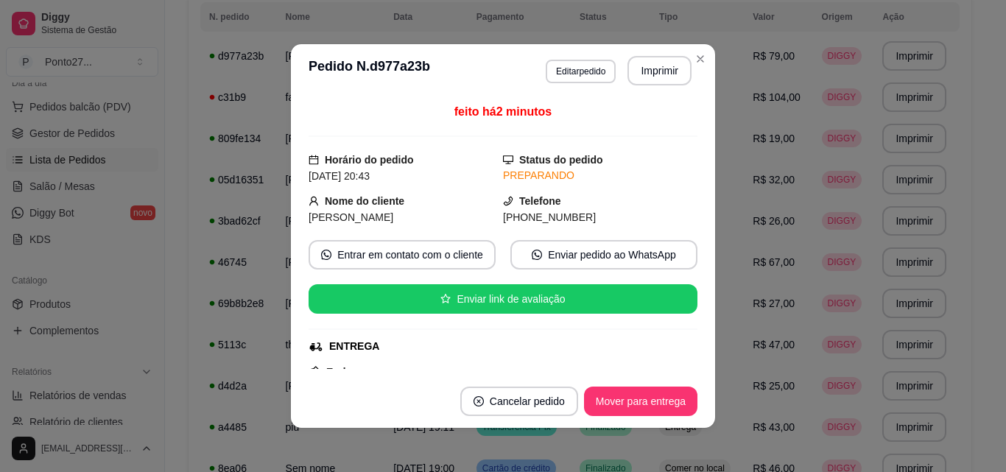
click at [676, 353] on div "ENTREGA" at bounding box center [502, 346] width 386 height 15
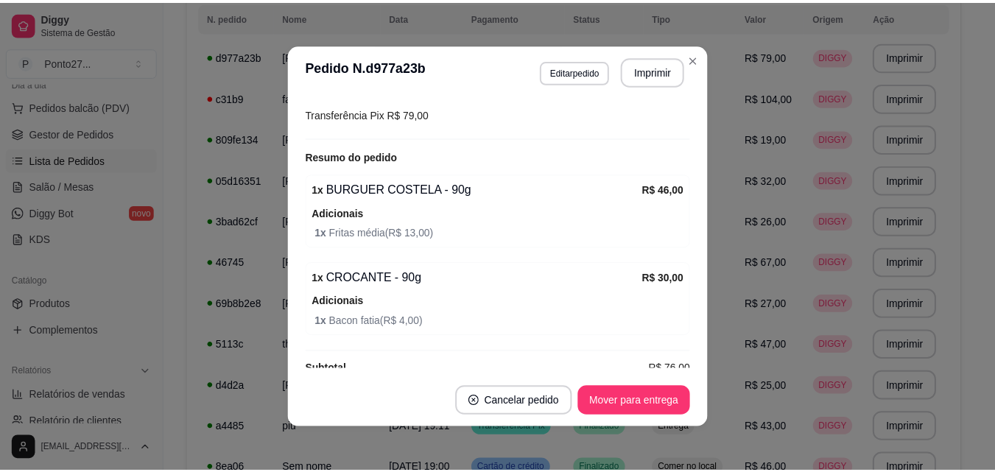
scroll to position [438, 0]
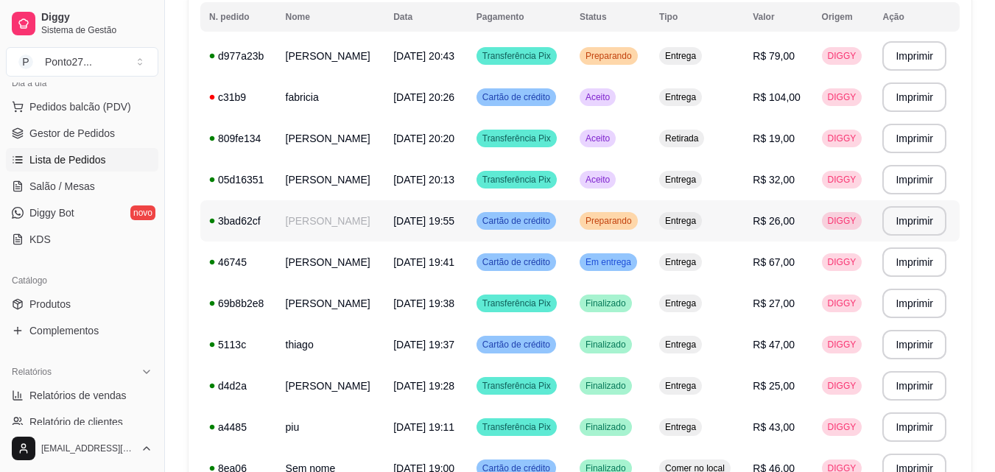
click at [696, 220] on span "Entrega" at bounding box center [680, 221] width 37 height 12
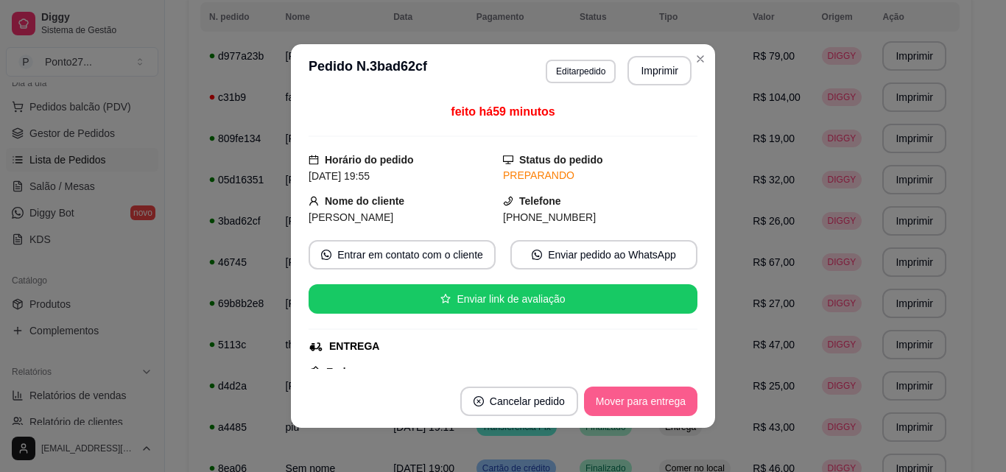
click at [629, 405] on button "Mover para entrega" at bounding box center [640, 401] width 113 height 29
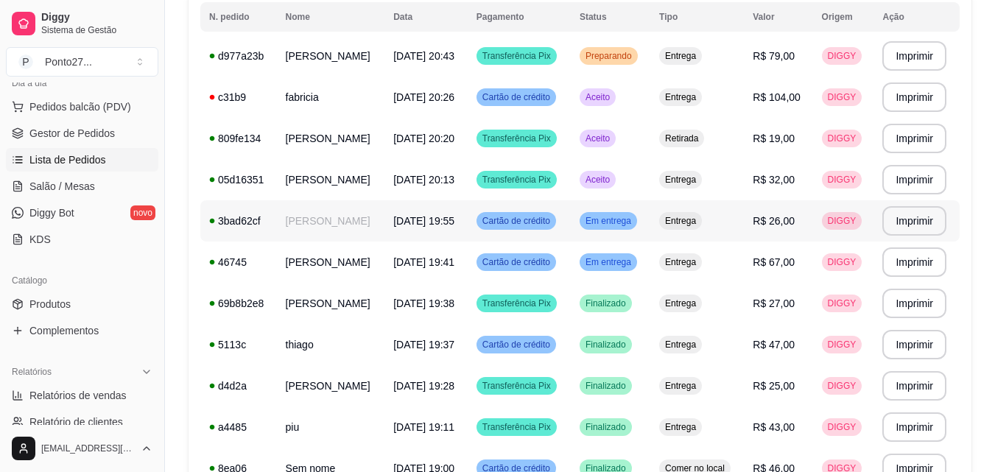
click at [396, 220] on td "[DATE] 19:55" at bounding box center [426, 220] width 83 height 41
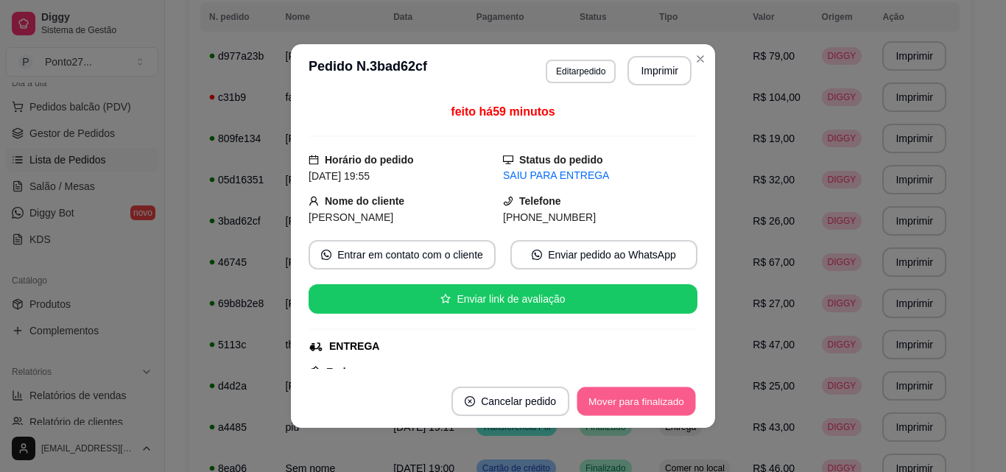
click at [638, 398] on button "Mover para finalizado" at bounding box center [637, 402] width 119 height 29
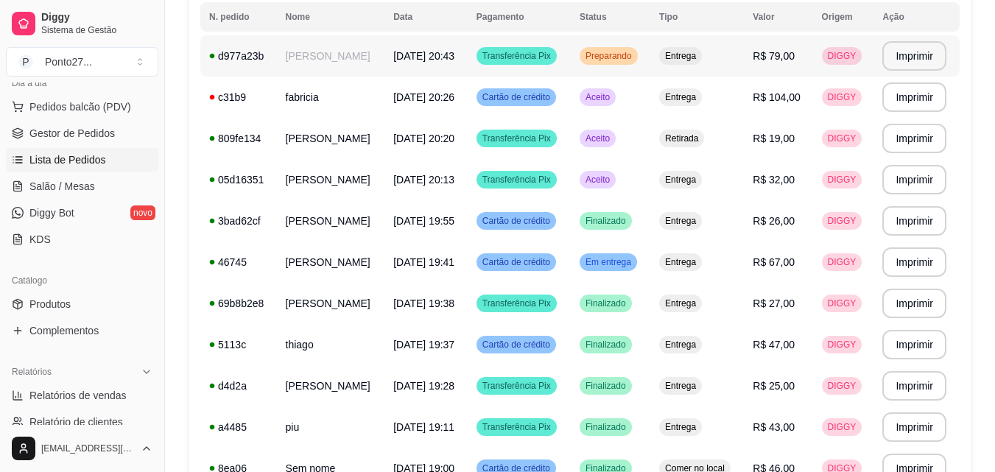
click at [536, 52] on span "Transferência Pix" at bounding box center [517, 56] width 74 height 12
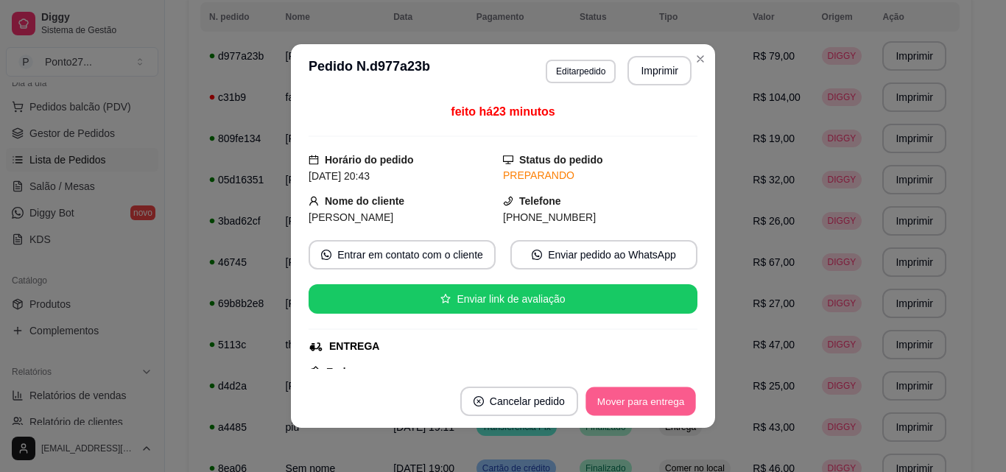
click at [619, 395] on button "Mover para entrega" at bounding box center [641, 402] width 111 height 29
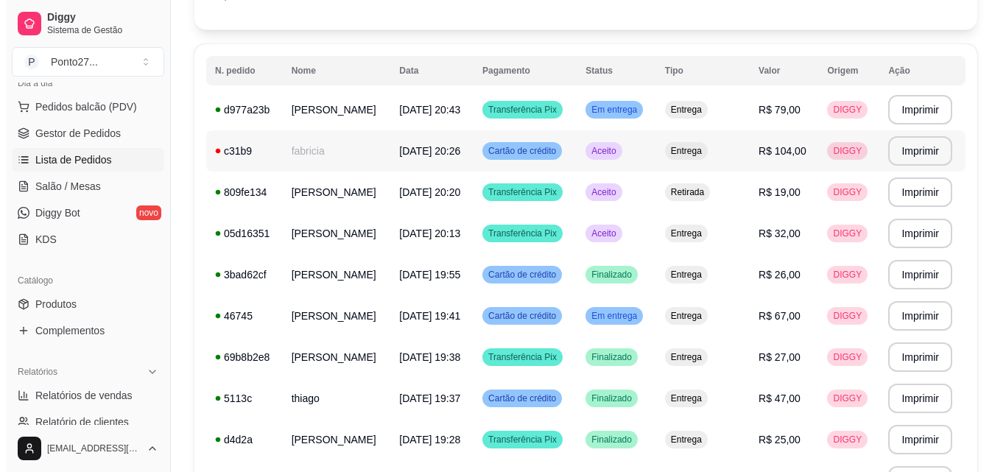
scroll to position [0, 0]
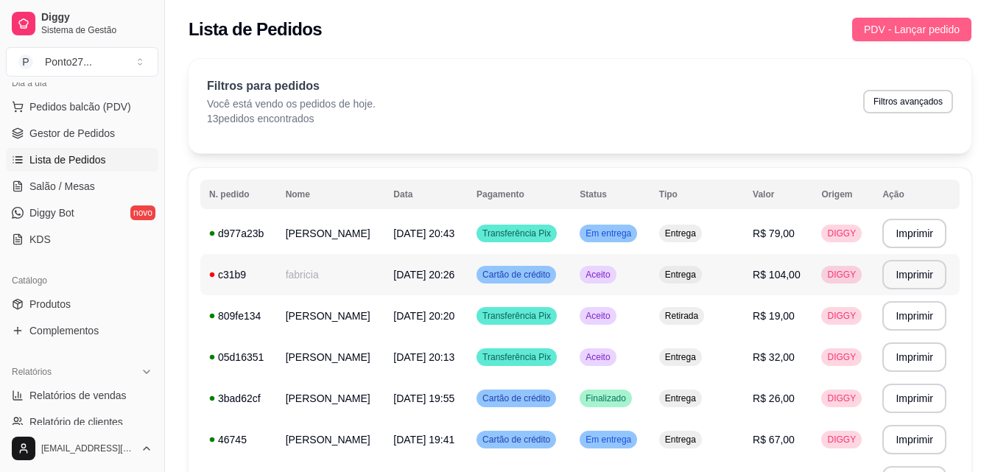
click at [894, 20] on button "PDV - Lançar pedido" at bounding box center [911, 30] width 119 height 24
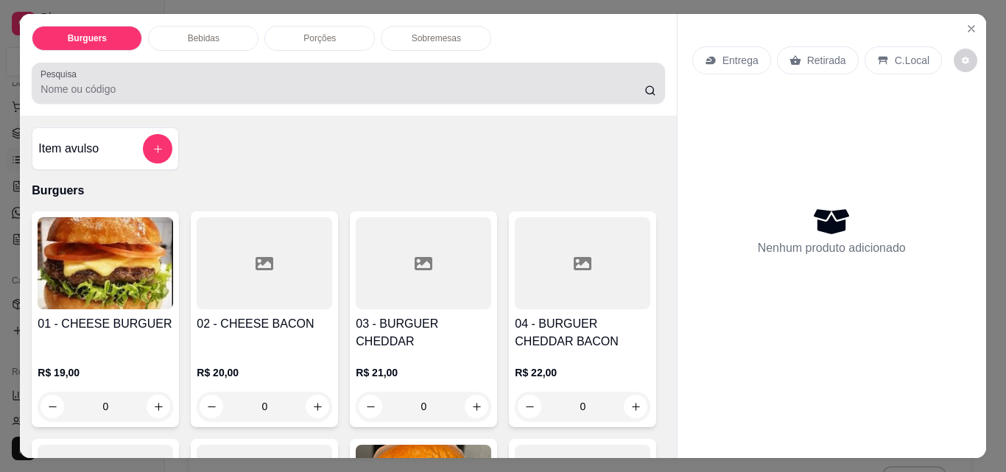
click at [733, 60] on p "Entrega" at bounding box center [741, 60] width 36 height 15
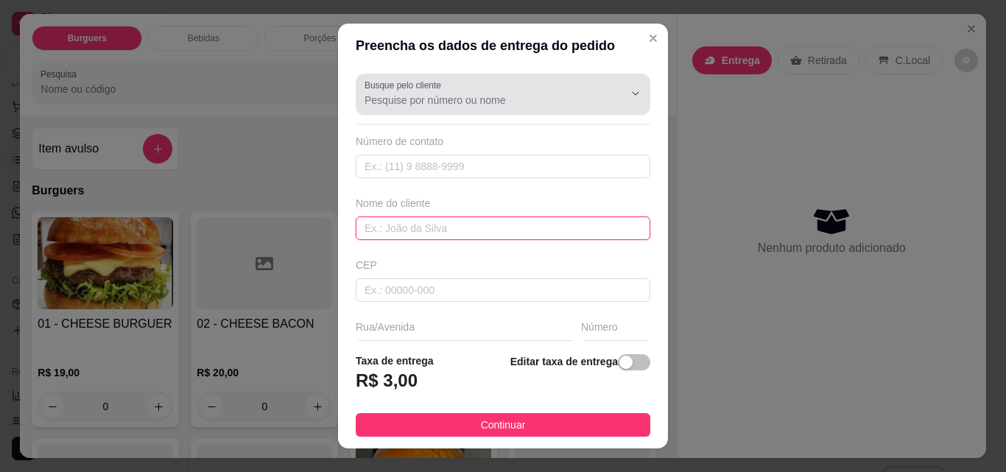
click at [370, 232] on input "text" at bounding box center [503, 229] width 295 height 24
type input "i"
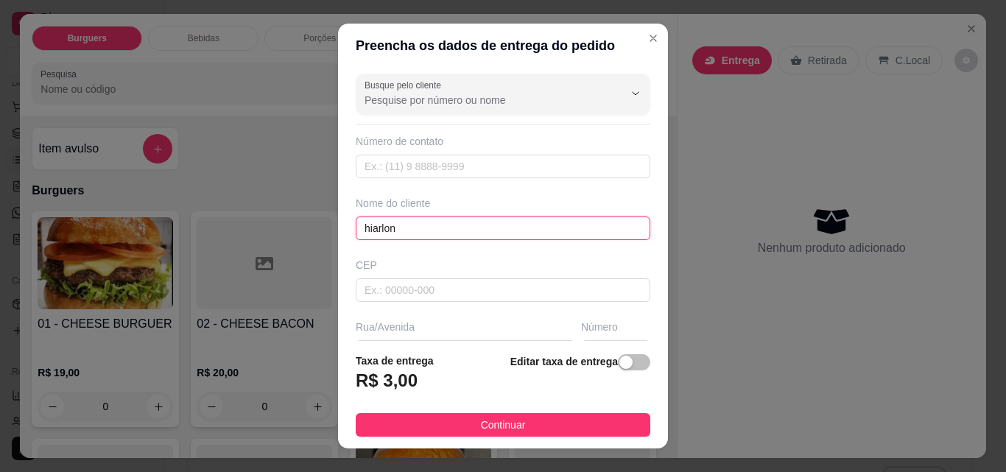
type input "hiarlon"
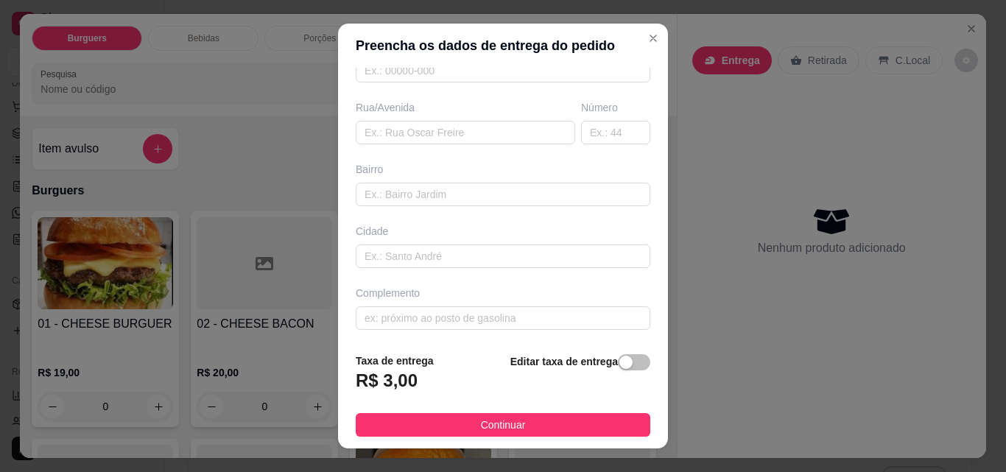
scroll to position [223, 0]
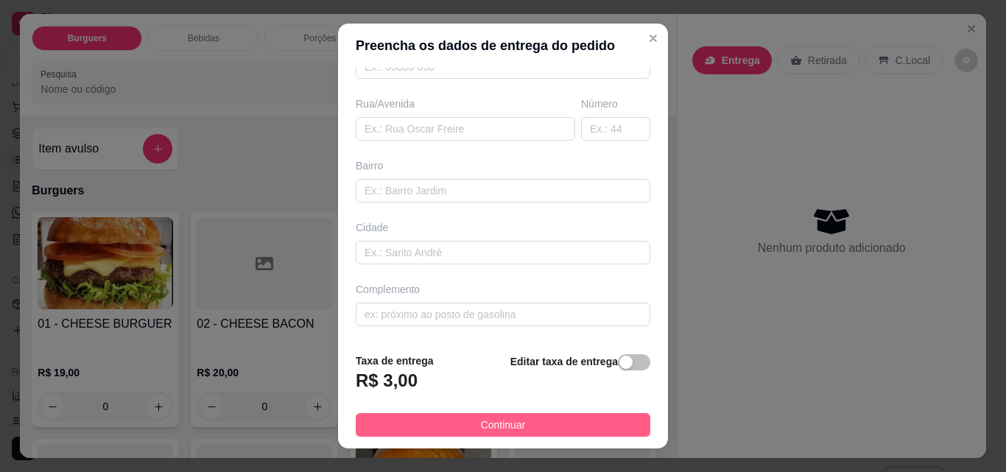
click at [519, 419] on button "Continuar" at bounding box center [503, 425] width 295 height 24
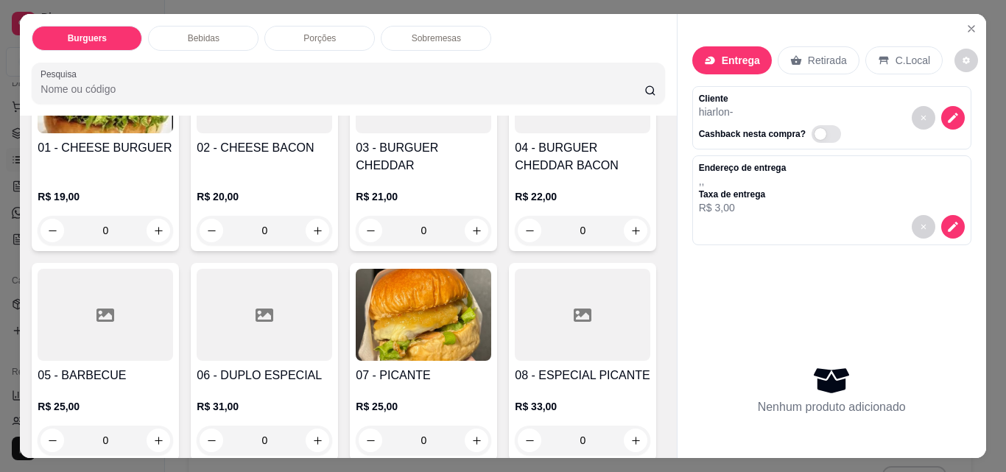
scroll to position [177, 0]
click at [332, 307] on div at bounding box center [265, 314] width 136 height 92
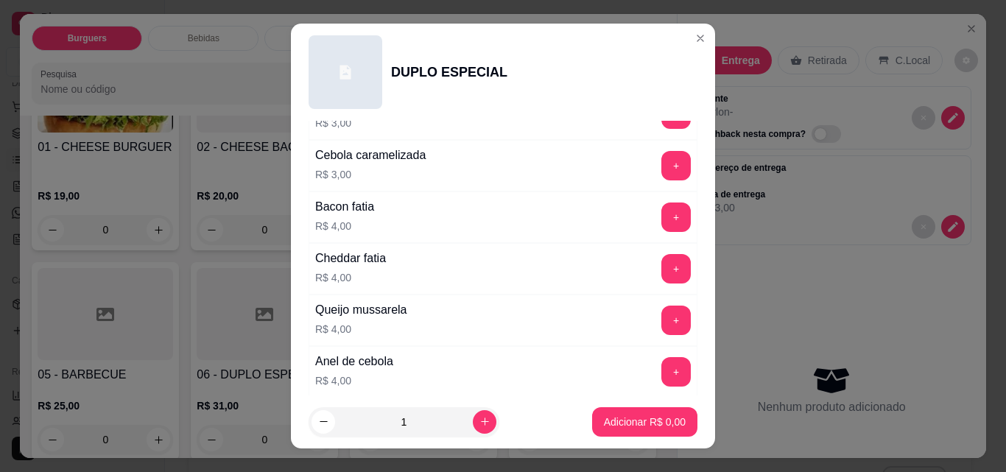
scroll to position [295, 0]
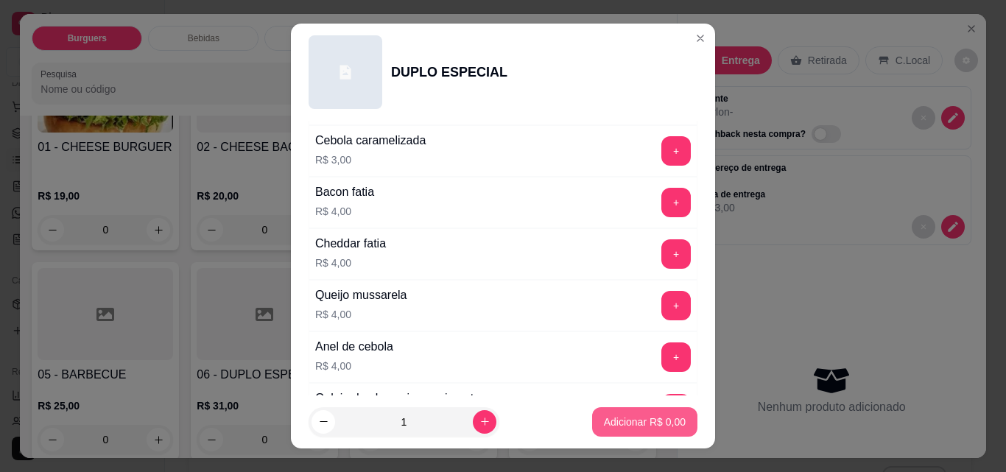
click at [402, 169] on div "Cebola caramelizada R$ 3,00" at bounding box center [370, 151] width 122 height 50
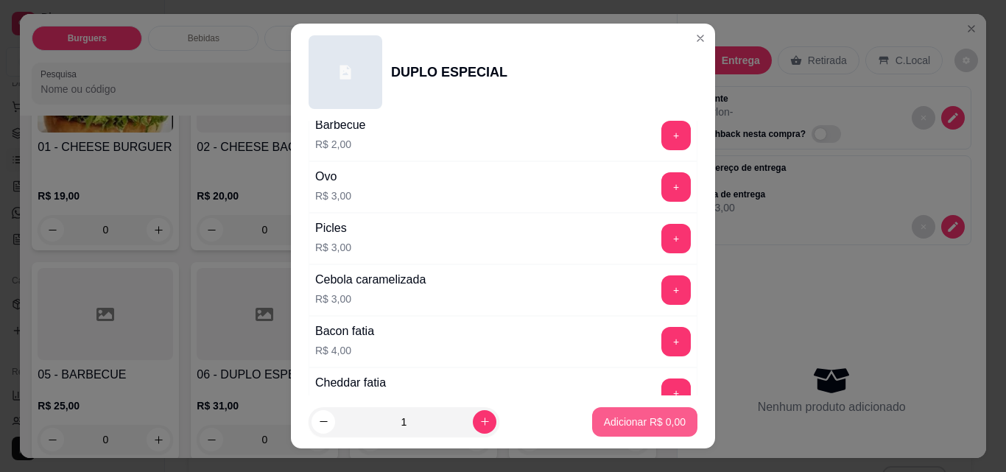
scroll to position [0, 0]
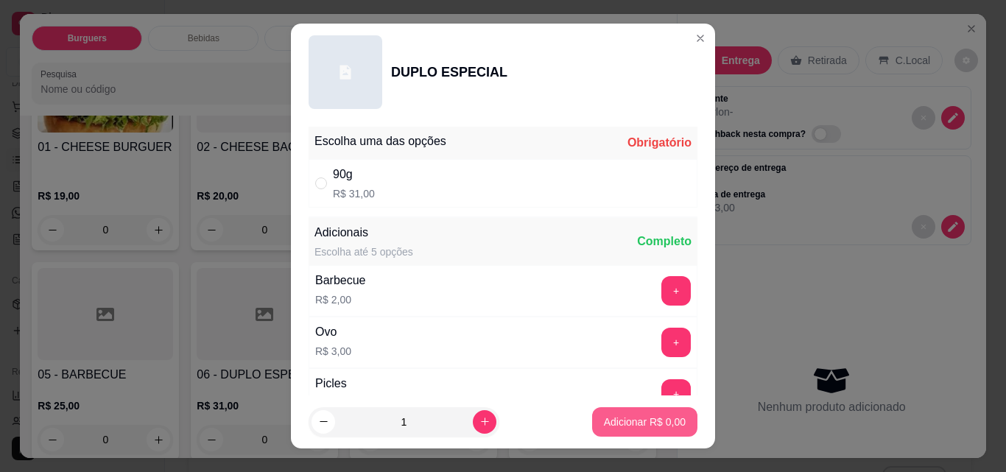
click at [369, 192] on div "90g R$ 31,00" at bounding box center [503, 183] width 389 height 49
radio input "true"
click at [600, 433] on button "Adicionar R$ 31,00" at bounding box center [642, 422] width 108 height 29
type input "1"
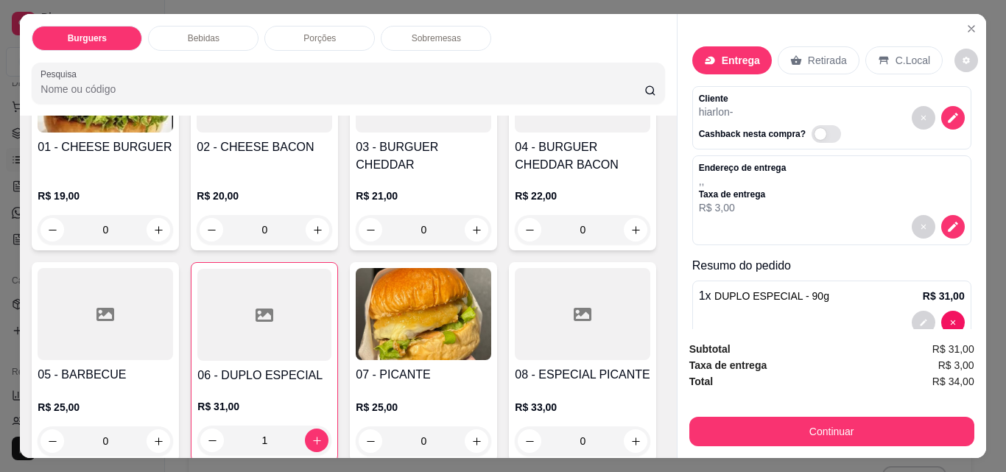
click at [421, 32] on p "Sobremesas" at bounding box center [436, 38] width 49 height 12
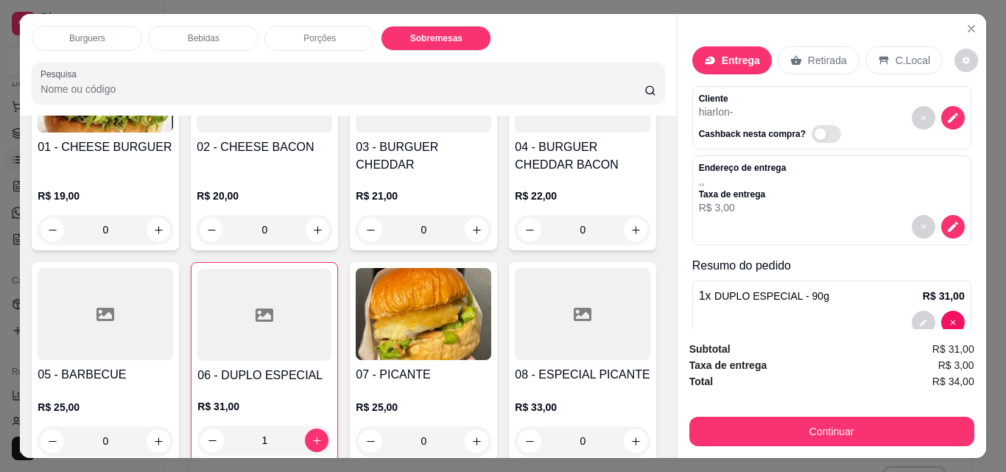
scroll to position [38, 0]
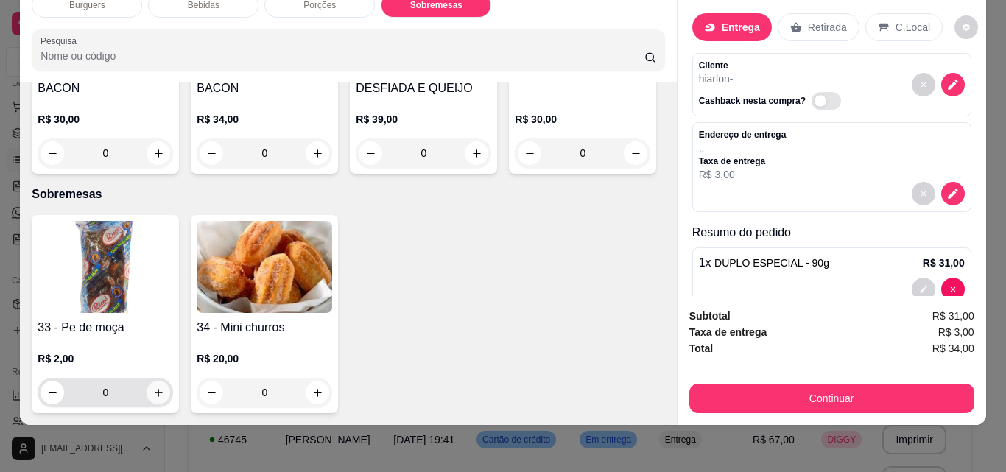
click at [150, 381] on button "increase-product-quantity" at bounding box center [159, 393] width 24 height 24
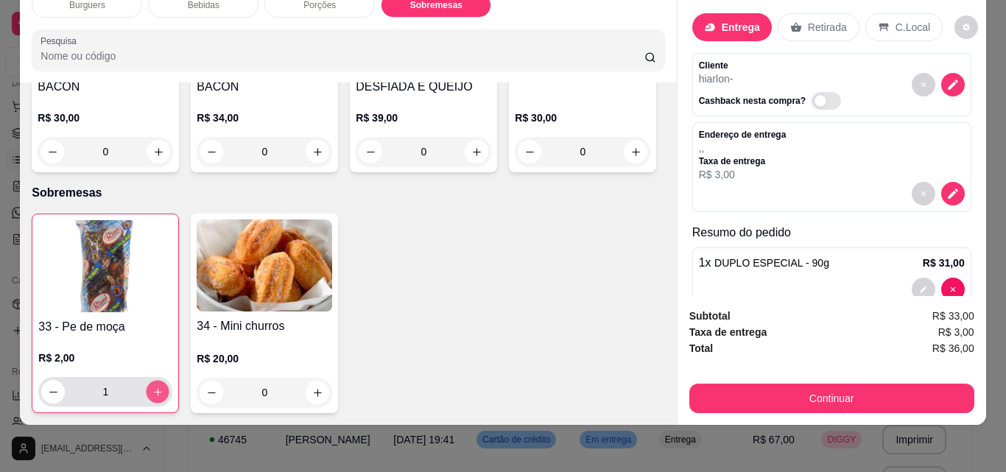
click at [150, 381] on button "increase-product-quantity" at bounding box center [158, 392] width 23 height 23
type input "2"
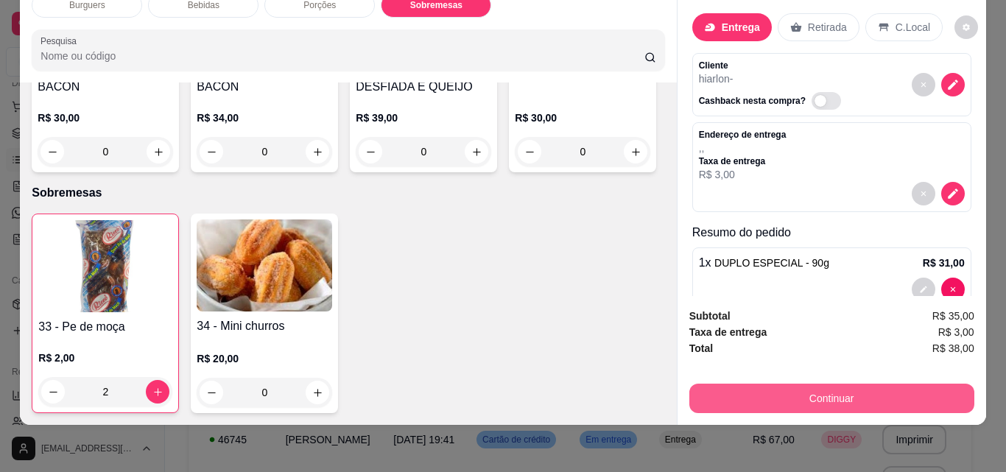
click at [805, 384] on button "Continuar" at bounding box center [832, 398] width 285 height 29
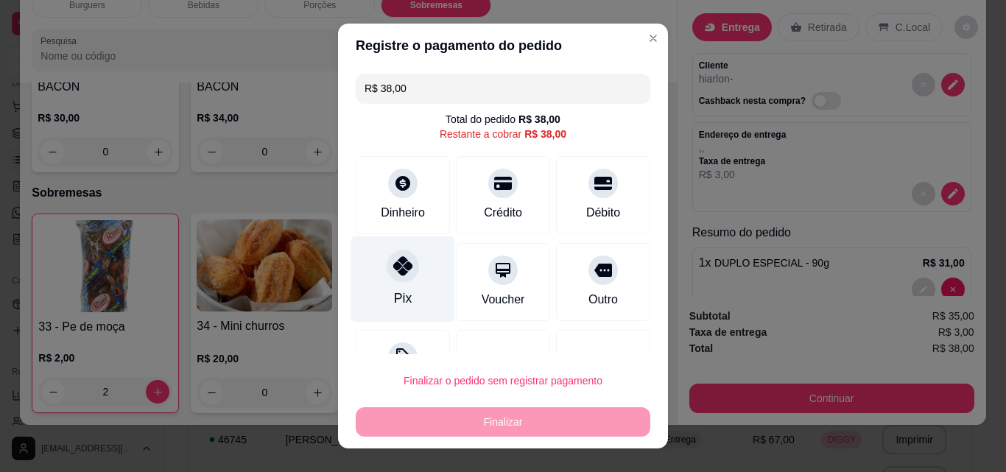
click at [393, 264] on icon at bounding box center [402, 265] width 19 height 19
type input "R$ 0,00"
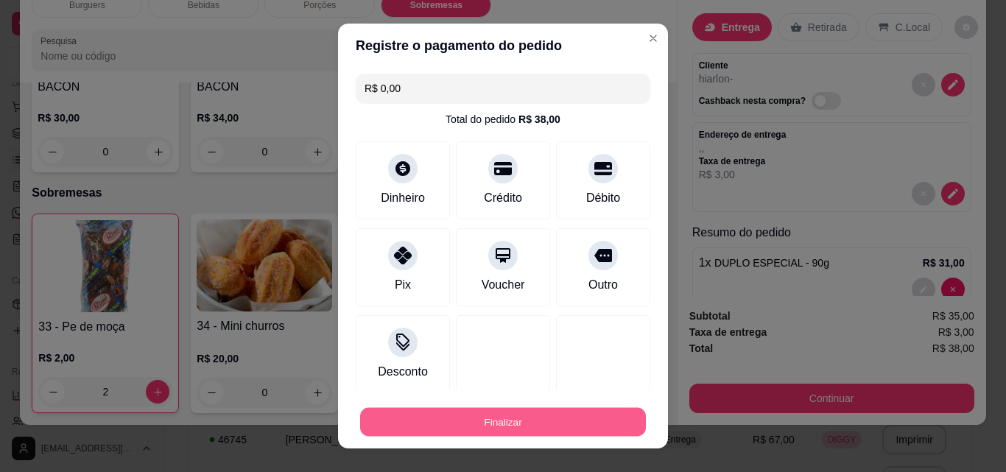
click at [487, 415] on button "Finalizar" at bounding box center [503, 422] width 286 height 29
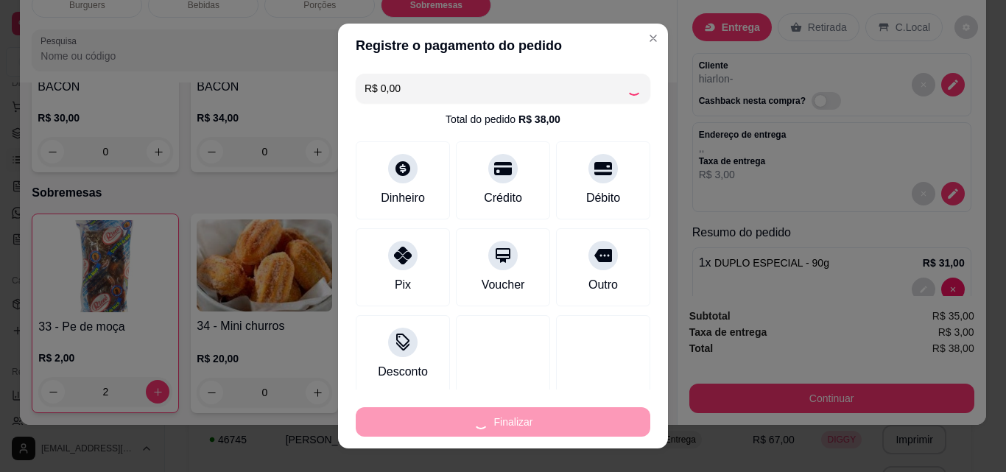
type input "0"
type input "-R$ 38,00"
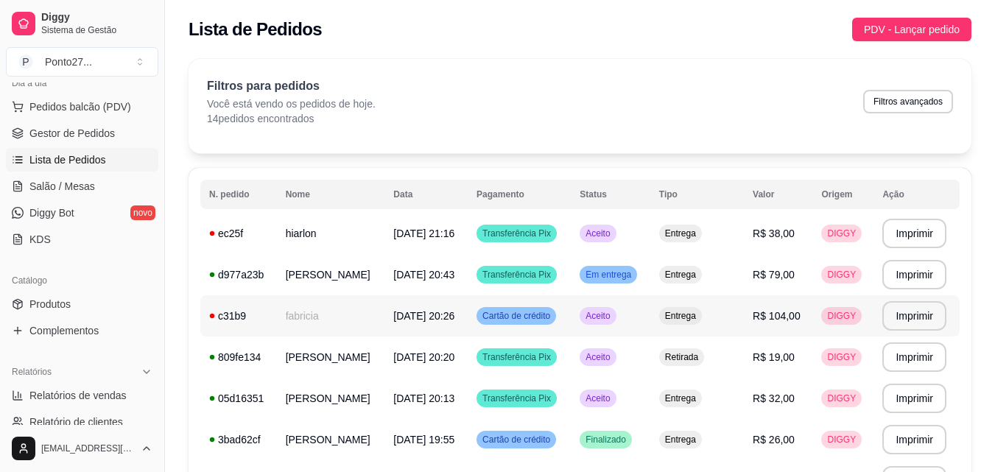
click at [528, 315] on span "Cartão de crédito" at bounding box center [517, 316] width 74 height 12
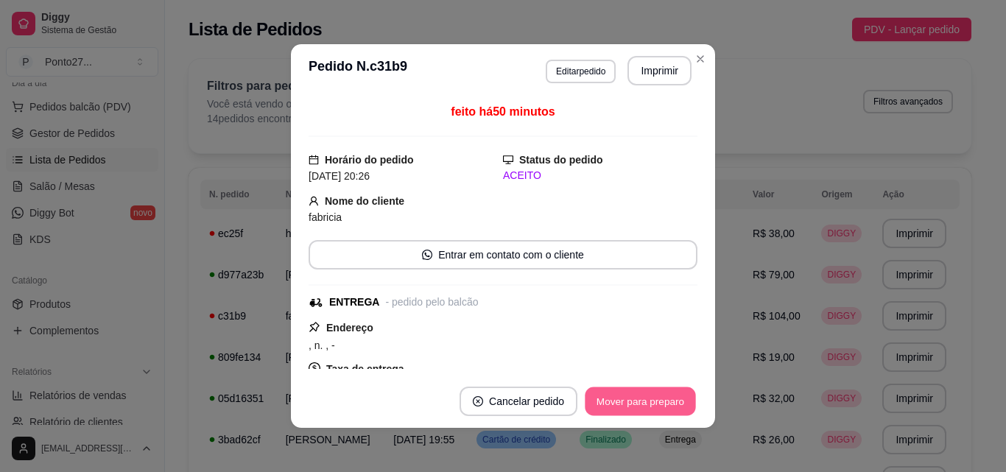
click at [637, 403] on button "Mover para preparo" at bounding box center [640, 402] width 111 height 29
click at [637, 403] on button "Mover para entrega" at bounding box center [640, 401] width 113 height 29
click at [637, 403] on button "Mover para finalizado" at bounding box center [637, 402] width 119 height 29
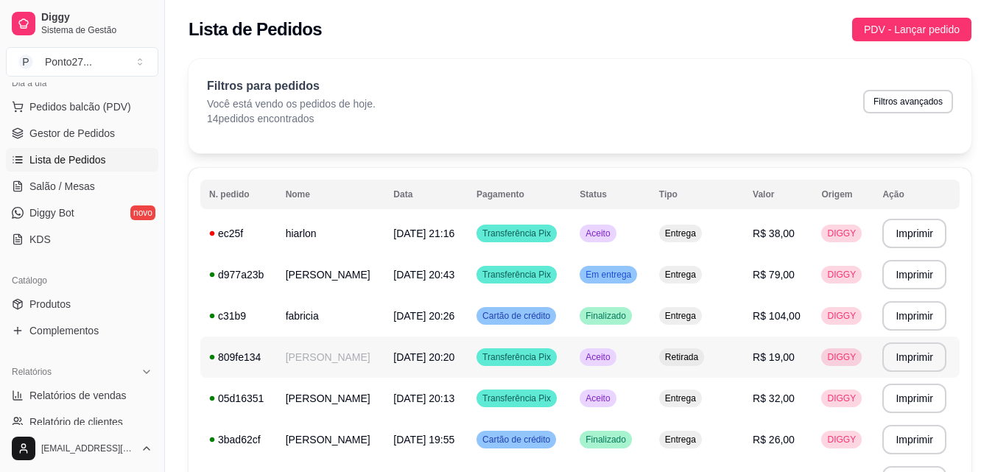
click at [546, 355] on span "Transferência Pix" at bounding box center [517, 357] width 74 height 12
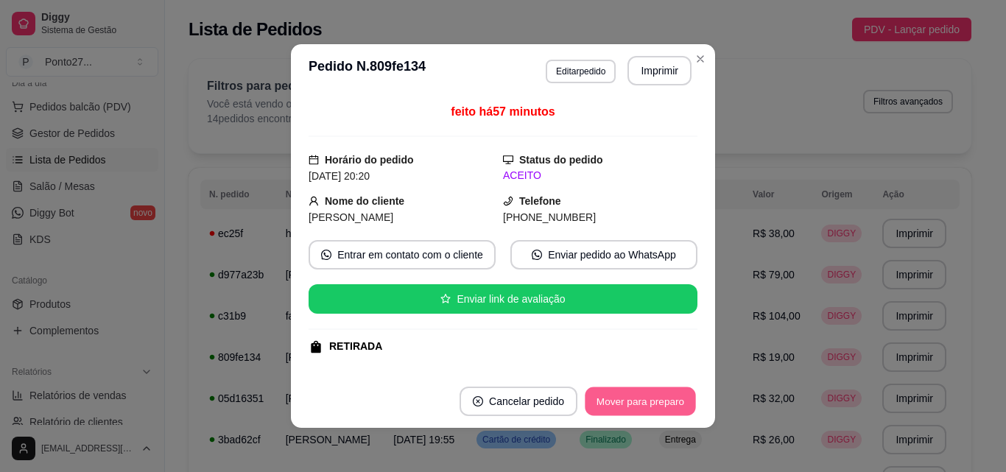
click at [617, 399] on button "Mover para preparo" at bounding box center [640, 402] width 111 height 29
click at [617, 399] on button "Mover para retirada disponível" at bounding box center [616, 402] width 158 height 29
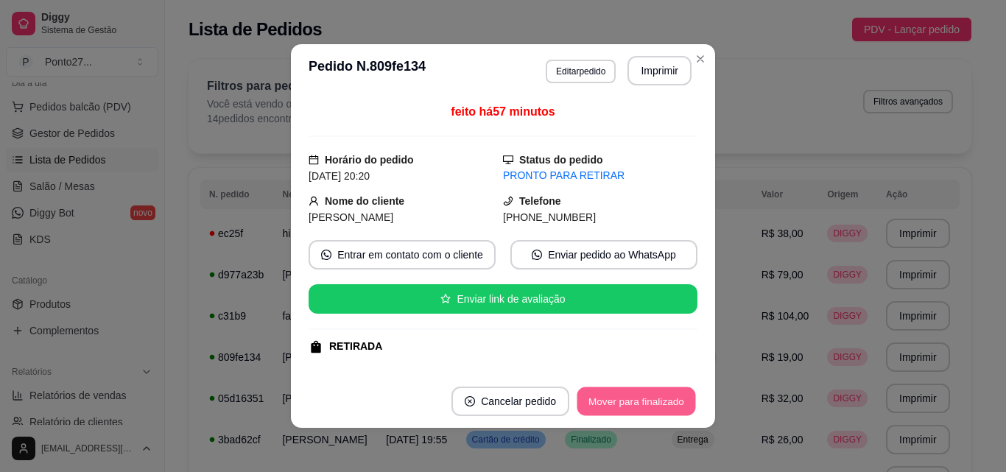
click at [617, 399] on button "Mover para finalizado" at bounding box center [637, 402] width 119 height 29
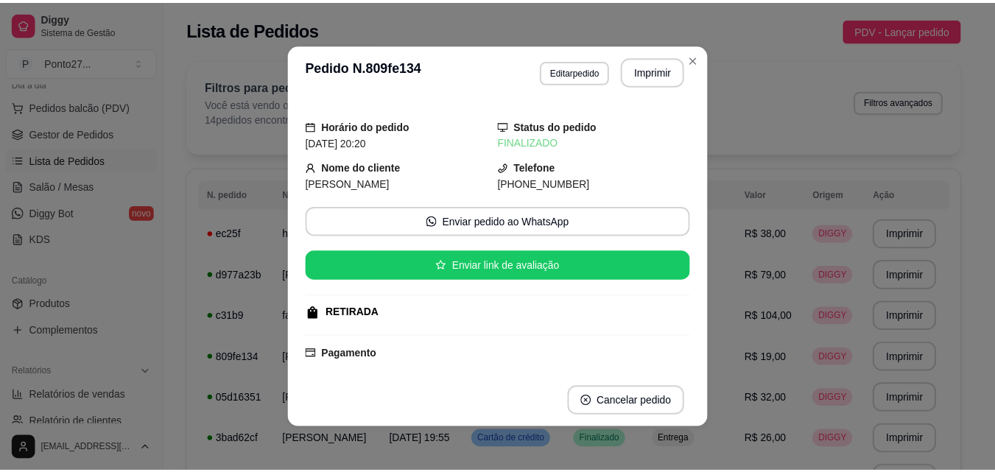
scroll to position [29, 0]
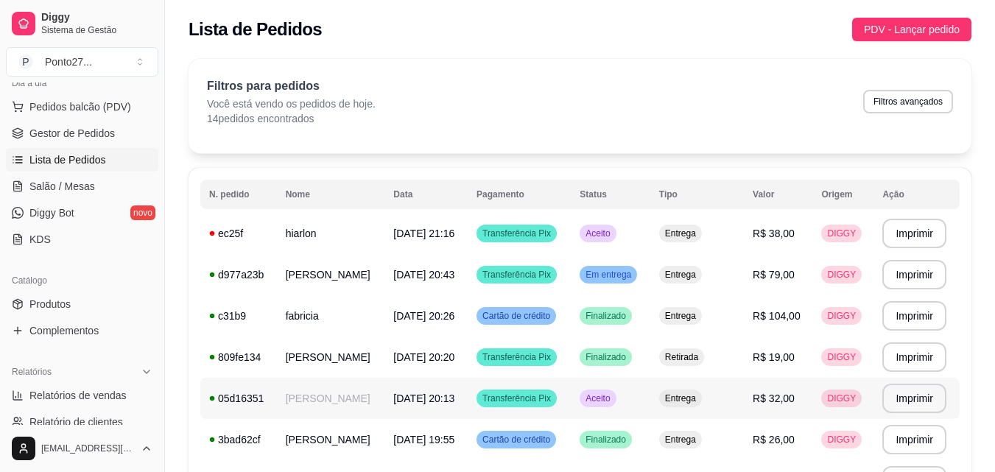
click at [546, 393] on span "Transferência Pix" at bounding box center [517, 399] width 74 height 12
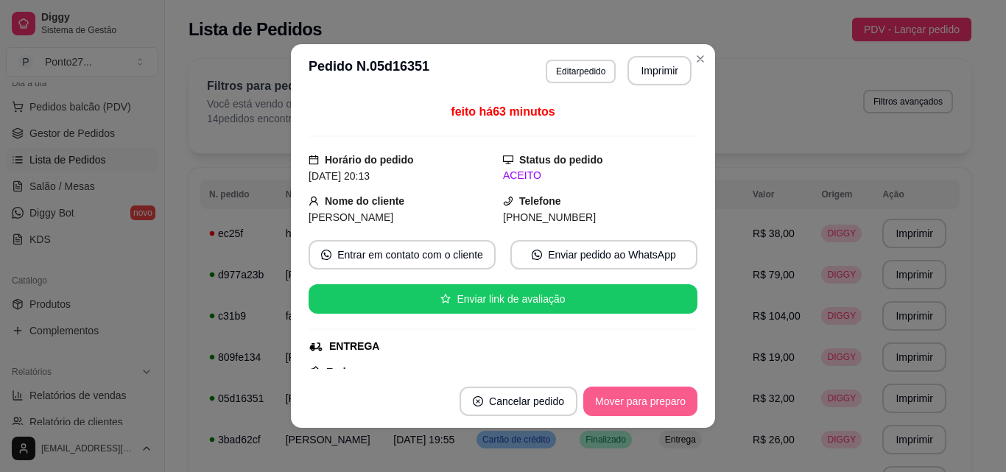
click at [631, 402] on button "Mover para preparo" at bounding box center [641, 401] width 114 height 29
click at [631, 402] on button "Mover para entrega" at bounding box center [640, 401] width 113 height 29
click at [631, 402] on button "Mover para finalizado" at bounding box center [636, 401] width 122 height 29
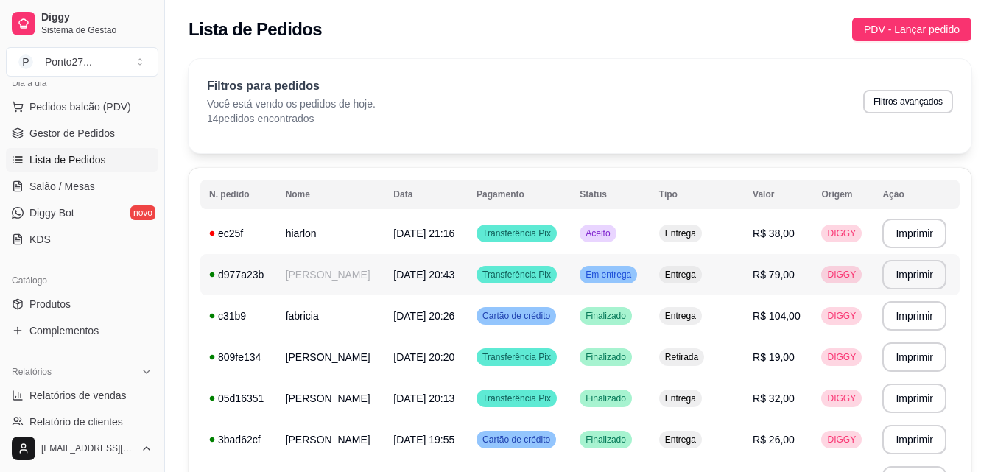
click at [455, 274] on span "[DATE] 20:43" at bounding box center [423, 275] width 61 height 12
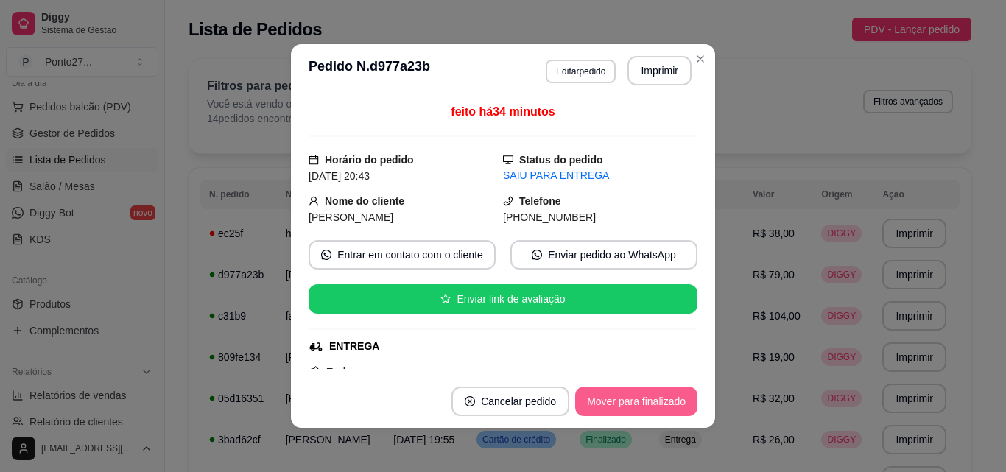
click at [637, 395] on button "Mover para finalizado" at bounding box center [636, 401] width 122 height 29
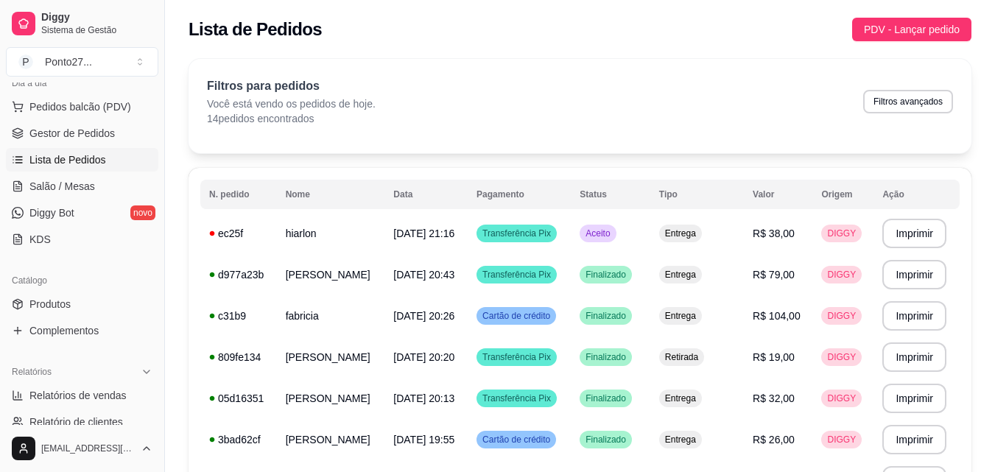
click at [994, 463] on div "**********" at bounding box center [580, 452] width 830 height 805
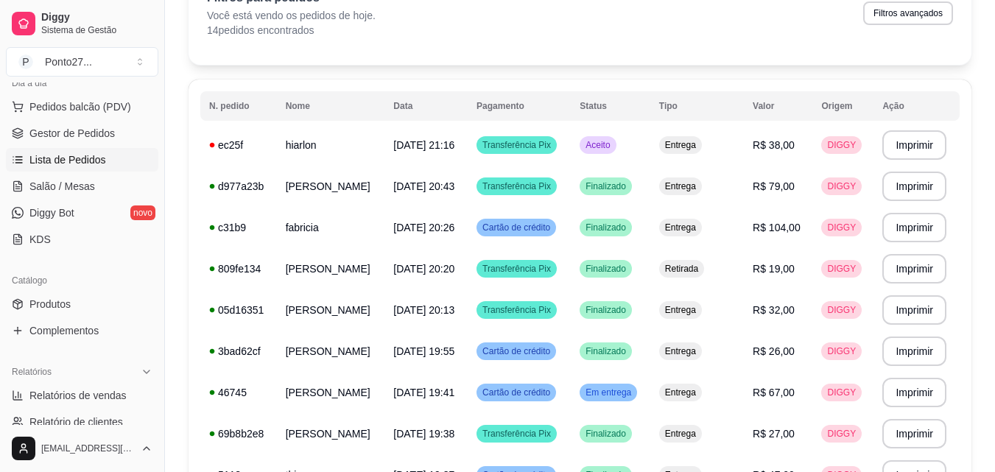
scroll to position [425, 0]
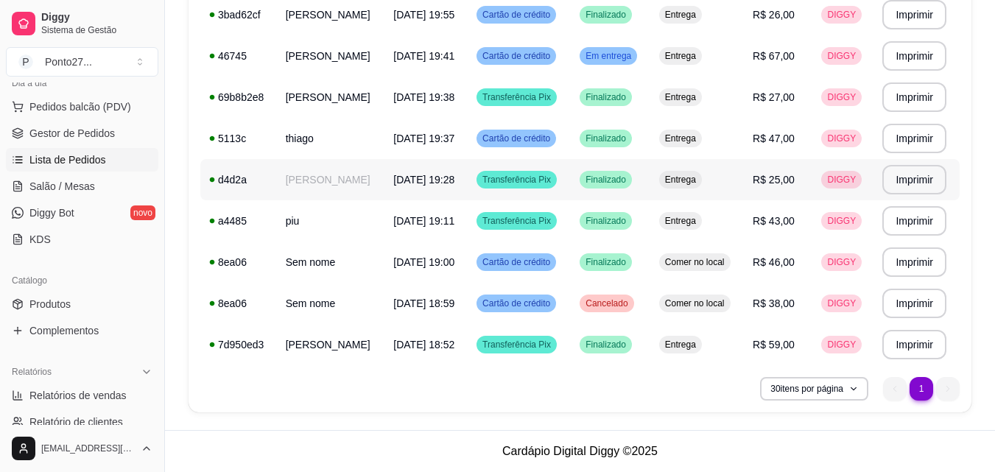
click at [308, 190] on td "[PERSON_NAME]" at bounding box center [331, 179] width 108 height 41
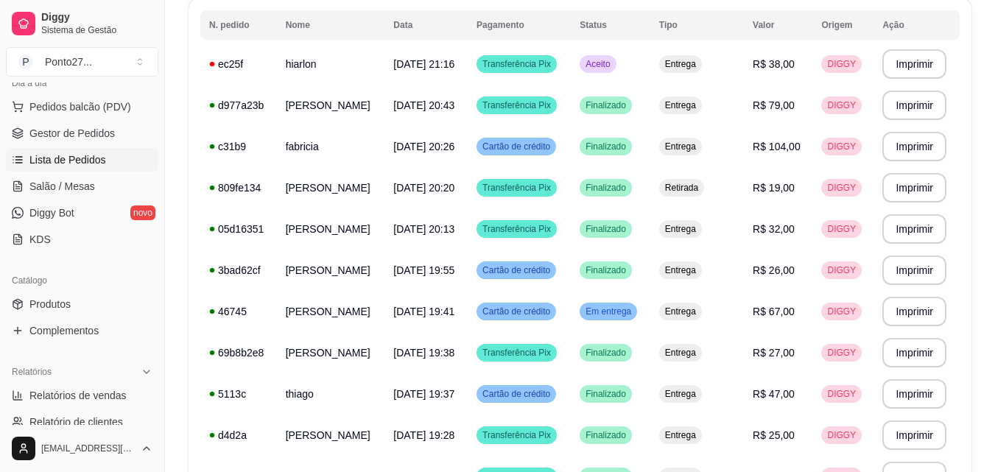
scroll to position [160, 0]
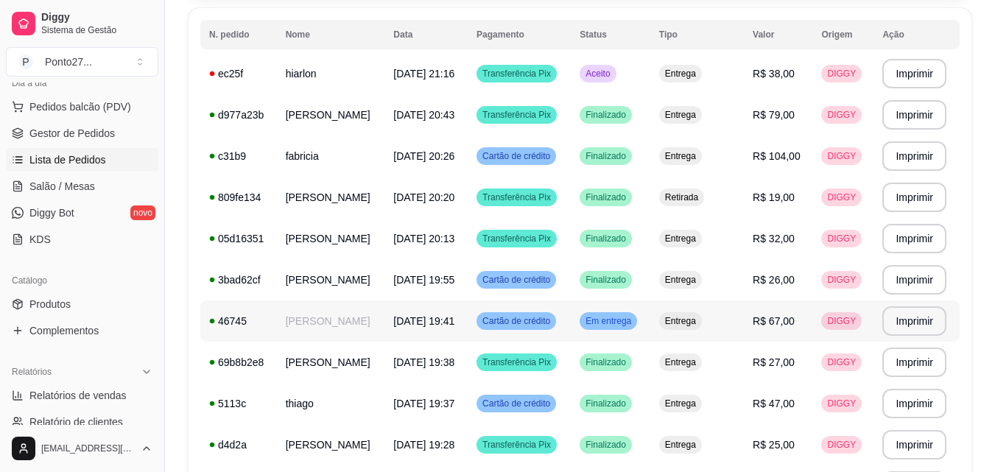
click at [524, 318] on span "Cartão de crédito" at bounding box center [517, 321] width 74 height 12
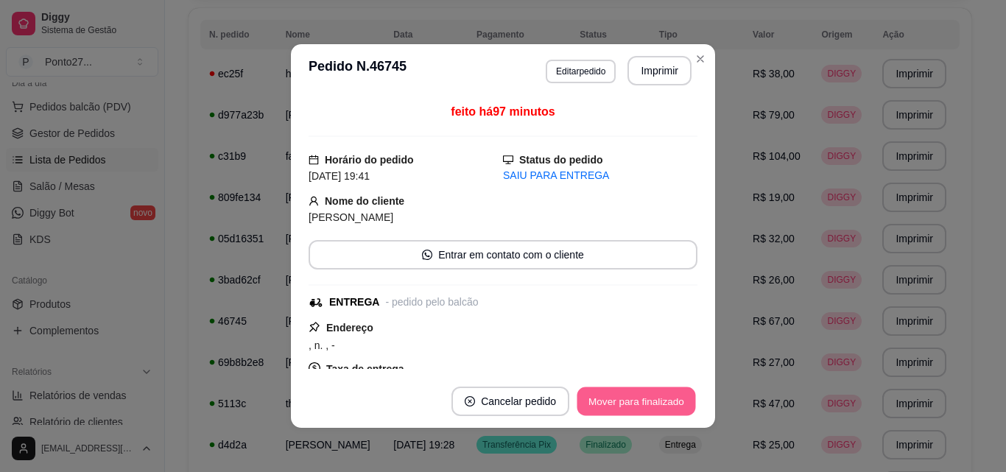
click at [615, 406] on button "Mover para finalizado" at bounding box center [637, 402] width 119 height 29
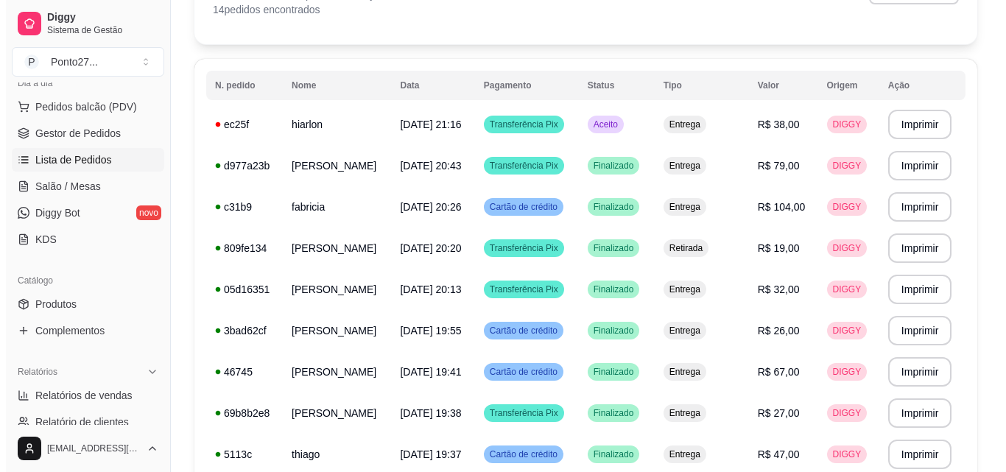
scroll to position [101, 0]
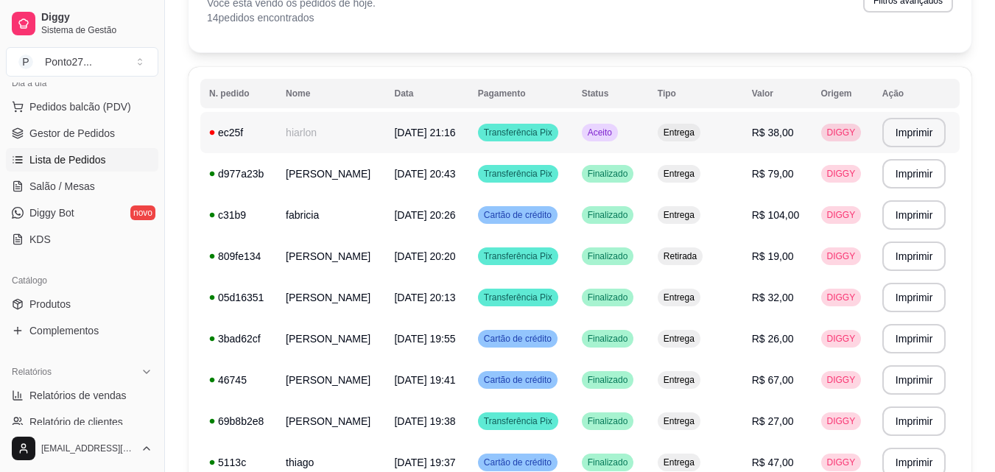
click at [591, 136] on td "Aceito" at bounding box center [611, 132] width 76 height 41
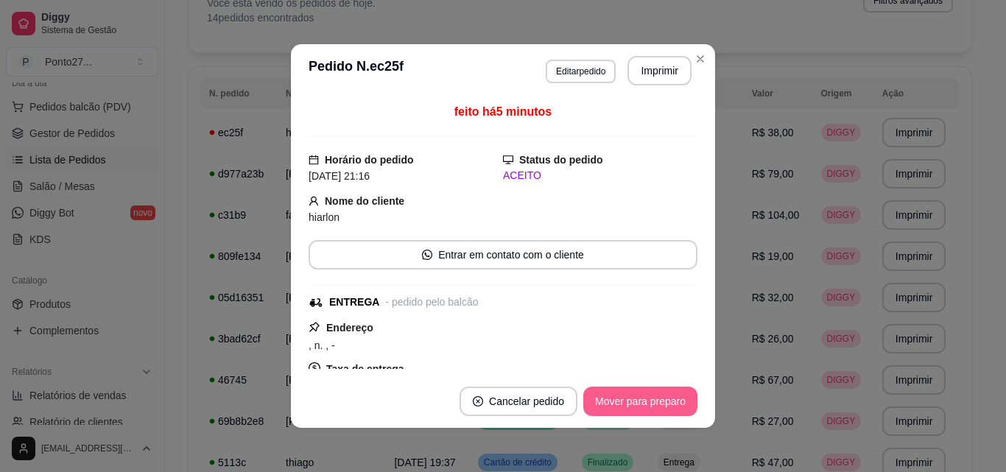
click at [669, 393] on button "Mover para preparo" at bounding box center [641, 401] width 114 height 29
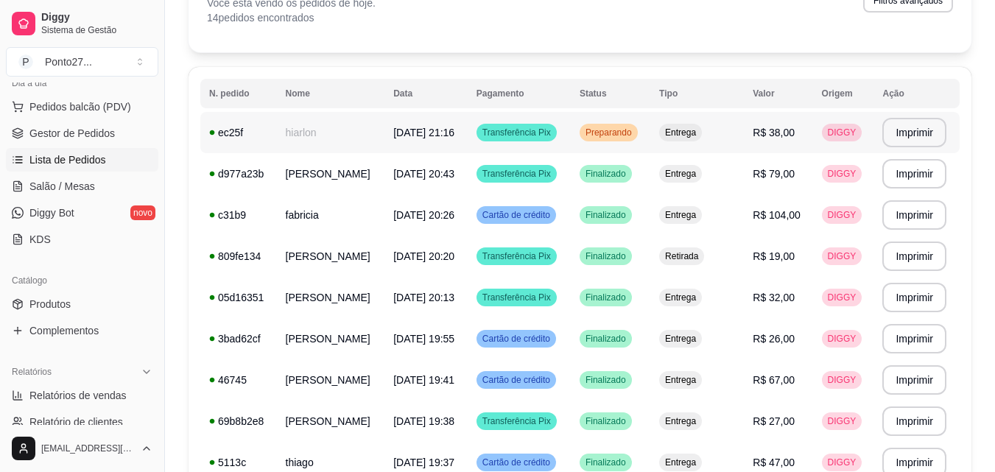
click at [400, 123] on td "[DATE] 21:16" at bounding box center [426, 132] width 83 height 41
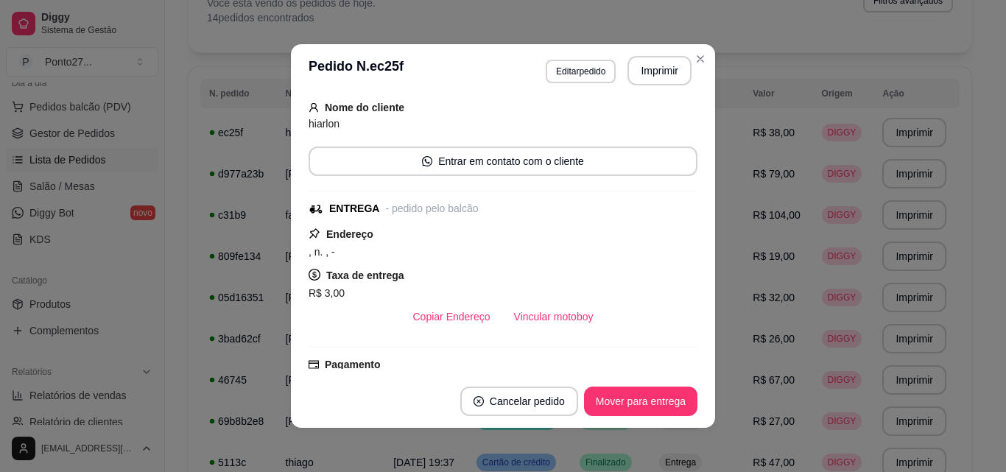
scroll to position [308, 0]
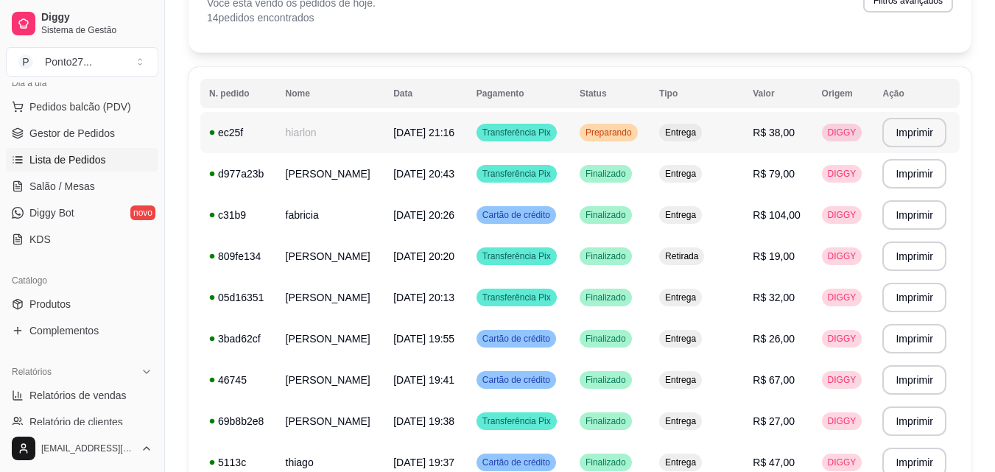
click at [607, 134] on span "Preparando" at bounding box center [609, 133] width 52 height 12
click at [693, 53] on div "**********" at bounding box center [580, 347] width 783 height 779
click at [689, 38] on div "Filtros para pedidos Você está vendo os pedidos de hoje. 14 pedidos encontrados…" at bounding box center [580, 5] width 783 height 94
click at [433, 124] on td "[DATE] 21:16" at bounding box center [426, 132] width 83 height 41
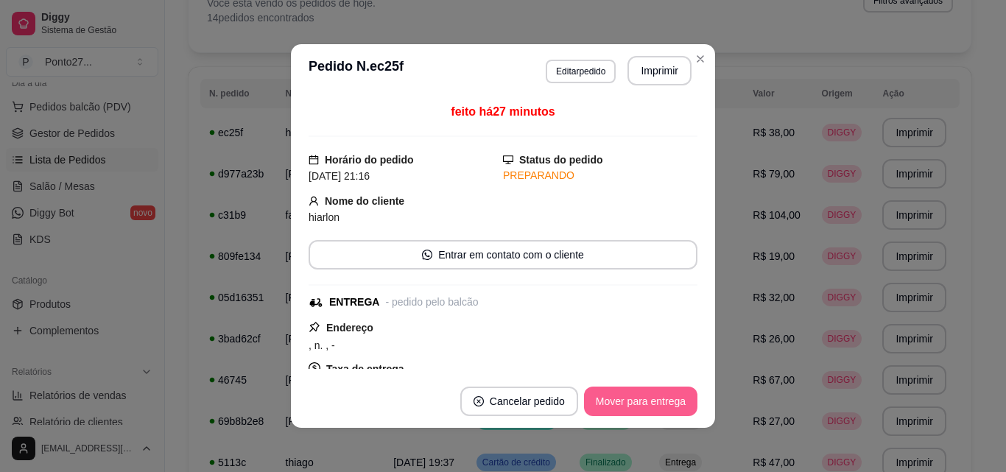
click at [671, 409] on button "Mover para entrega" at bounding box center [640, 401] width 113 height 29
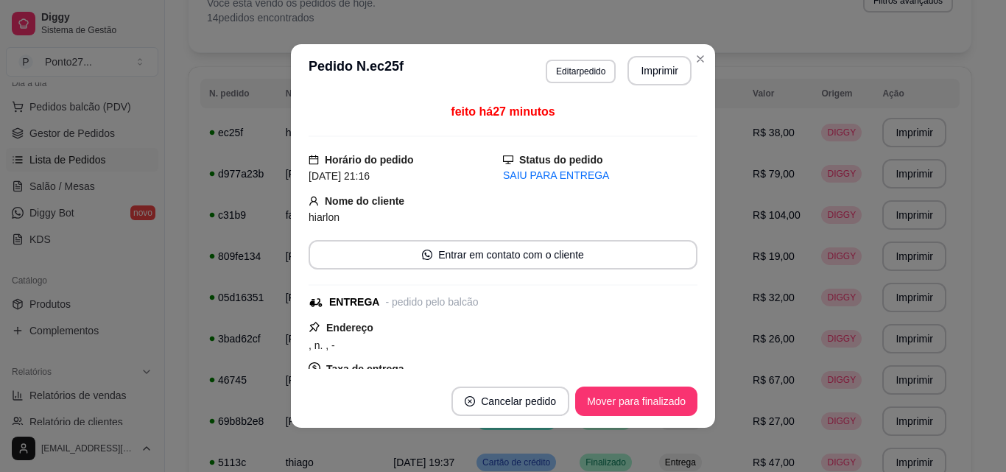
click at [635, 418] on footer "Cancelar pedido Mover para finalizado" at bounding box center [503, 401] width 424 height 53
click at [597, 413] on button "Mover para finalizado" at bounding box center [636, 401] width 122 height 29
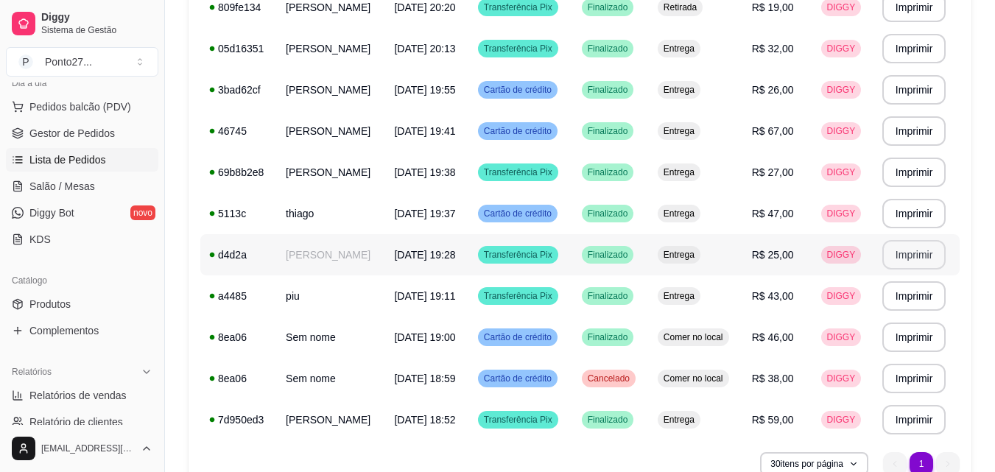
scroll to position [343, 0]
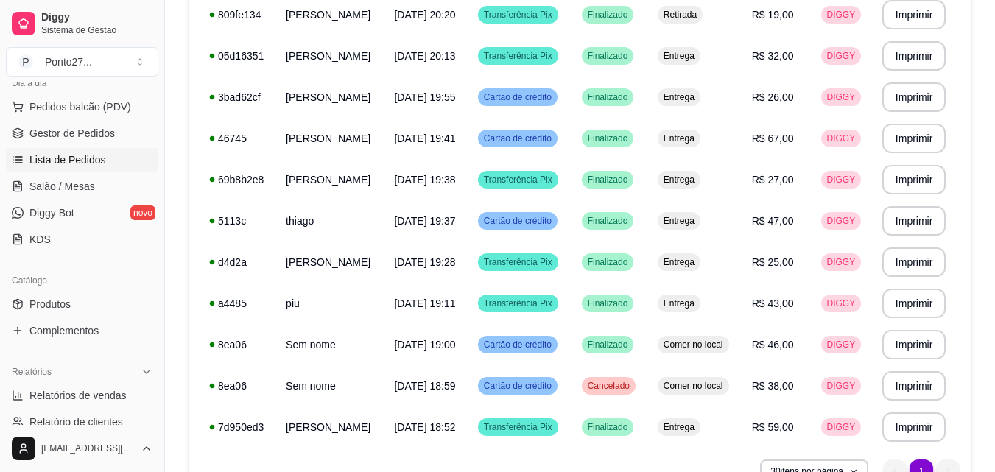
click at [80, 407] on ul "Relatórios de vendas Relatório de clientes Relatório de mesas Relatório de fide…" at bounding box center [82, 435] width 153 height 103
click at [84, 402] on span "Relatórios de vendas" at bounding box center [77, 395] width 97 height 15
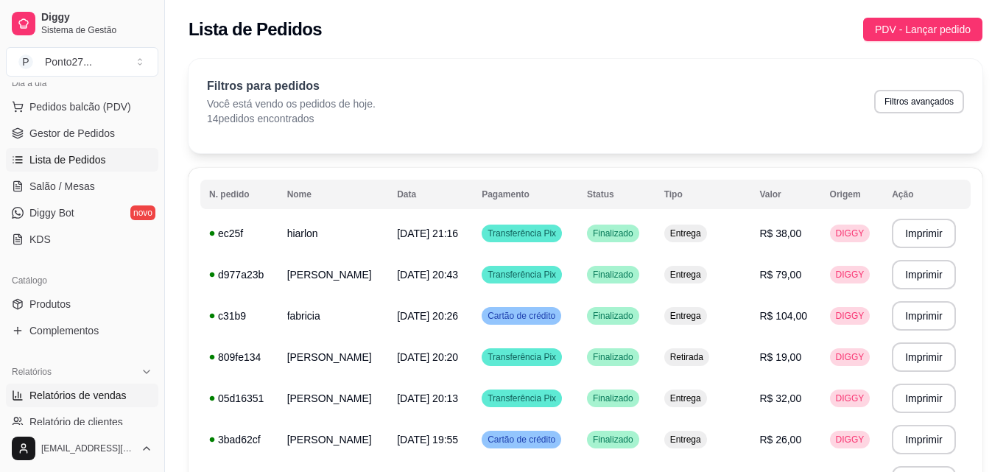
select select "ALL"
select select "0"
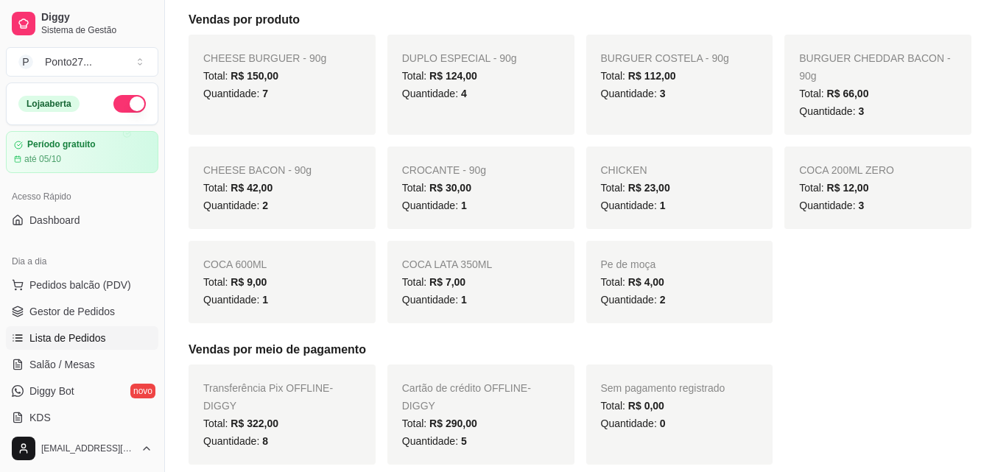
click at [69, 335] on span "Lista de Pedidos" at bounding box center [67, 338] width 77 height 15
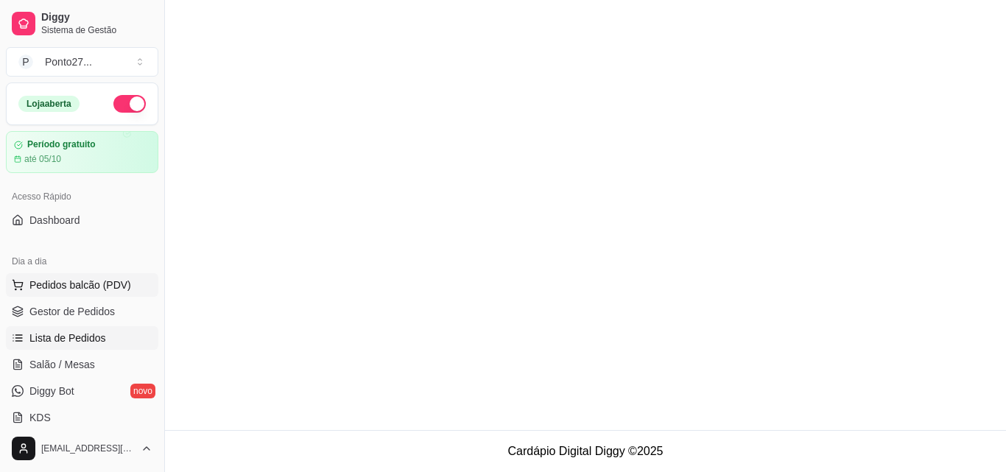
click at [88, 289] on span "Pedidos balcão (PDV)" at bounding box center [80, 285] width 102 height 15
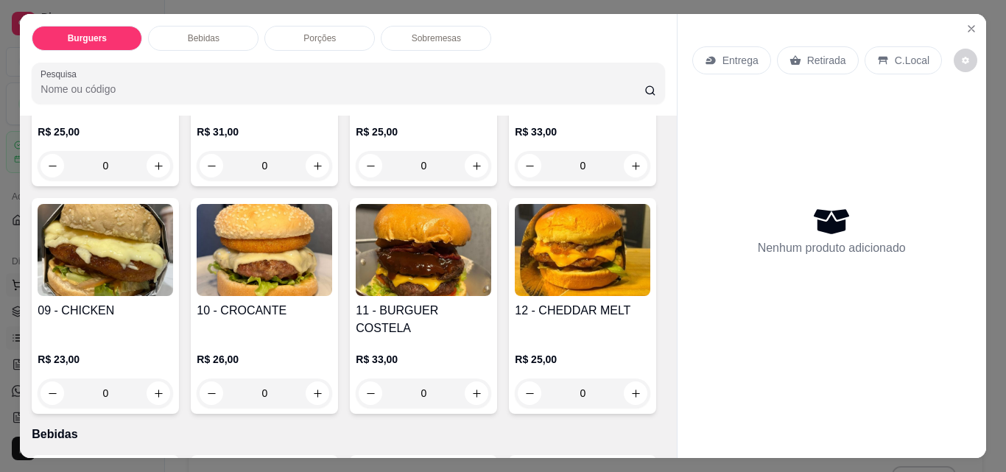
scroll to position [452, 0]
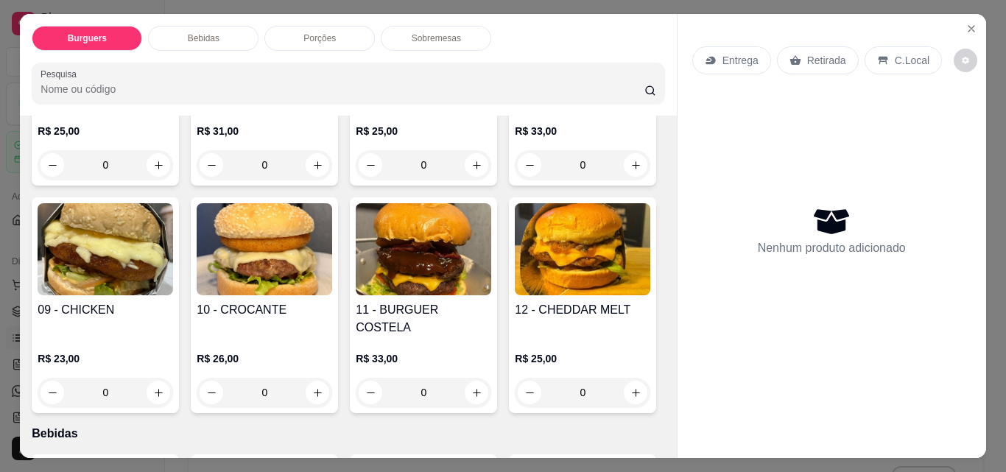
click at [515, 180] on div "0" at bounding box center [583, 164] width 136 height 29
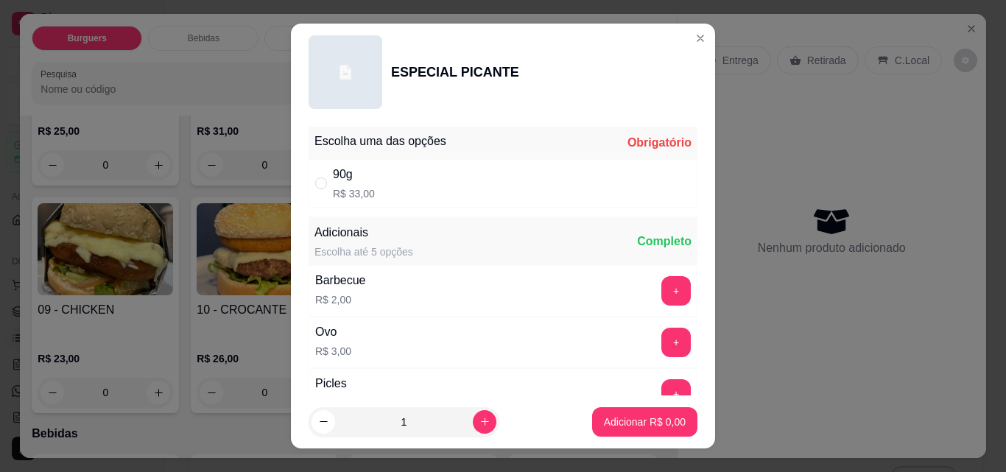
click at [685, 35] on div "Entrega Retirada C.Local Nenhum produto adicionado" at bounding box center [832, 224] width 309 height 421
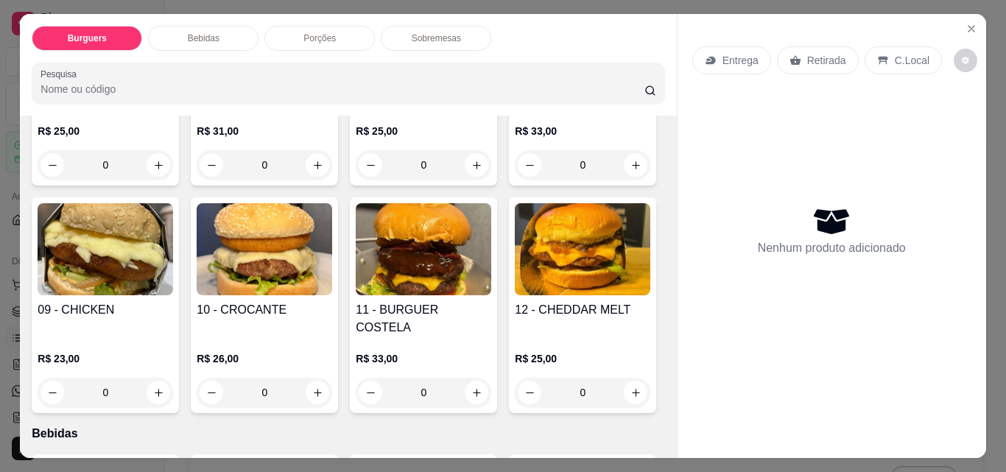
click at [515, 180] on div "0" at bounding box center [583, 164] width 136 height 29
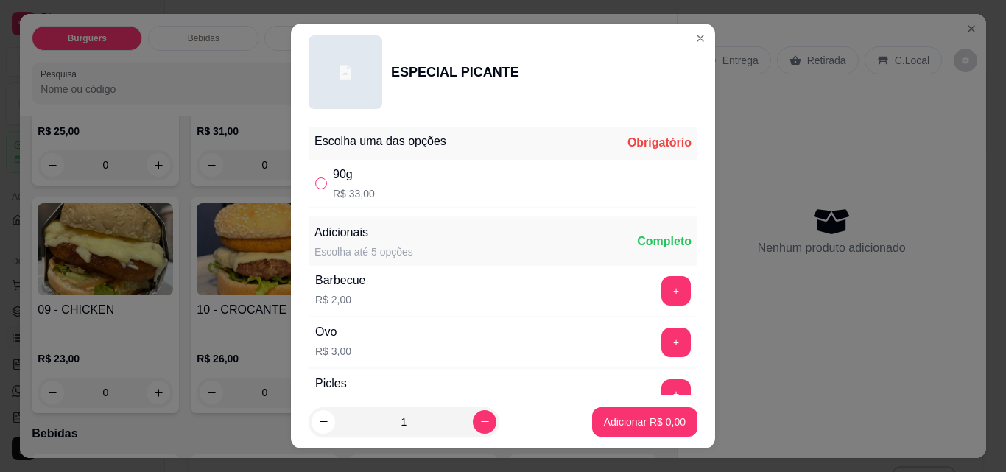
click at [318, 183] on input "" at bounding box center [321, 184] width 12 height 12
radio input "true"
click at [632, 419] on p "Adicionar R$ 33,00" at bounding box center [642, 422] width 88 height 15
type input "1"
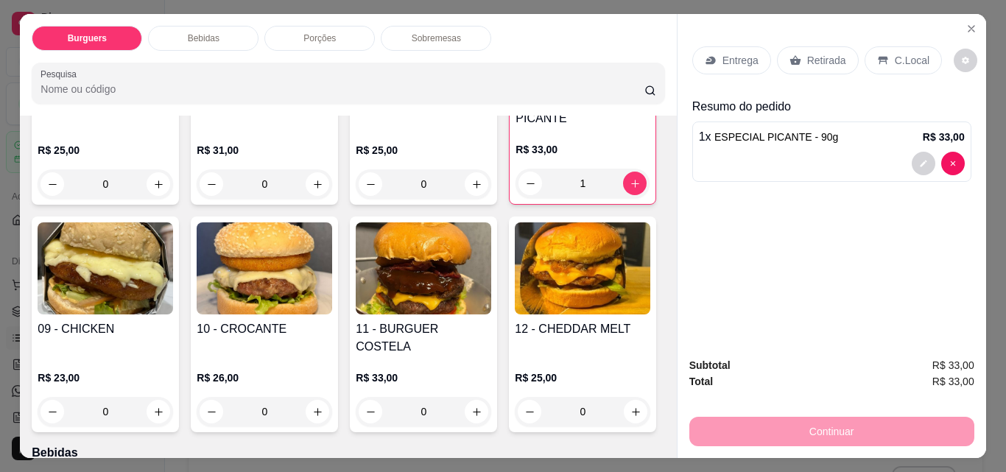
click at [516, 198] on div "1" at bounding box center [583, 183] width 134 height 29
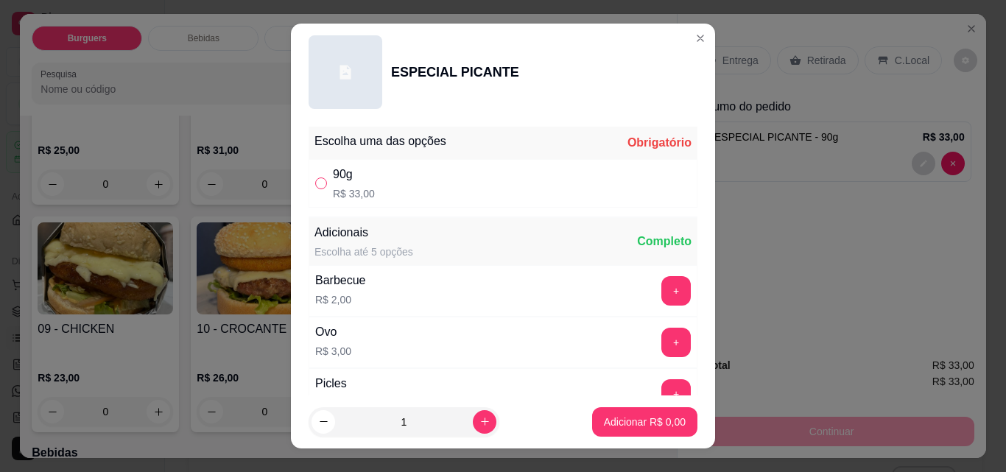
click at [315, 180] on input "" at bounding box center [321, 184] width 12 height 12
radio input "true"
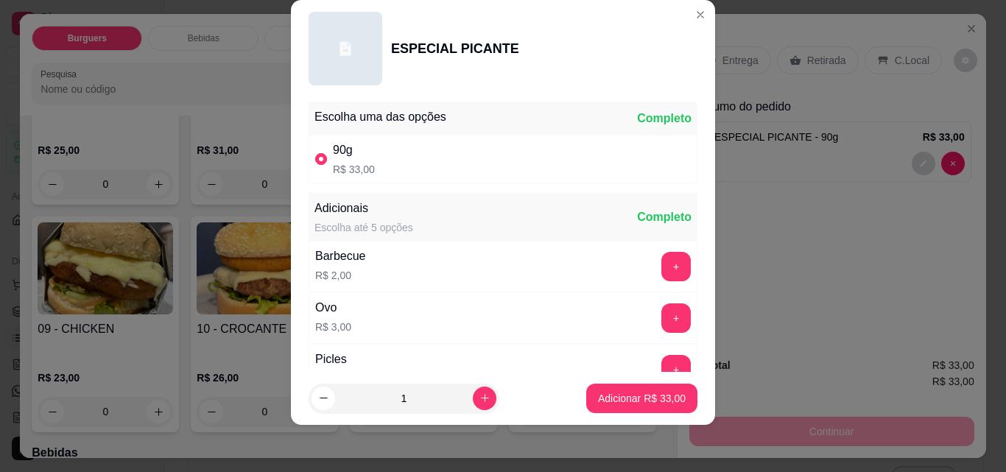
scroll to position [0, 0]
click at [476, 222] on div "Adicionais Escolha até 5 opções Completo" at bounding box center [503, 218] width 389 height 47
click at [637, 214] on div "Completo" at bounding box center [664, 218] width 55 height 18
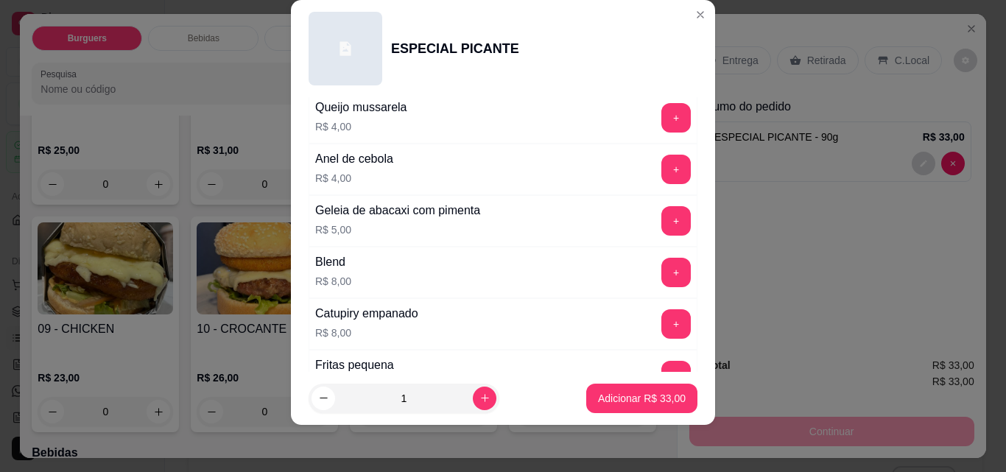
scroll to position [481, 0]
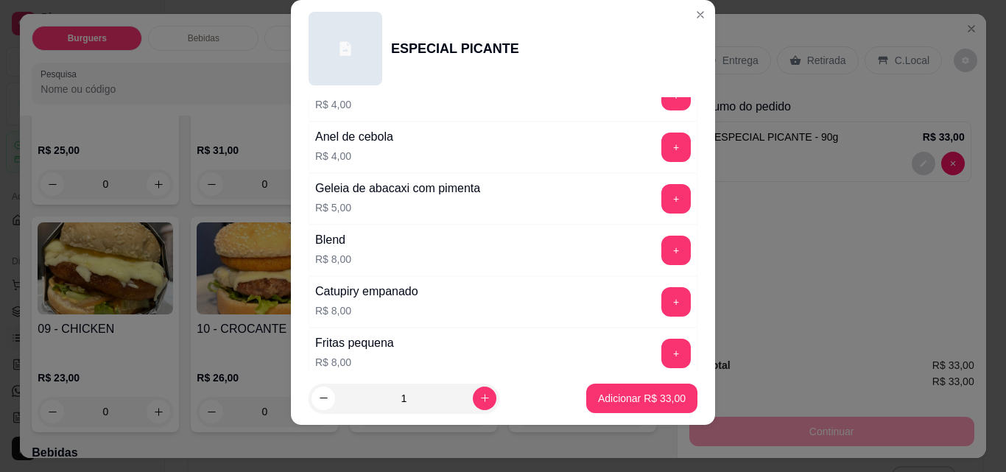
click at [662, 243] on button "+" at bounding box center [676, 250] width 29 height 29
click at [617, 391] on button "Adicionar R$ 41,00" at bounding box center [641, 398] width 111 height 29
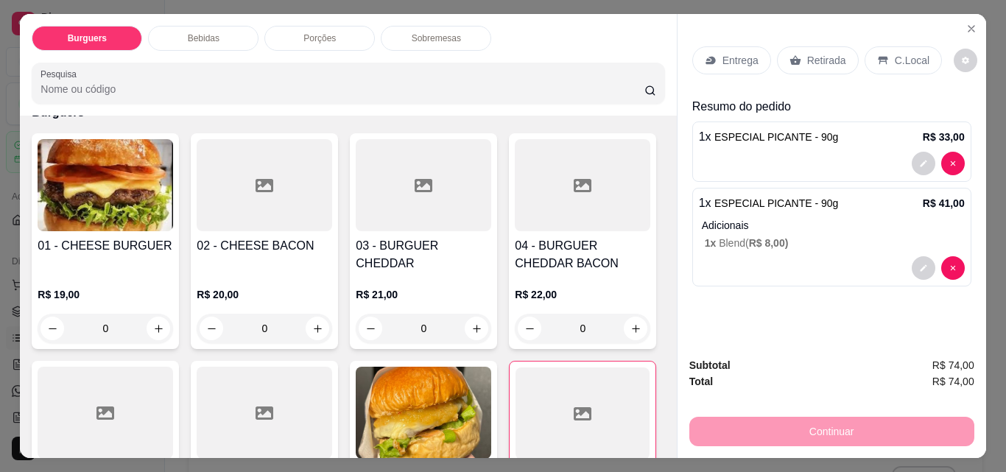
scroll to position [0, 0]
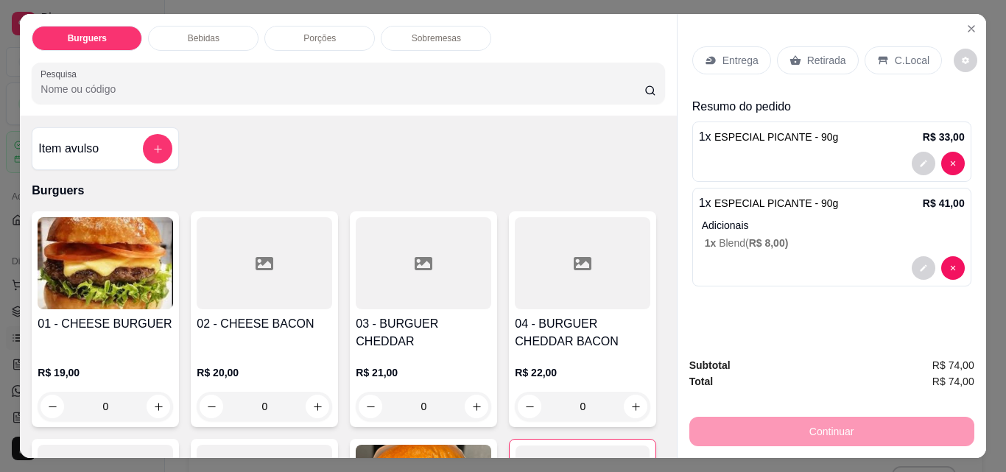
click at [953, 218] on p "Adicionais" at bounding box center [833, 225] width 263 height 15
type input "0"
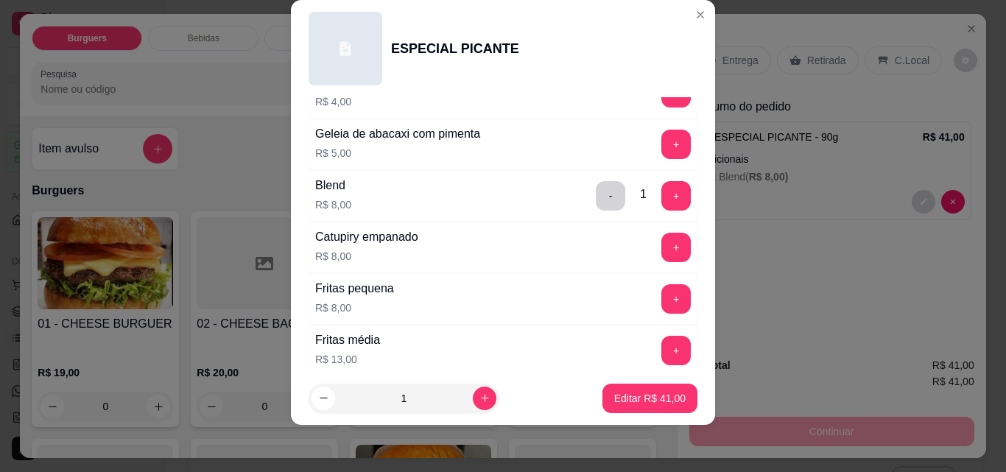
scroll to position [532, 0]
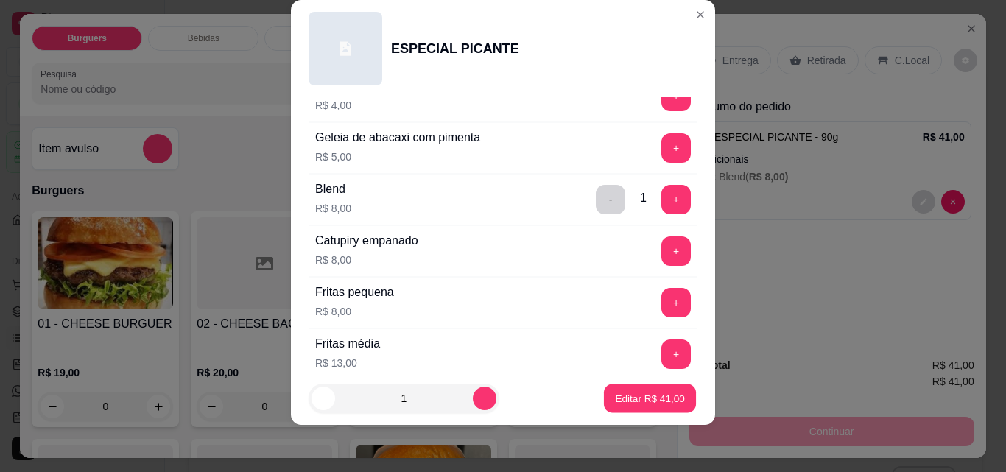
click at [654, 398] on p "Editar R$ 41,00" at bounding box center [649, 398] width 69 height 14
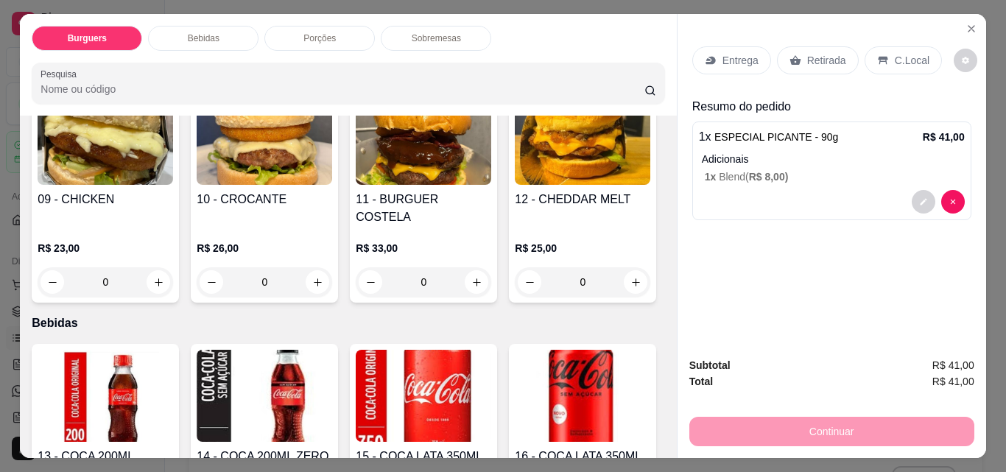
scroll to position [563, 0]
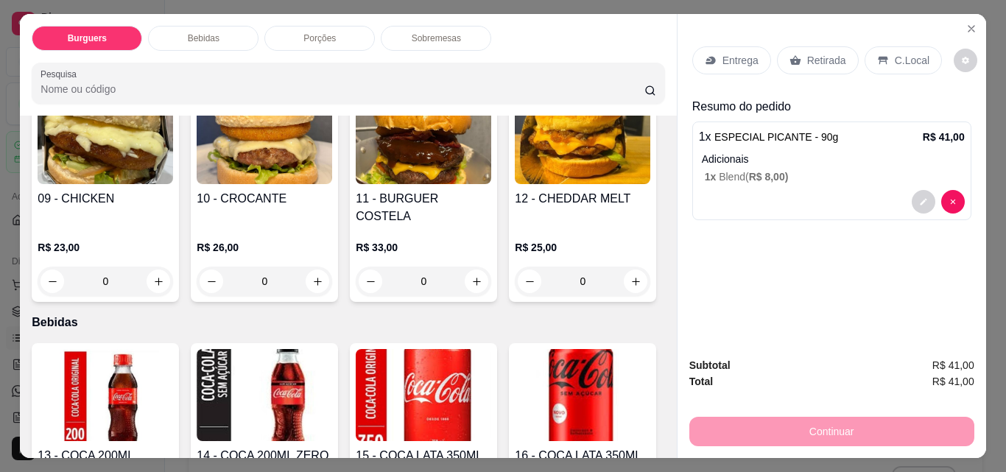
click at [515, 69] on div "0" at bounding box center [583, 53] width 136 height 29
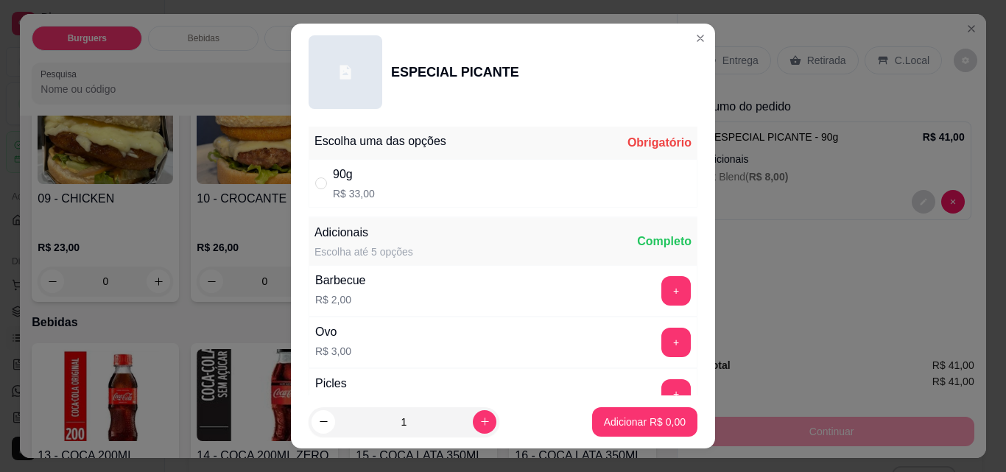
click at [349, 189] on p "R$ 33,00" at bounding box center [354, 193] width 42 height 15
radio input "true"
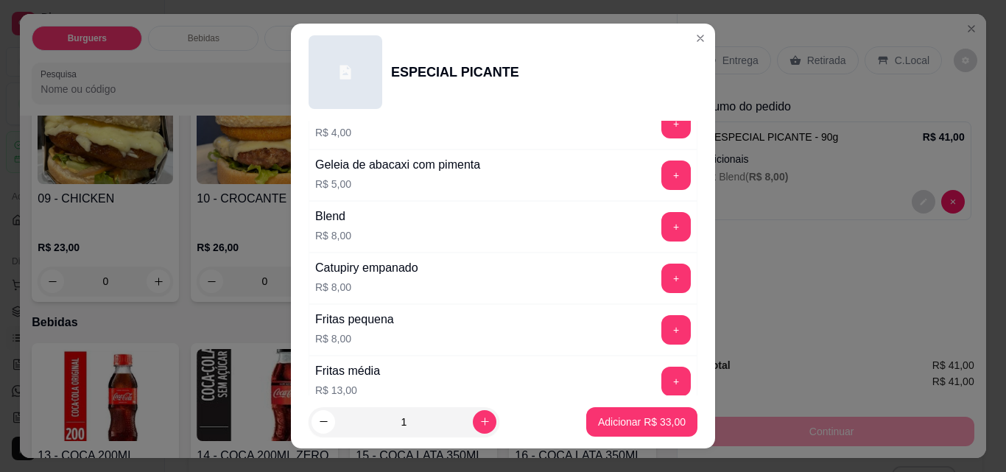
scroll to position [536, 0]
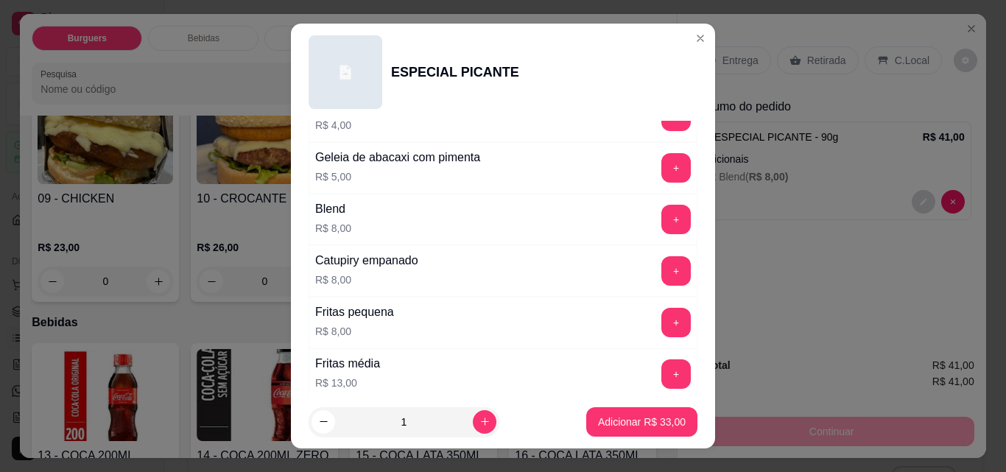
click at [662, 217] on button "+" at bounding box center [676, 219] width 29 height 29
click at [641, 419] on p "Adicionar R$ 41,00" at bounding box center [642, 422] width 88 height 15
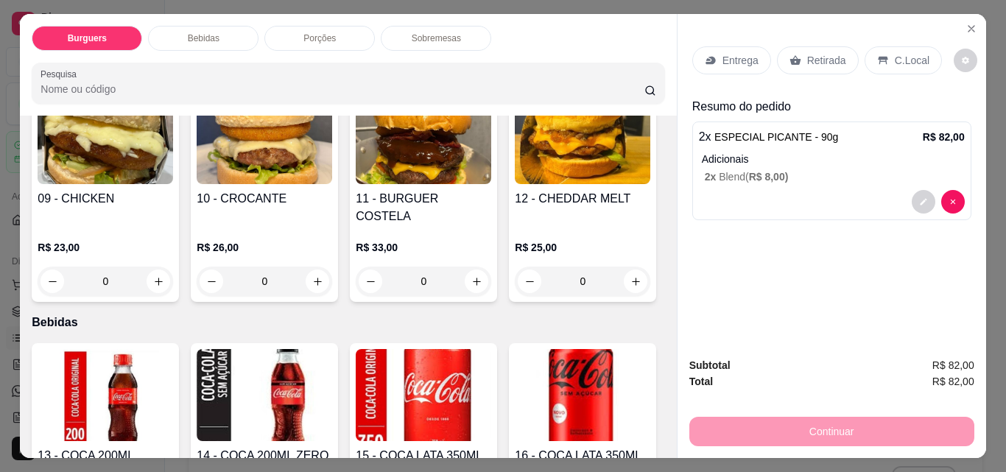
scroll to position [38, 0]
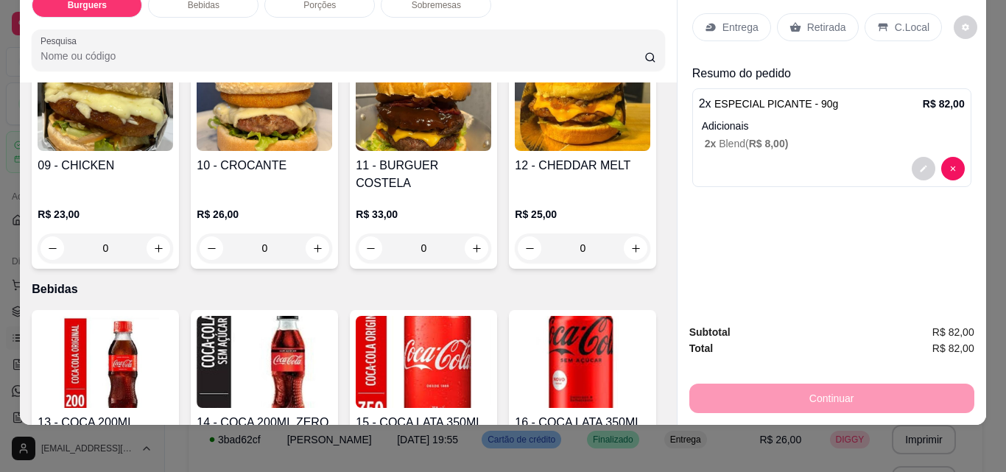
click at [836, 380] on div "Continuar" at bounding box center [832, 396] width 285 height 33
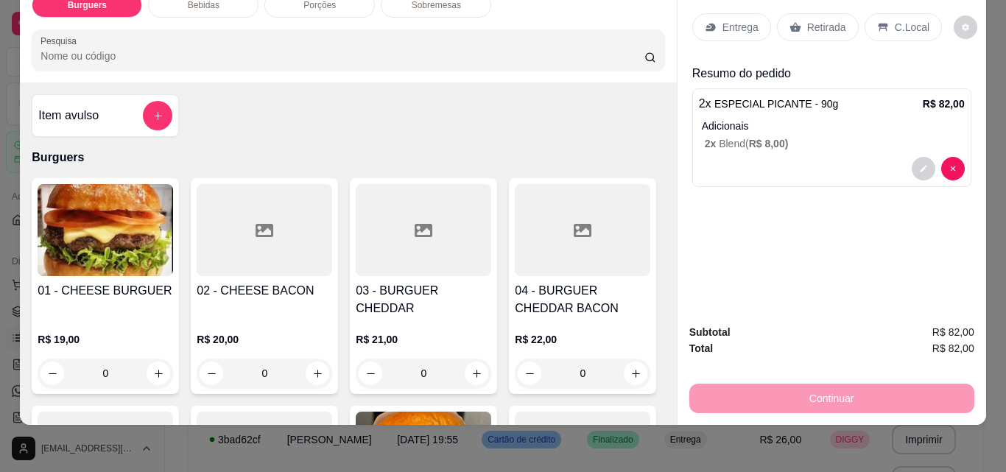
scroll to position [0, 0]
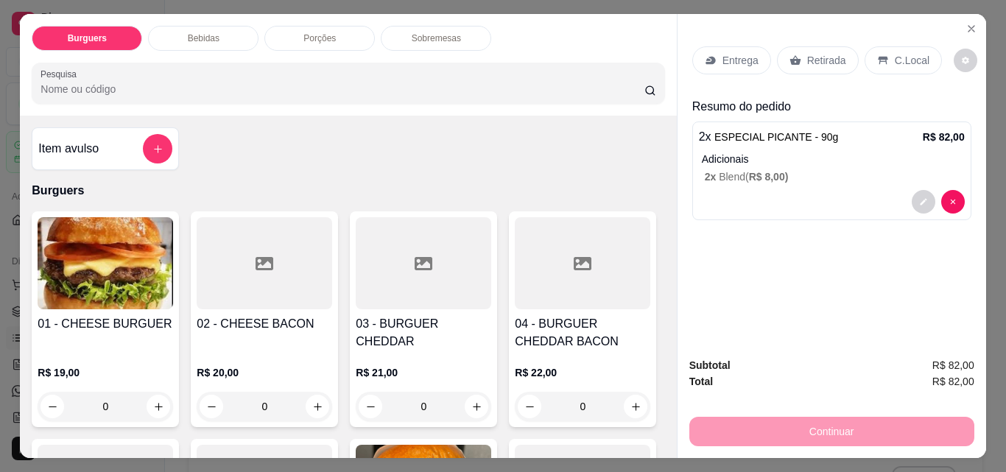
click at [746, 56] on p "Entrega" at bounding box center [741, 60] width 36 height 15
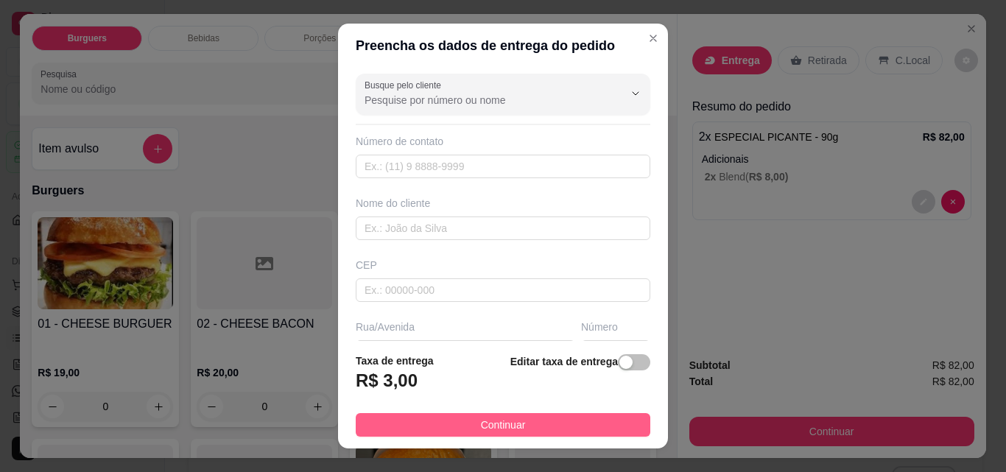
click at [521, 417] on button "Continuar" at bounding box center [503, 425] width 295 height 24
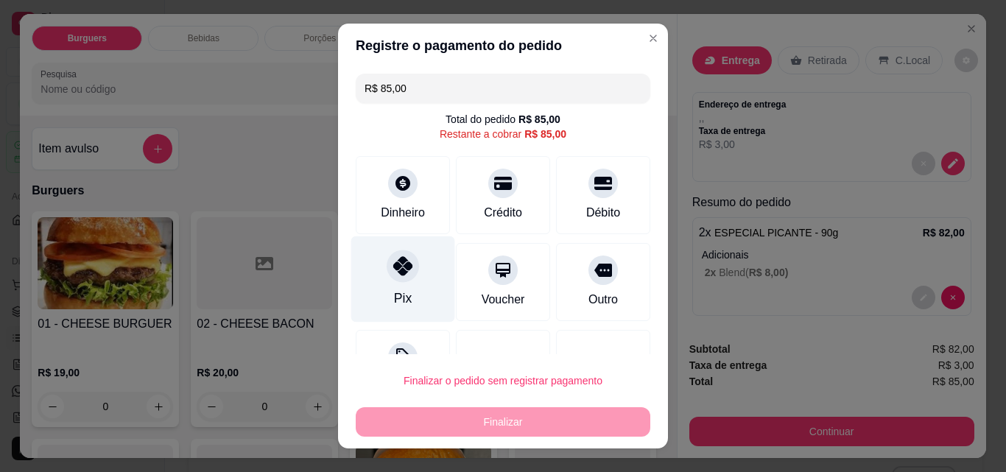
click at [393, 280] on div at bounding box center [403, 266] width 32 height 32
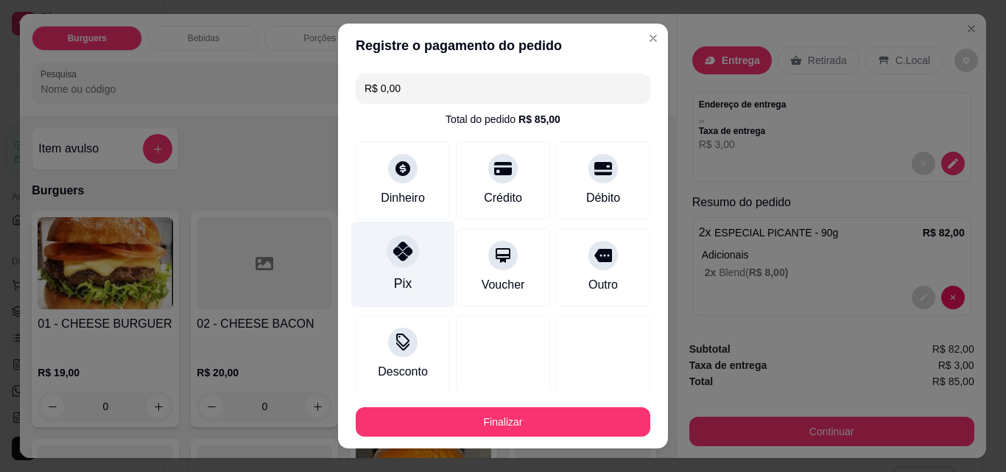
click at [545, 421] on button "Finalizar" at bounding box center [503, 421] width 295 height 29
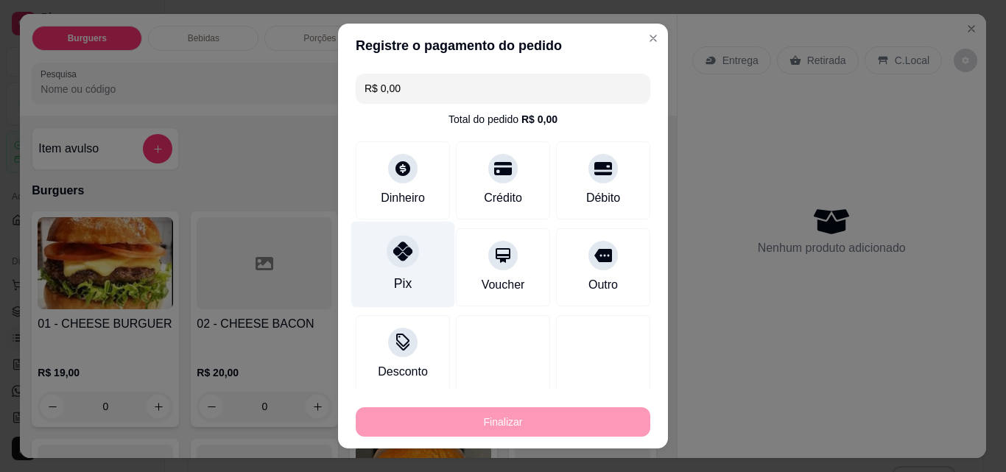
type input "-R$ 85,00"
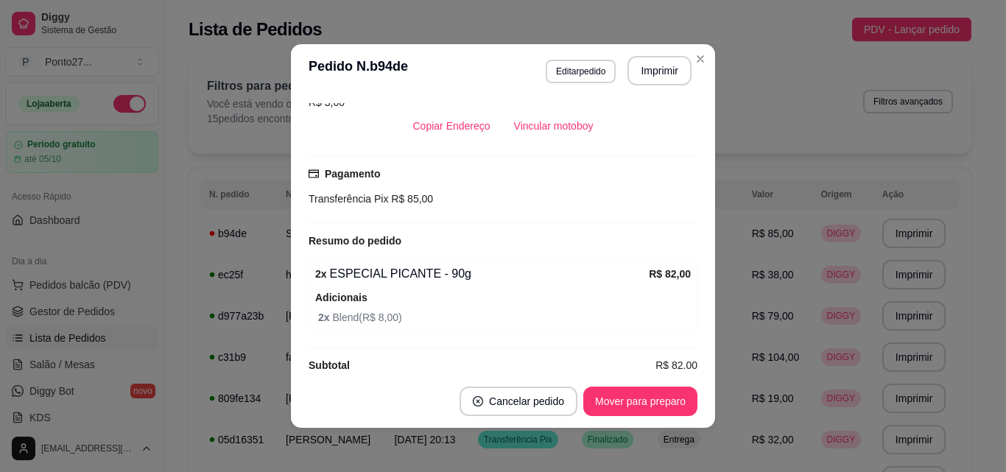
scroll to position [273, 0]
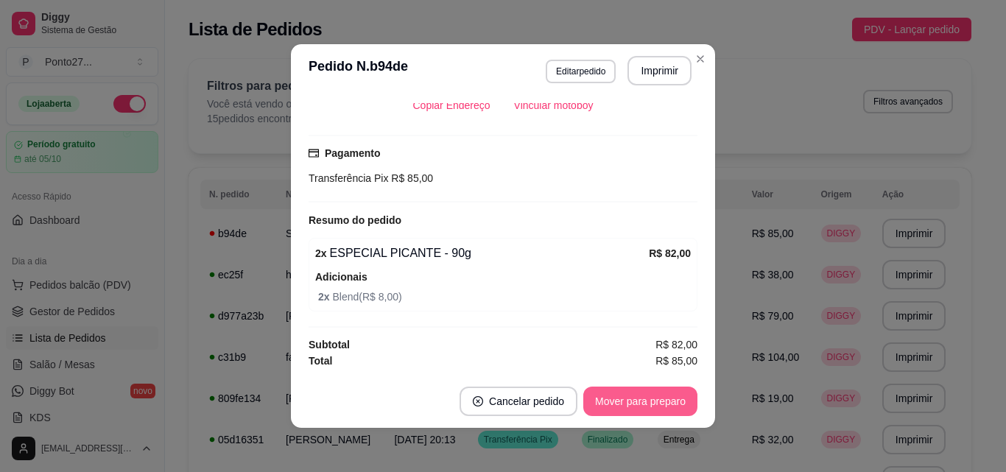
click at [659, 402] on button "Mover para preparo" at bounding box center [641, 401] width 114 height 29
click at [659, 402] on div "Mover para preparo" at bounding box center [641, 401] width 114 height 29
click at [659, 404] on div "Mover para preparo" at bounding box center [641, 401] width 114 height 29
click at [662, 403] on button "Mover para entrega" at bounding box center [640, 401] width 113 height 29
click at [656, 409] on button "Mover para finalizado" at bounding box center [636, 401] width 122 height 29
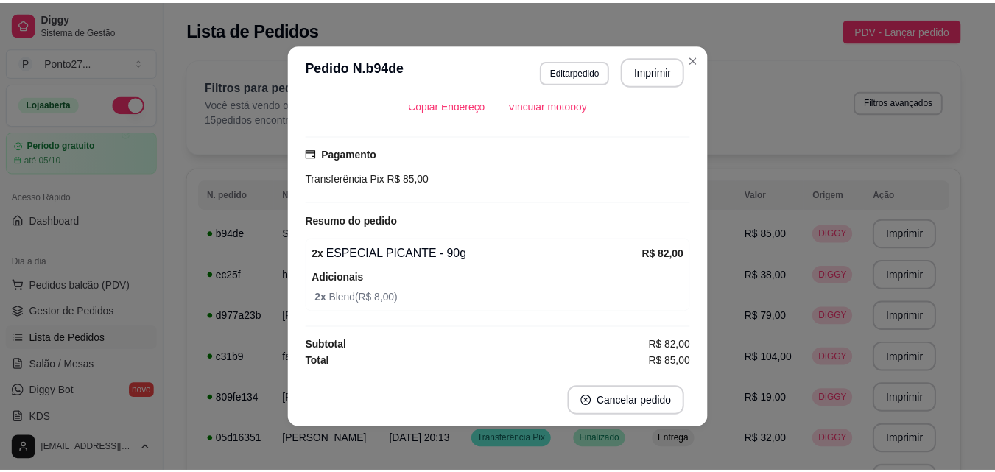
scroll to position [209, 0]
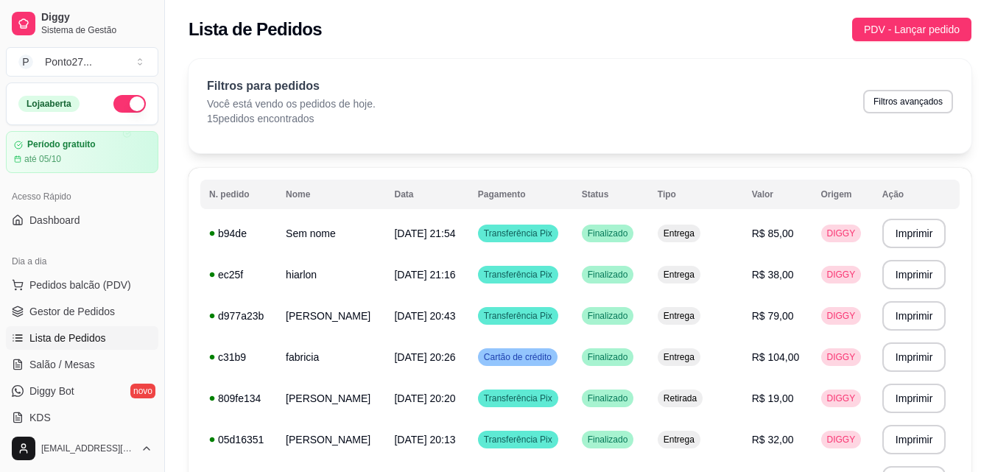
click at [122, 102] on button "button" at bounding box center [129, 104] width 32 height 18
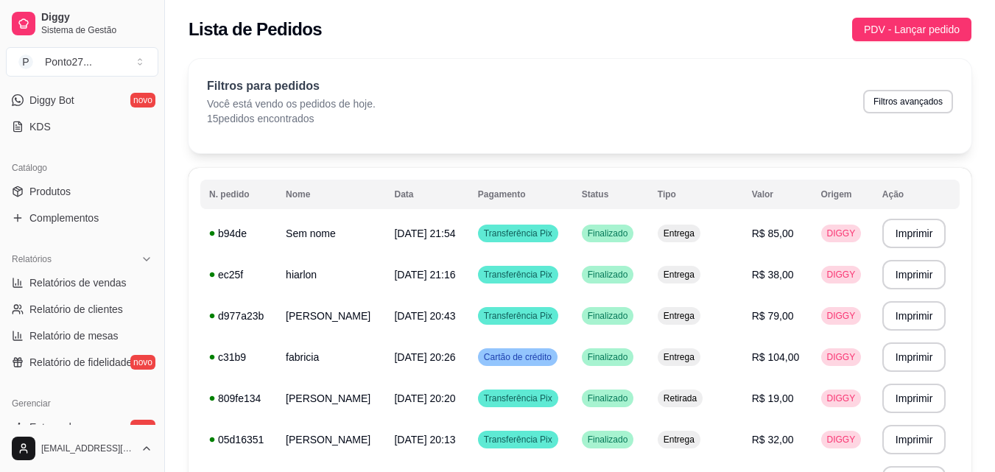
scroll to position [340, 0]
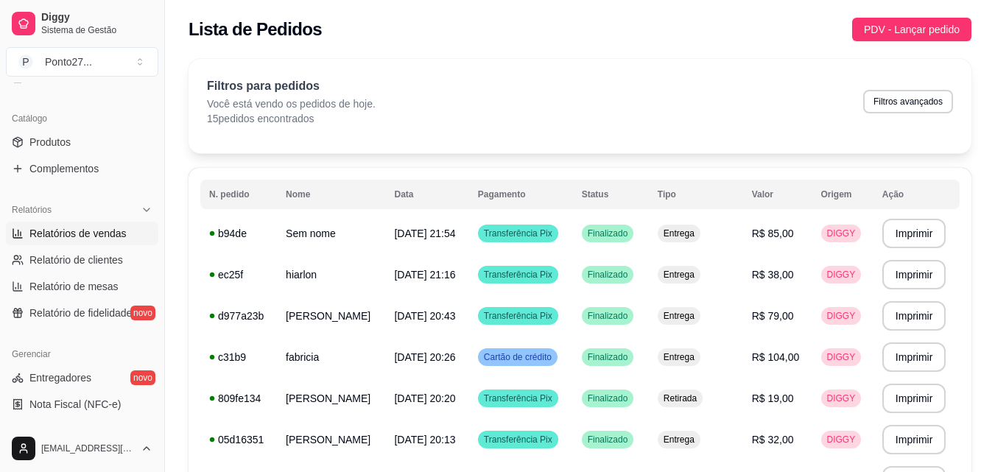
click at [100, 231] on span "Relatórios de vendas" at bounding box center [77, 233] width 97 height 15
select select "ALL"
select select "0"
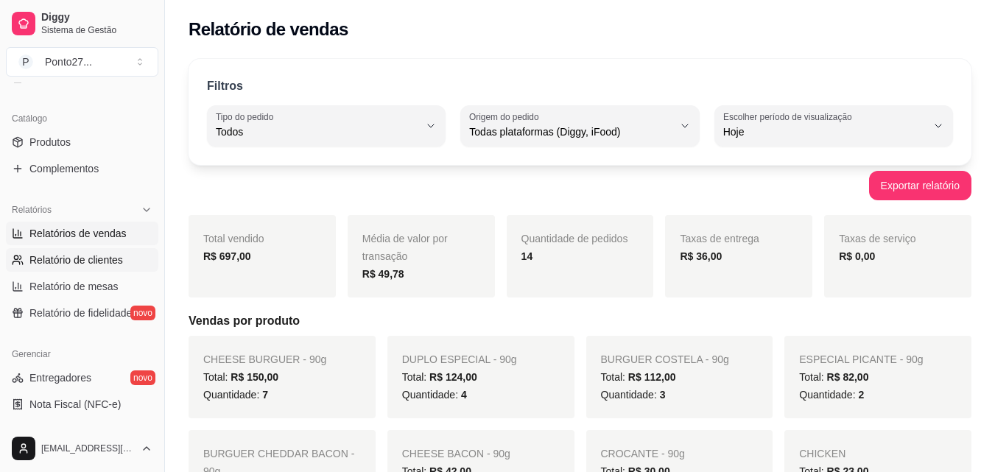
click at [111, 262] on span "Relatório de clientes" at bounding box center [76, 260] width 94 height 15
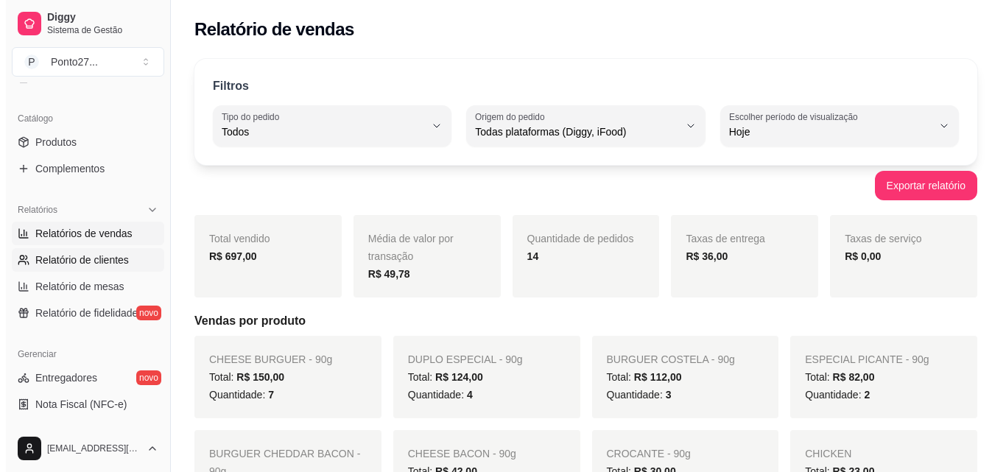
select select "30"
select select "HIGHEST_TOTAL_SPENT_WITH_ORDERS"
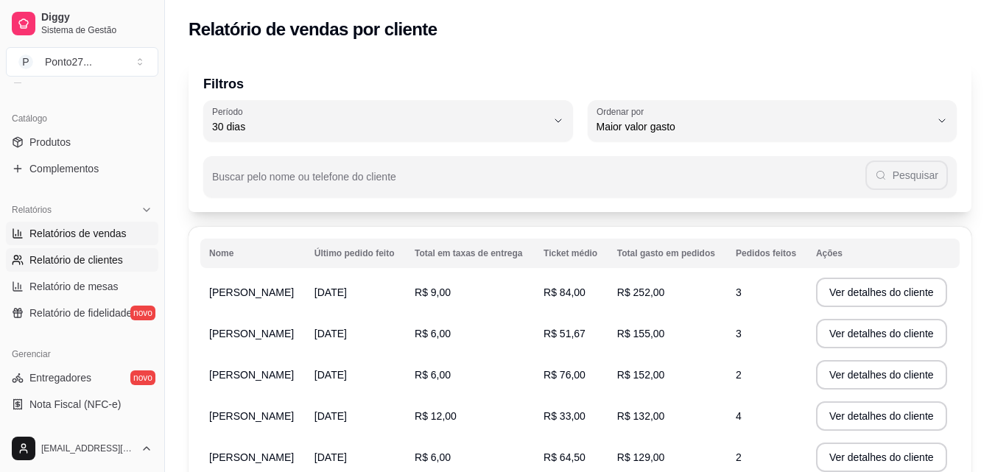
click at [77, 228] on span "Relatórios de vendas" at bounding box center [77, 233] width 97 height 15
select select "ALL"
select select "0"
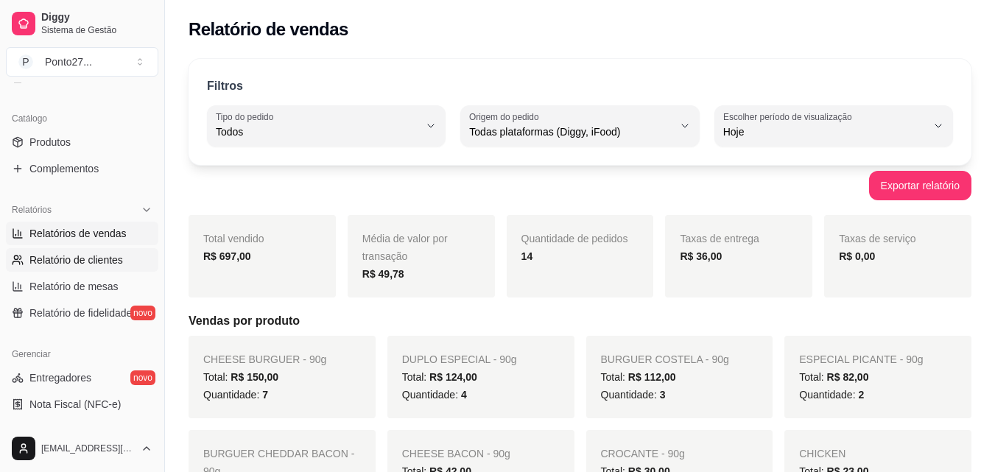
click at [82, 259] on span "Relatório de clientes" at bounding box center [76, 260] width 94 height 15
select select "30"
select select "HIGHEST_TOTAL_SPENT_WITH_ORDERS"
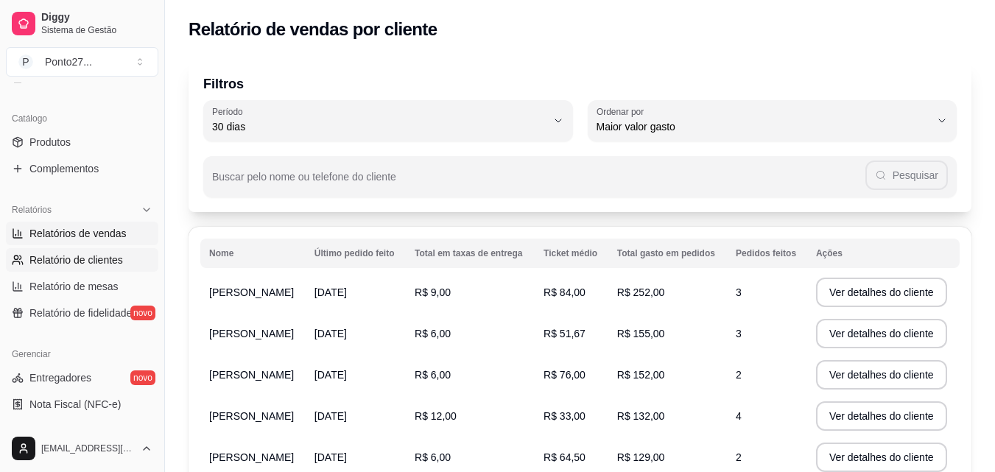
click at [75, 232] on span "Relatórios de vendas" at bounding box center [77, 233] width 97 height 15
select select "ALL"
select select "0"
